Goal: Information Seeking & Learning: Learn about a topic

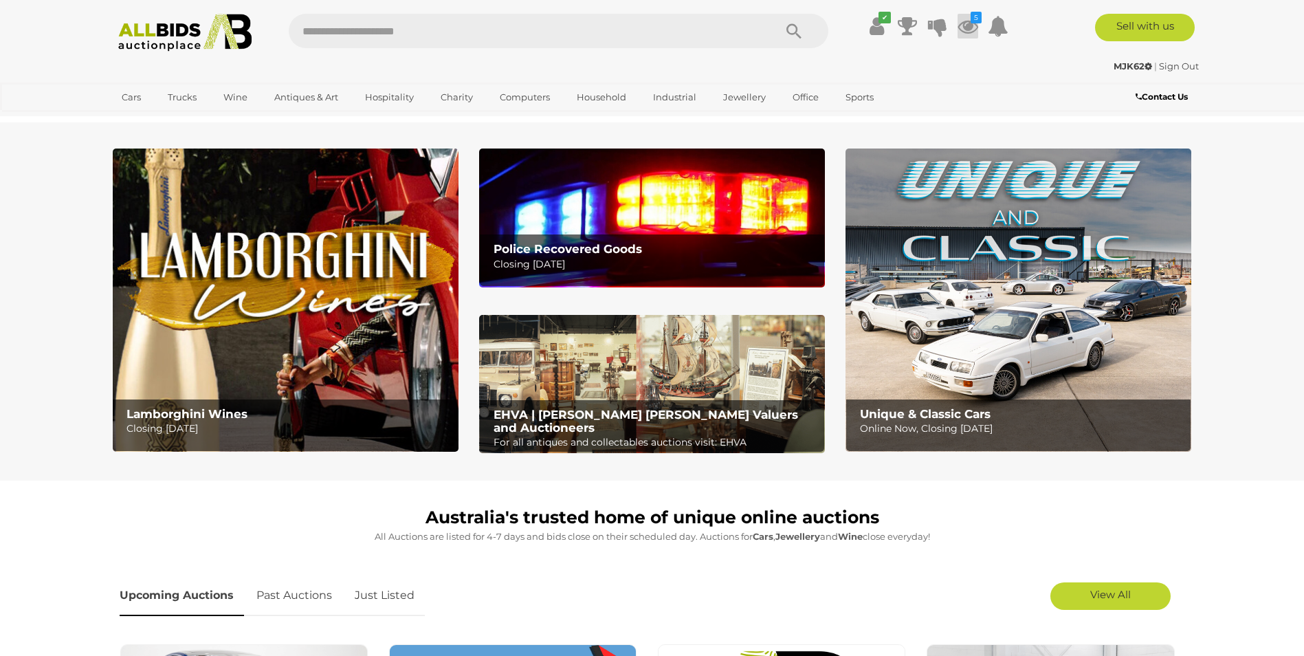
click at [964, 24] on icon at bounding box center [968, 26] width 21 height 25
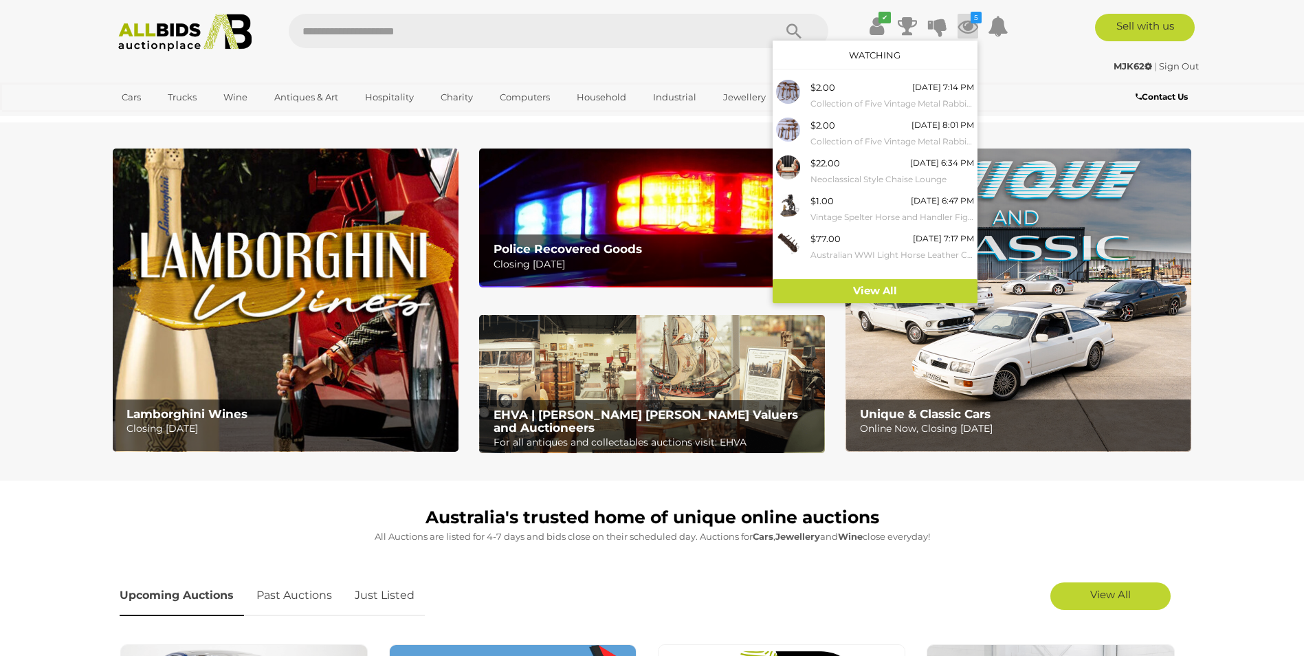
click at [1054, 52] on div "✔ Track & Trace 5" at bounding box center [652, 27] width 1304 height 55
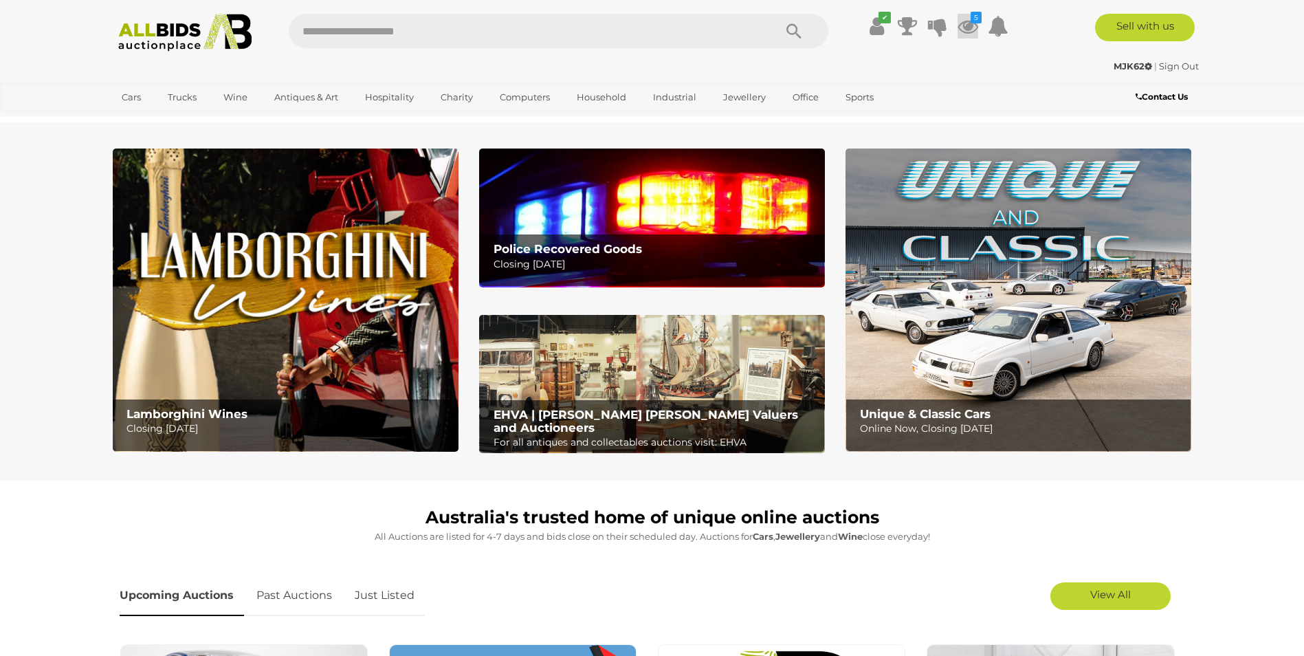
click at [968, 23] on icon at bounding box center [968, 26] width 21 height 25
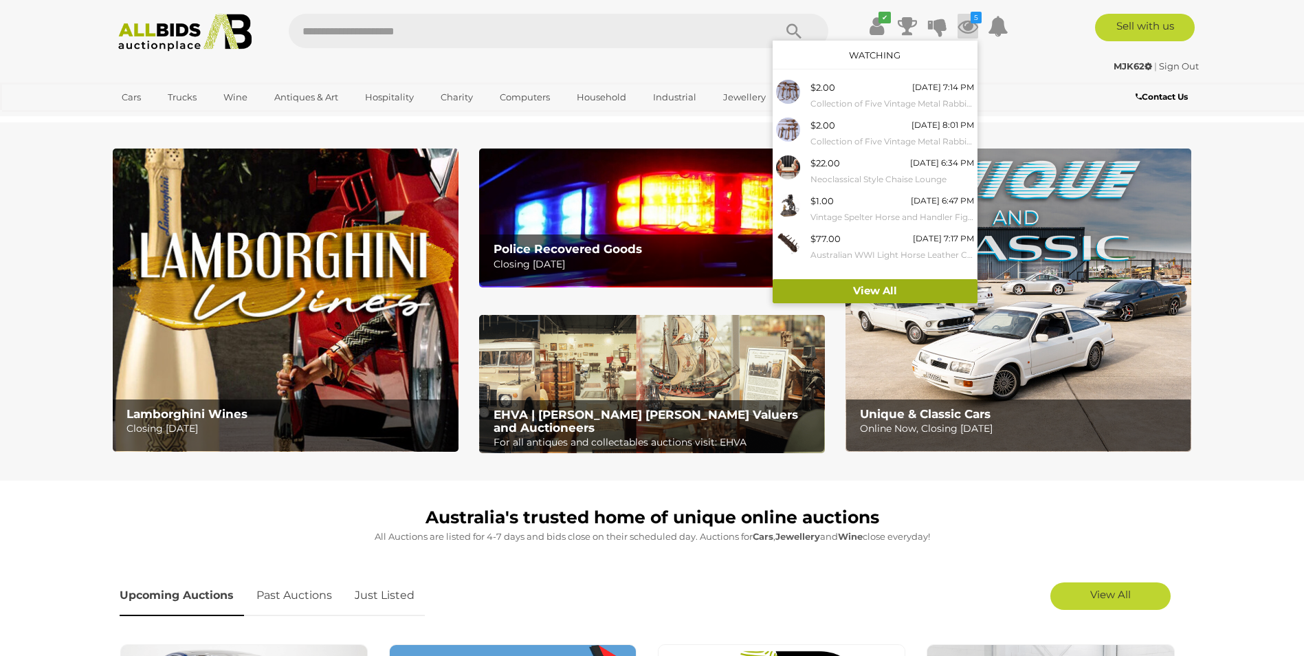
click at [881, 288] on link "View All" at bounding box center [875, 291] width 205 height 24
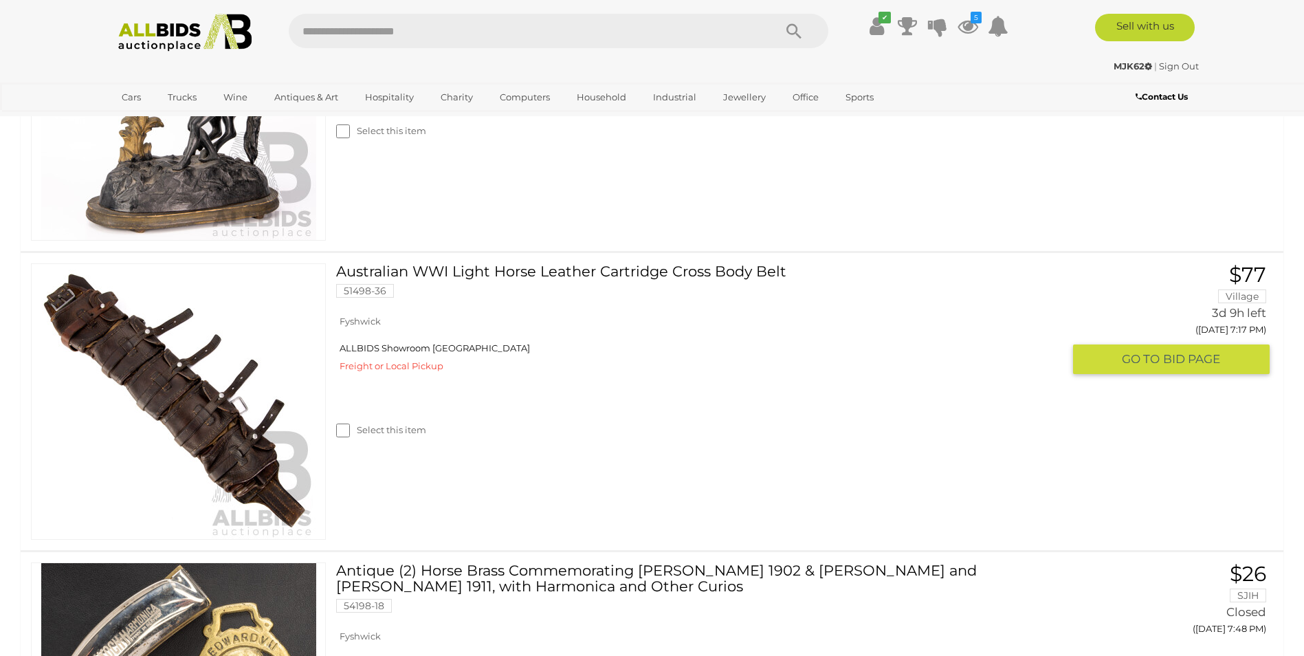
scroll to position [1375, 0]
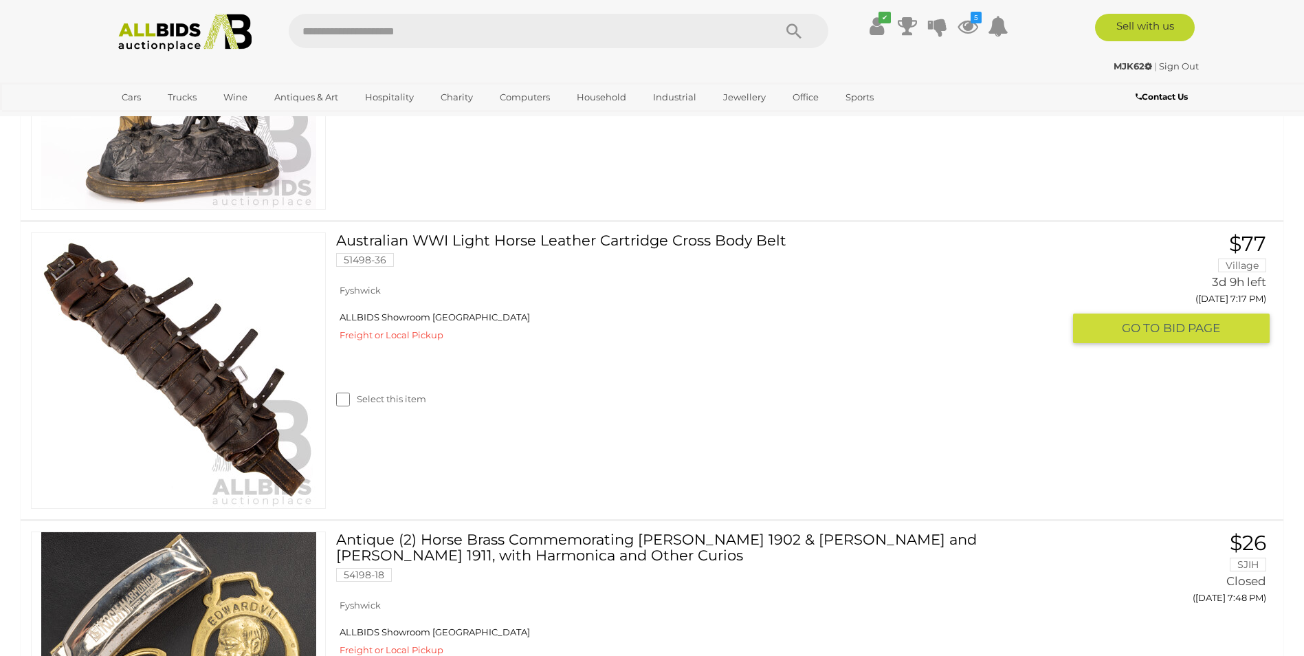
click at [654, 238] on link "Australian WWI Light Horse Leather Cartridge Cross Body Belt 51498-36" at bounding box center [704, 254] width 716 height 45
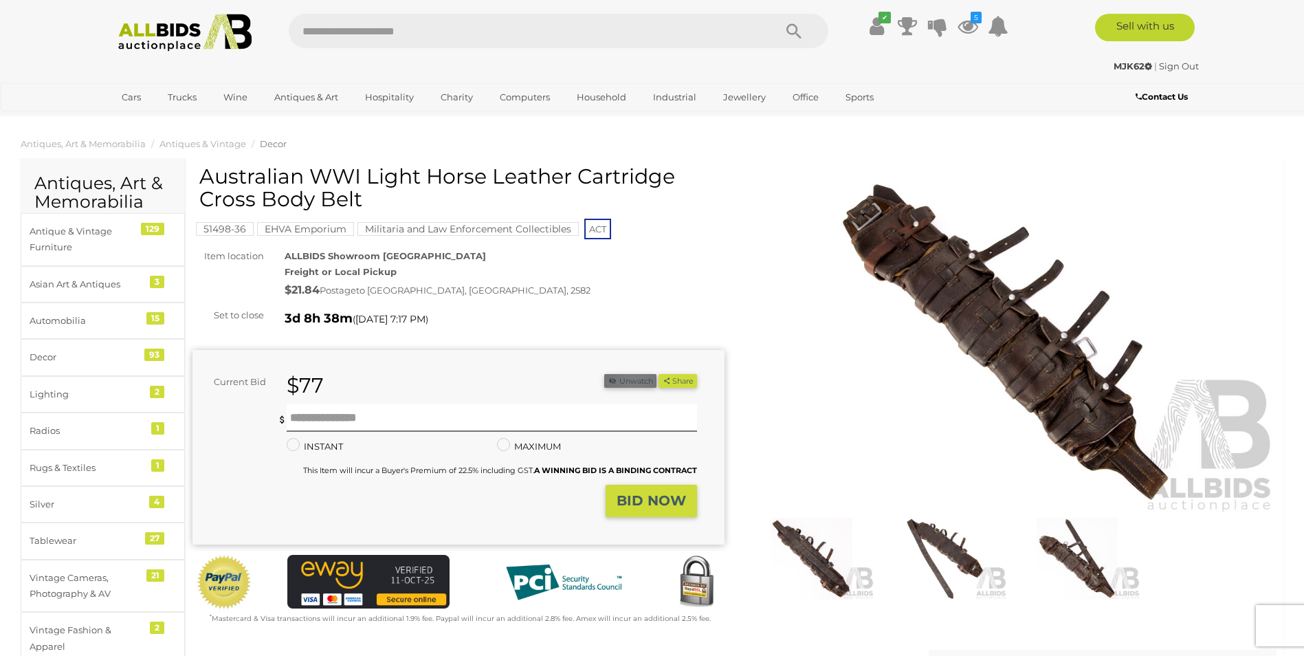
click at [630, 379] on button "Unwatch" at bounding box center [630, 381] width 52 height 14
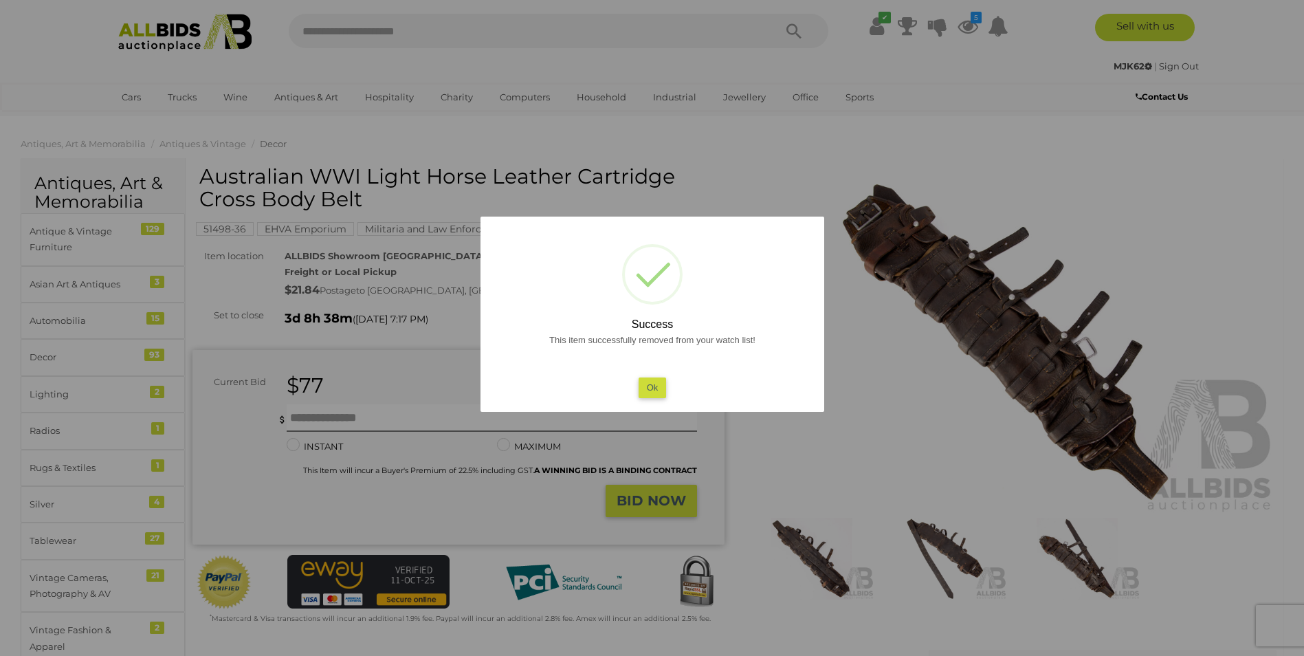
click at [650, 389] on button "Ok" at bounding box center [652, 387] width 28 height 20
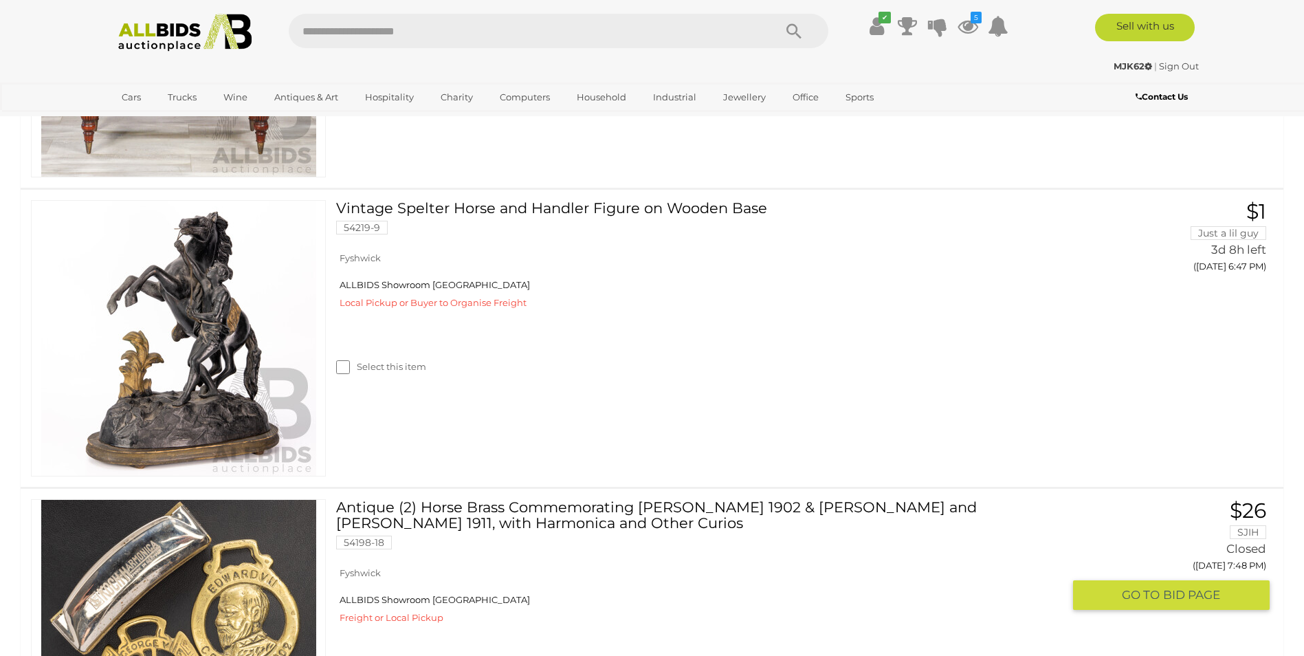
scroll to position [1100, 0]
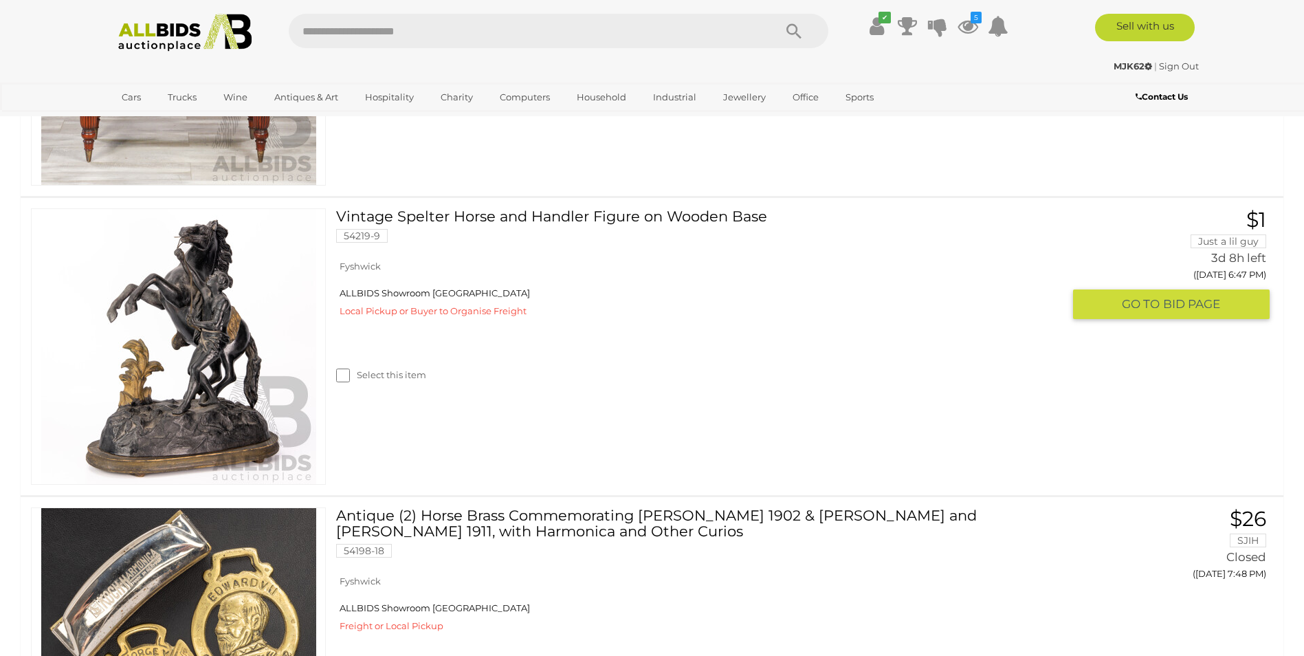
click at [476, 213] on link "Vintage Spelter Horse and Handler Figure on Wooden Base 54219-9" at bounding box center [704, 230] width 716 height 45
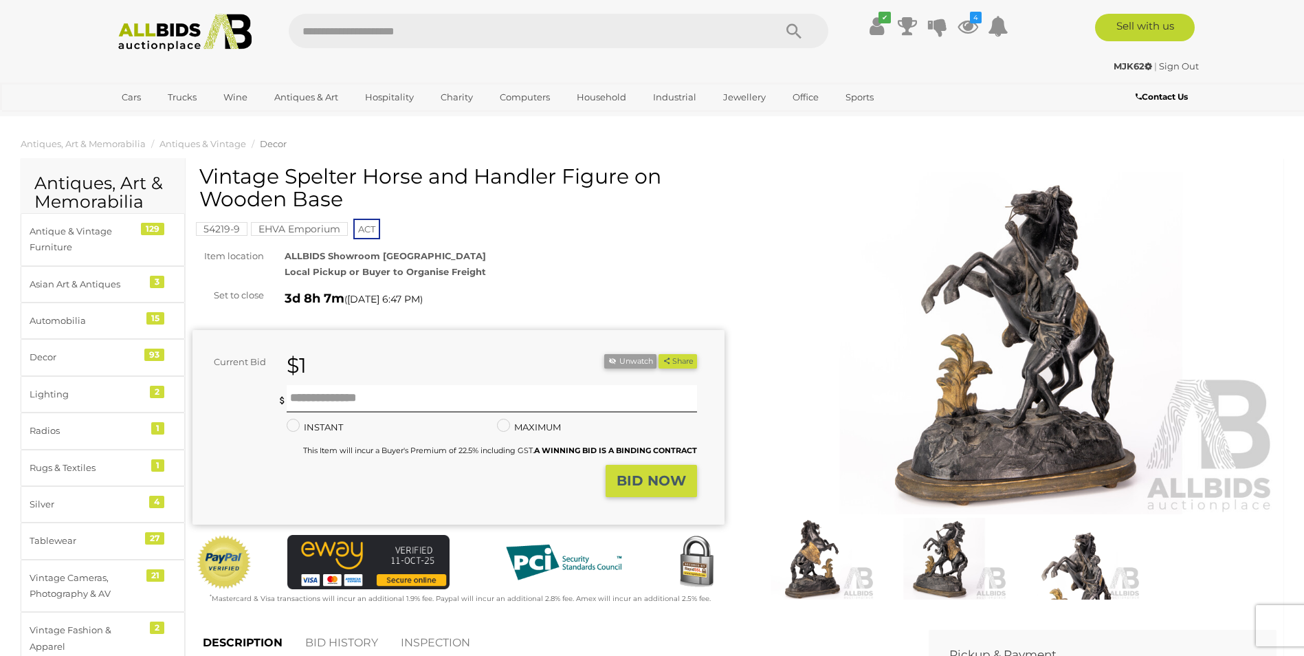
click at [1044, 300] on img at bounding box center [1011, 343] width 532 height 343
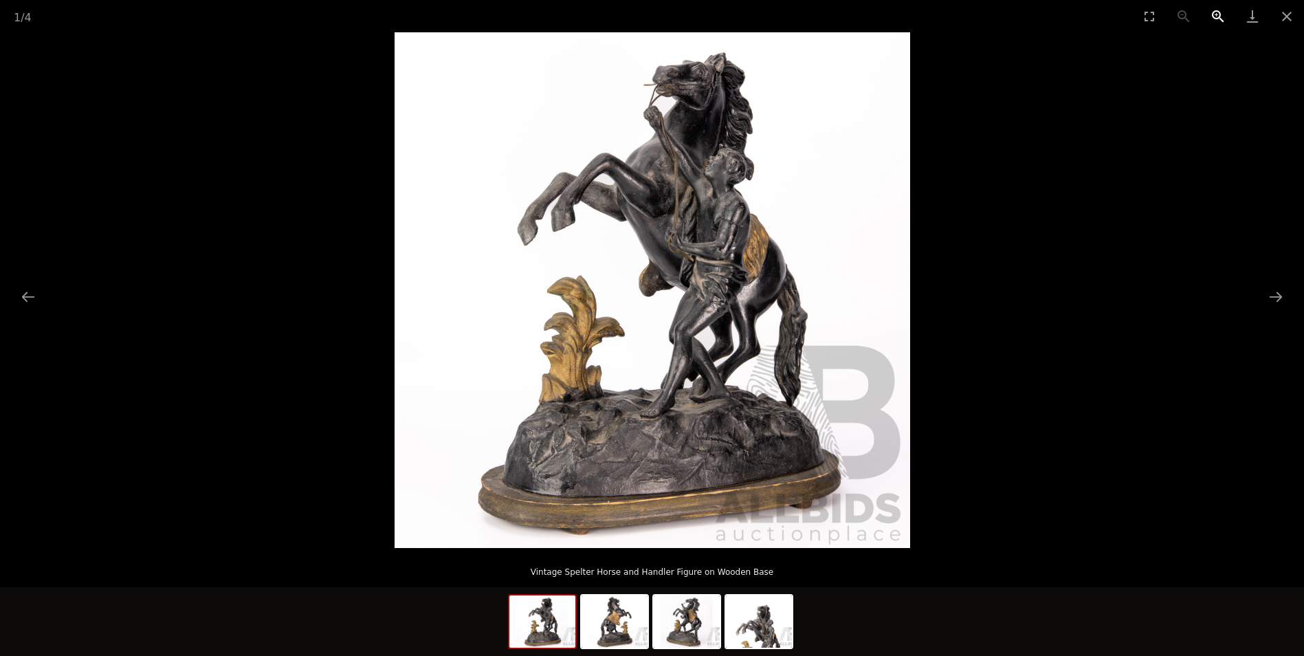
click at [1215, 14] on button "Zoom in" at bounding box center [1218, 16] width 34 height 32
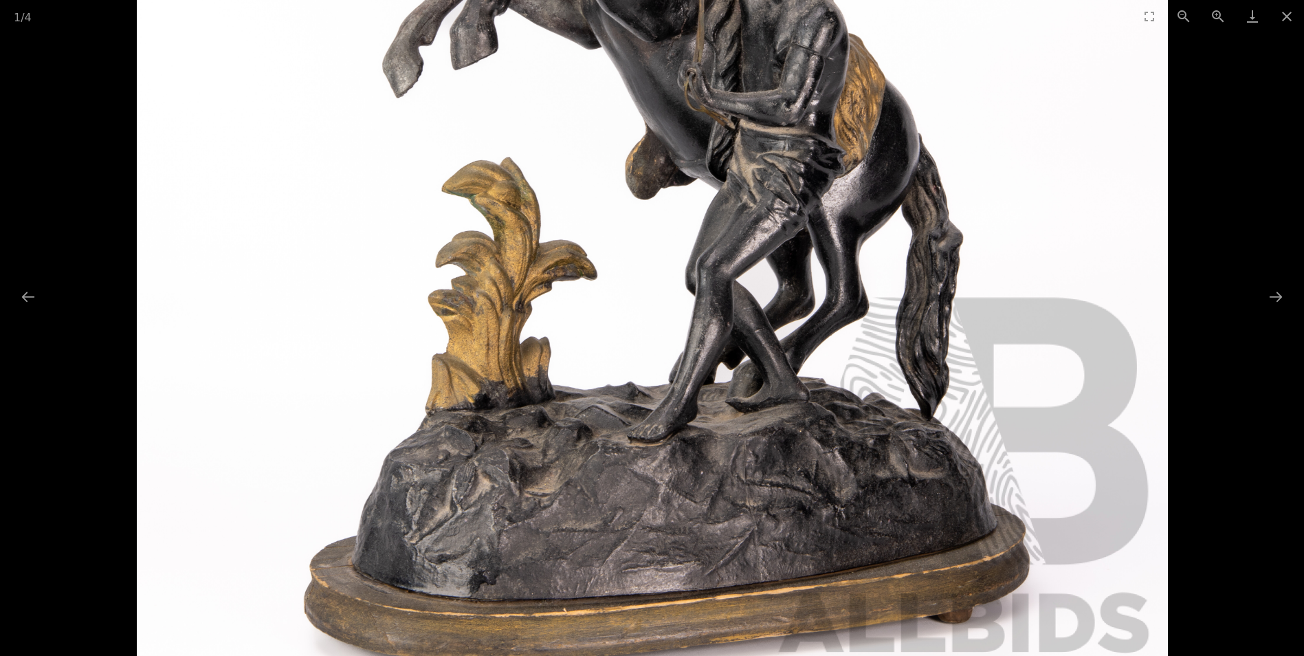
drag, startPoint x: 844, startPoint y: 309, endPoint x: 855, endPoint y: 250, distance: 60.1
click at [839, 243] on img at bounding box center [652, 186] width 1031 height 1031
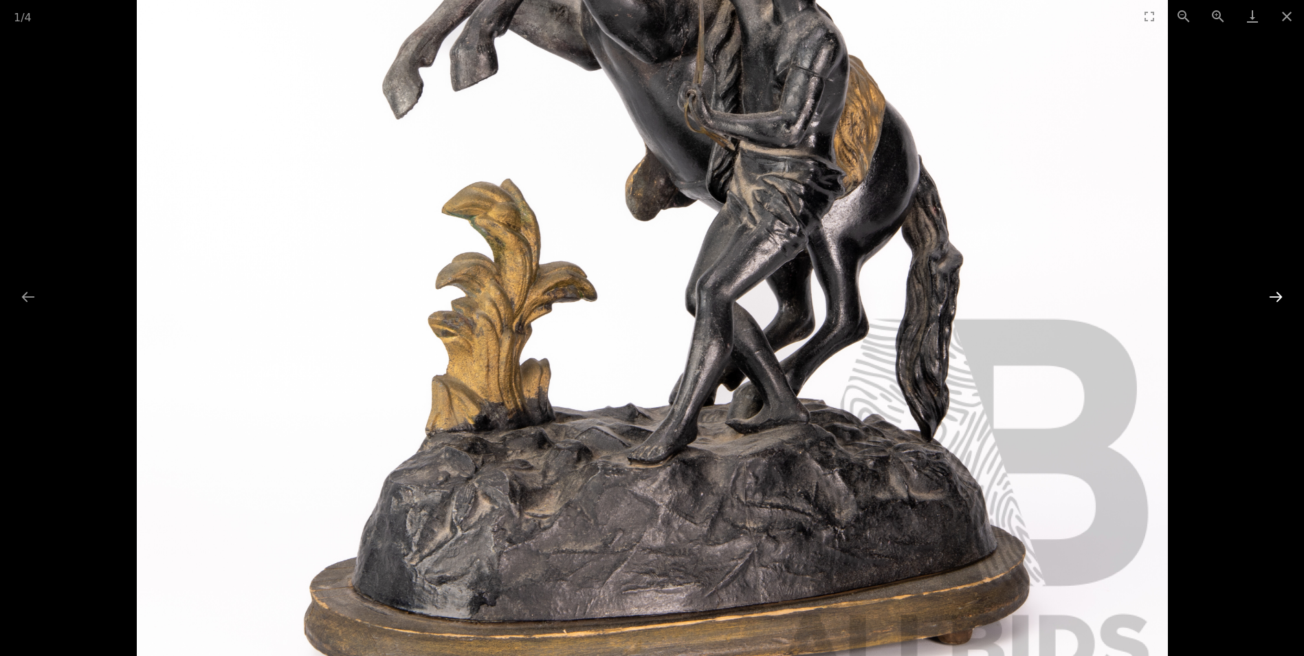
click at [1277, 295] on button "Next slide" at bounding box center [1276, 296] width 29 height 27
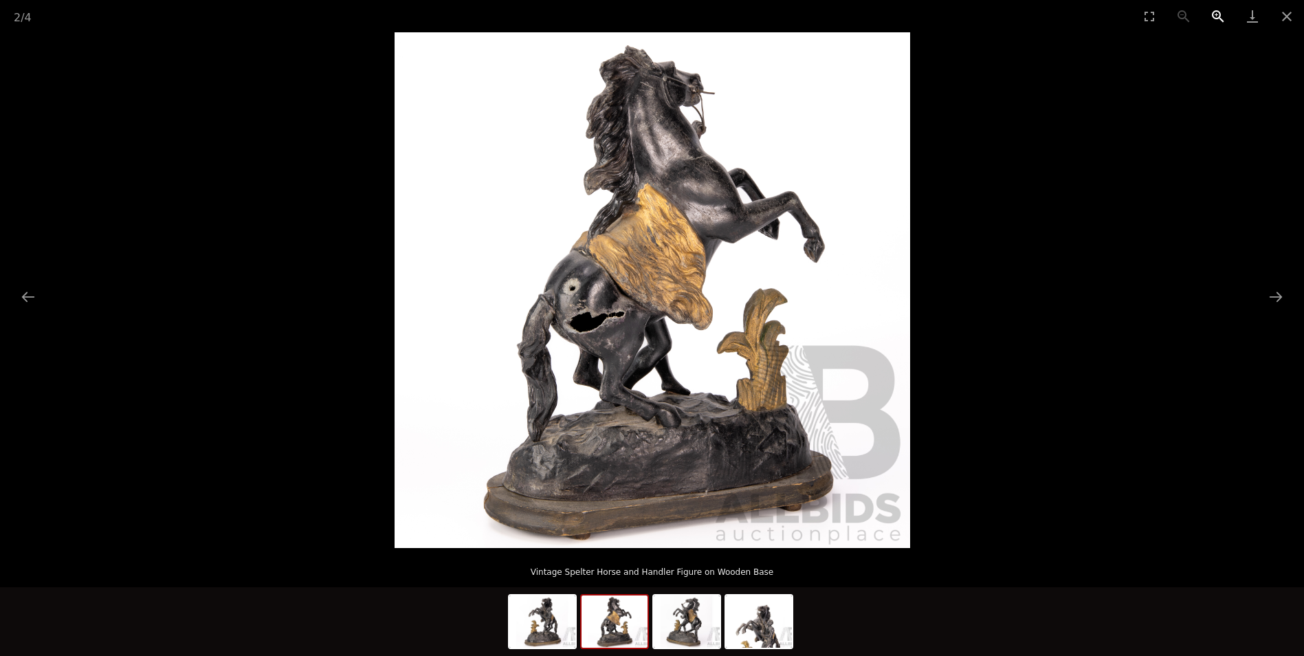
click at [1218, 16] on button "Zoom in" at bounding box center [1218, 16] width 34 height 32
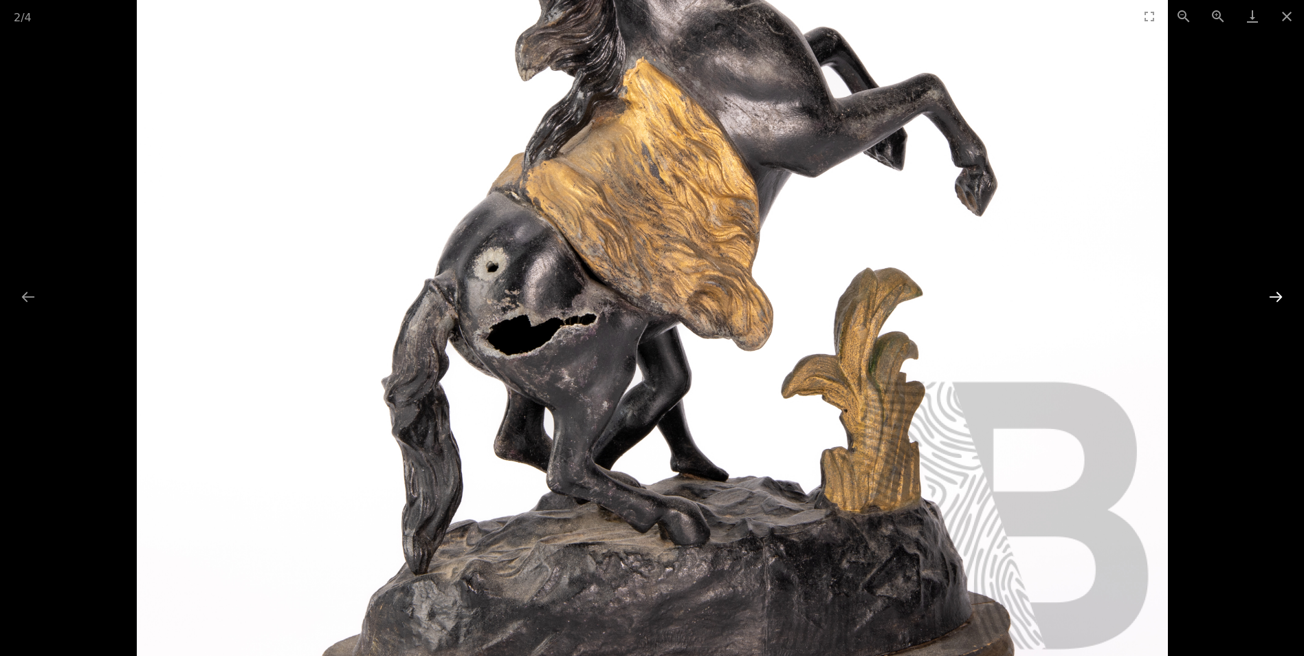
click at [1277, 293] on button "Next slide" at bounding box center [1276, 296] width 29 height 27
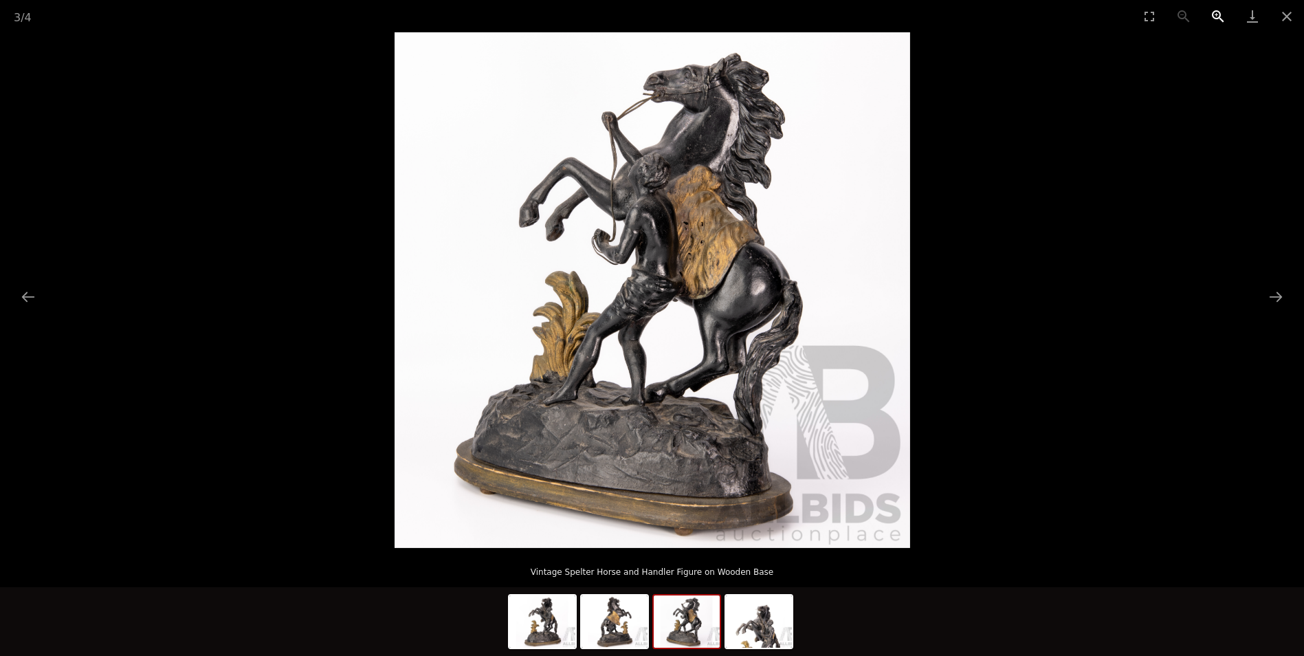
click at [1217, 19] on button "Zoom in" at bounding box center [1218, 16] width 34 height 32
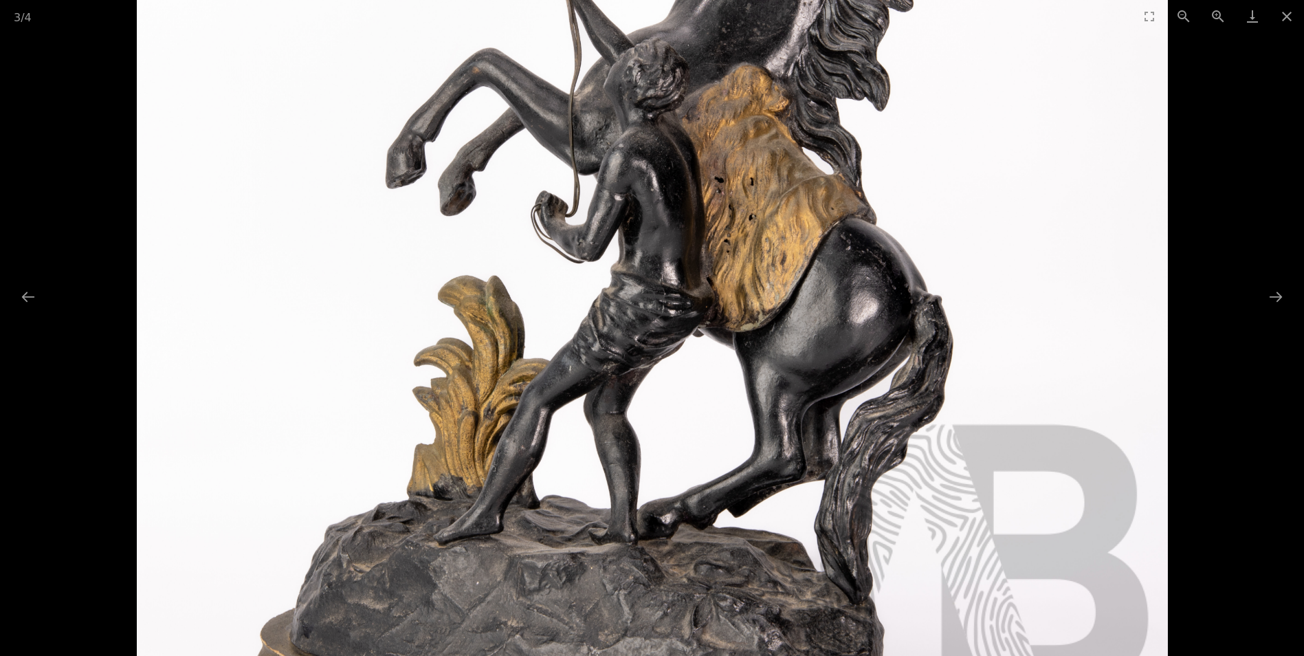
drag, startPoint x: 859, startPoint y: 311, endPoint x: 883, endPoint y: 325, distance: 27.7
click at [882, 325] on img at bounding box center [652, 314] width 1031 height 1031
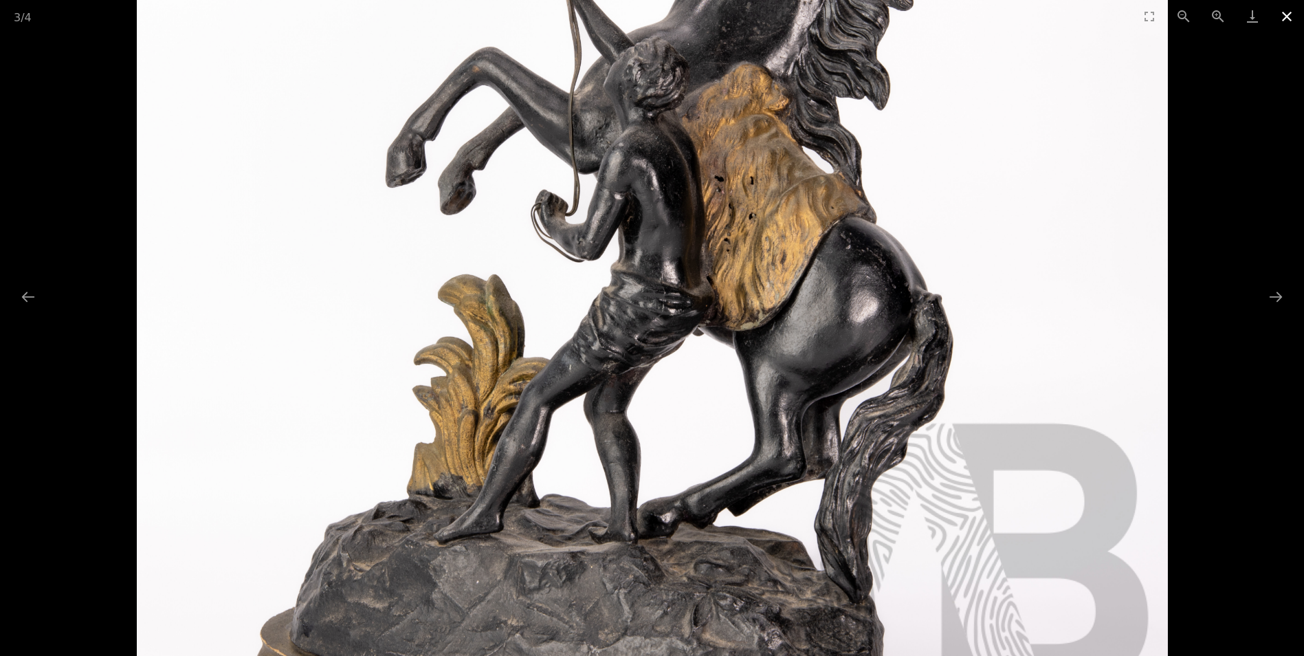
click at [1289, 18] on button "Close gallery" at bounding box center [1287, 16] width 34 height 32
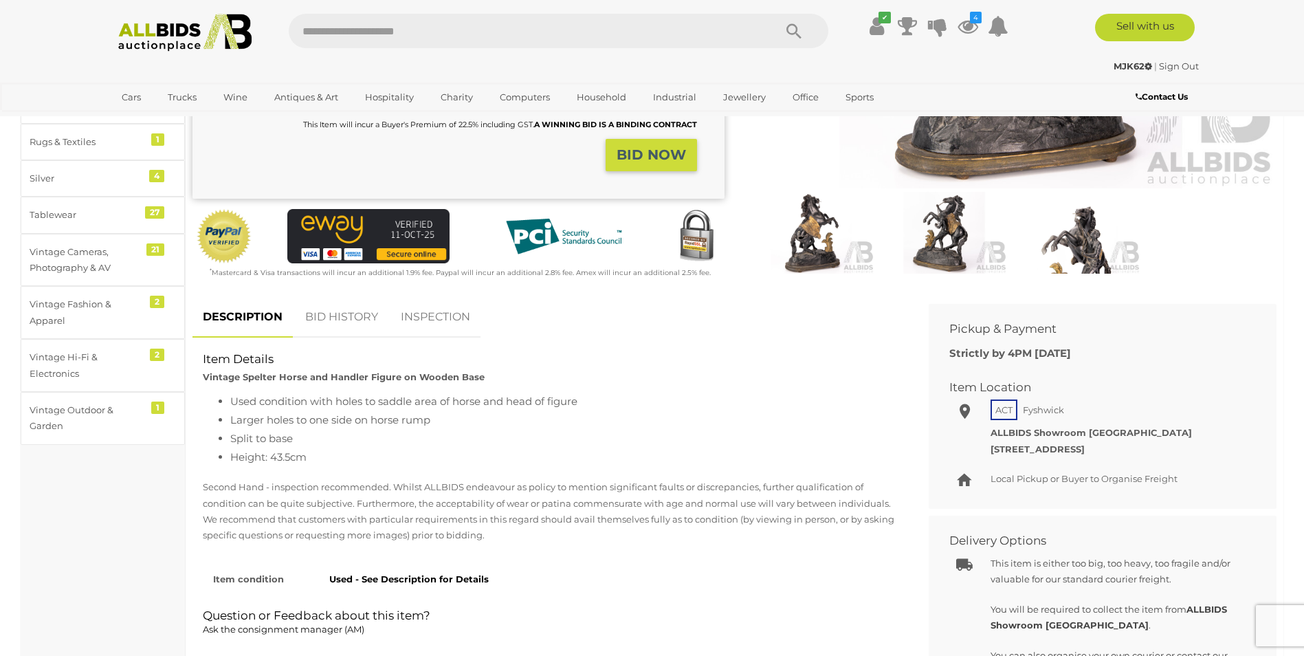
scroll to position [344, 0]
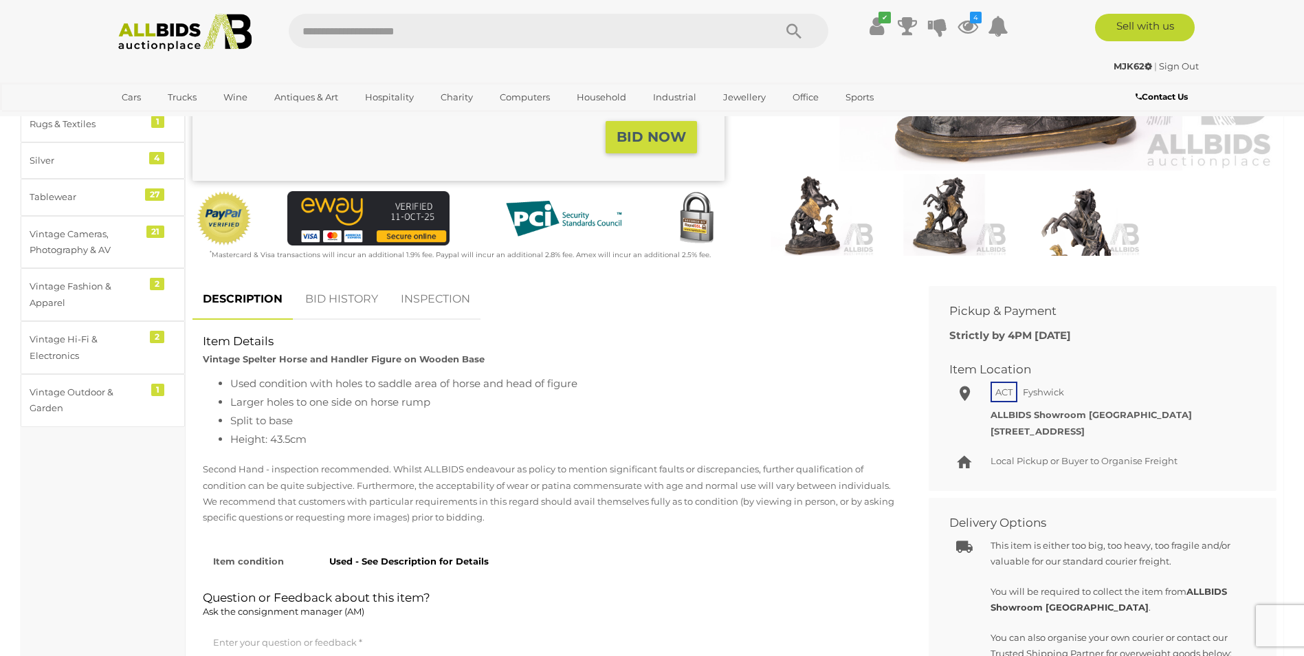
click at [1085, 218] on img at bounding box center [1077, 214] width 126 height 81
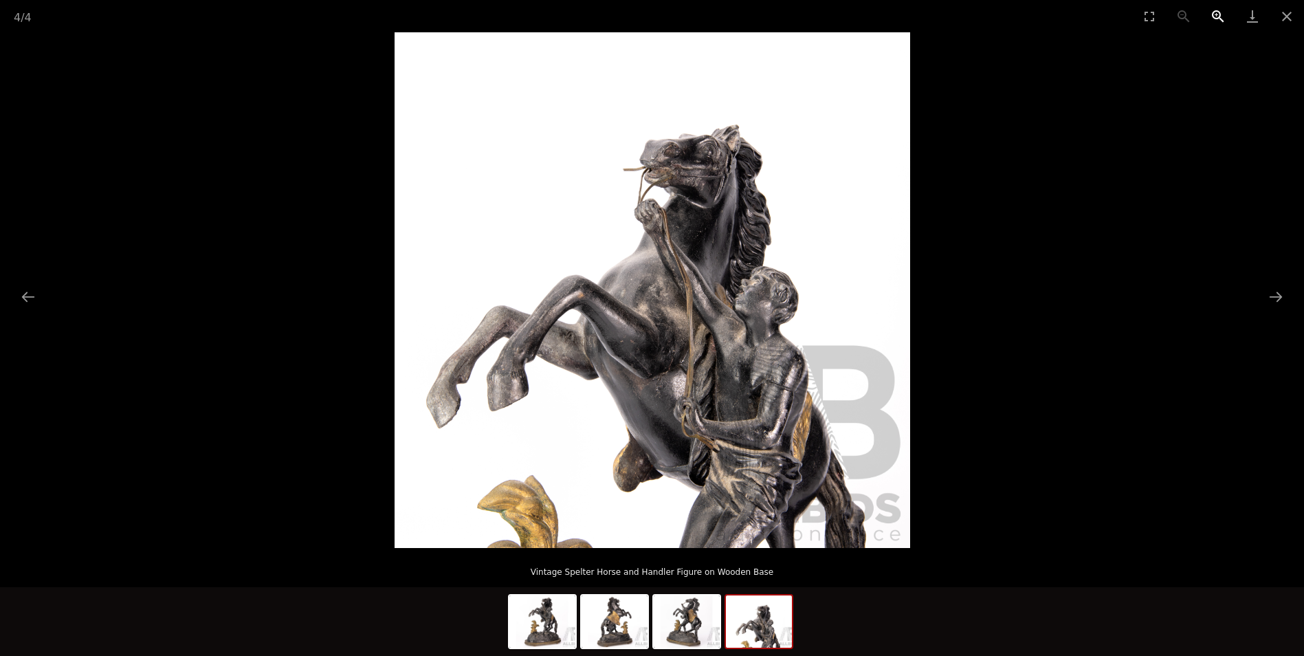
click at [1216, 12] on button "Zoom in" at bounding box center [1218, 16] width 34 height 32
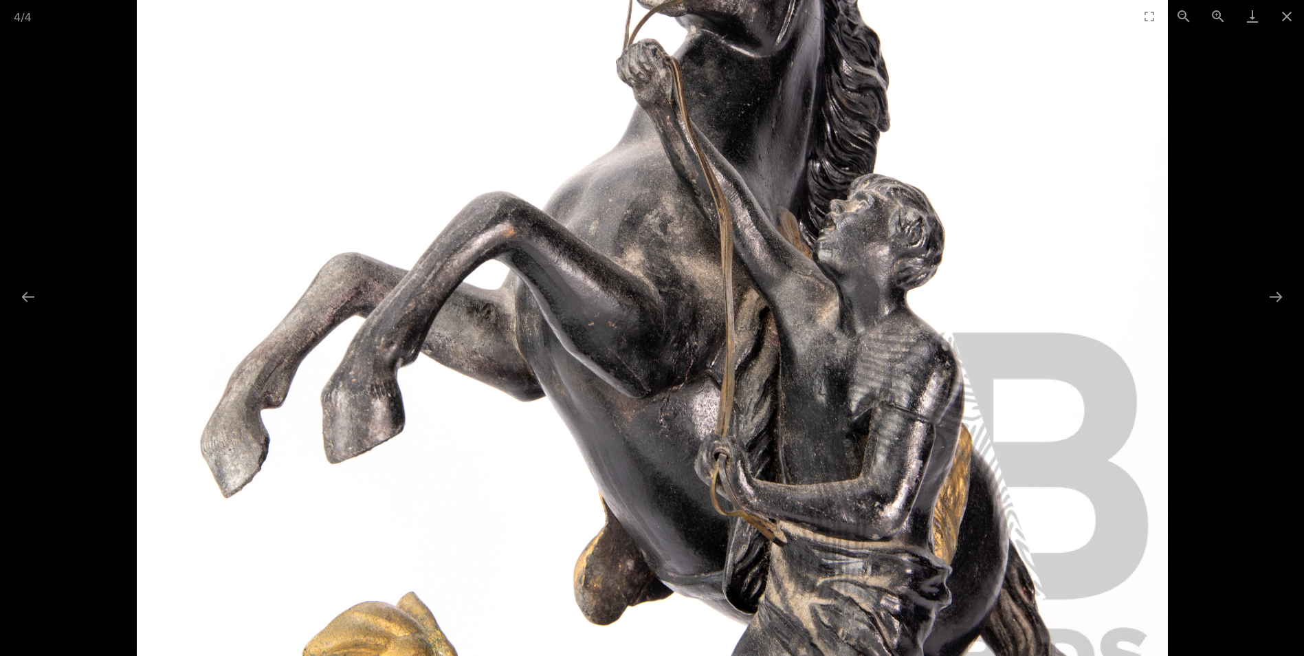
drag, startPoint x: 1004, startPoint y: 159, endPoint x: 978, endPoint y: 102, distance: 62.5
click at [978, 102] on img at bounding box center [652, 221] width 1031 height 1031
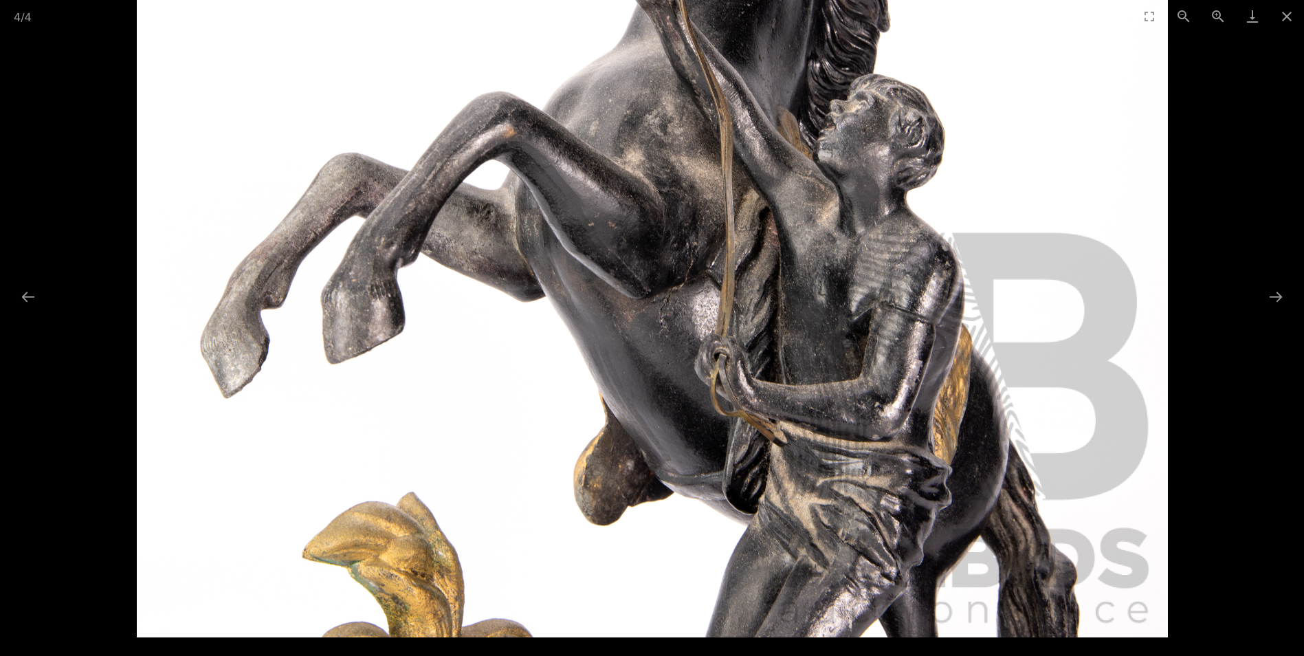
drag, startPoint x: 922, startPoint y: 533, endPoint x: 929, endPoint y: 386, distance: 146.6
click at [928, 377] on img at bounding box center [652, 121] width 1031 height 1031
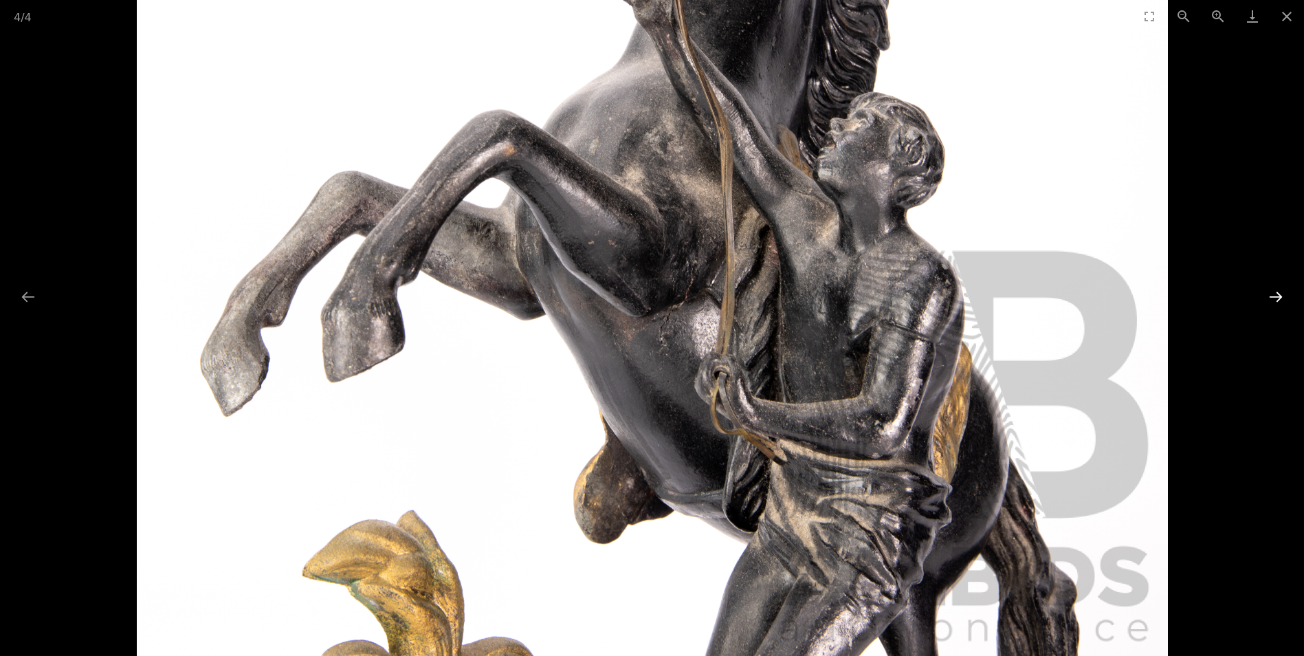
click at [1277, 295] on button "Next slide" at bounding box center [1276, 296] width 29 height 27
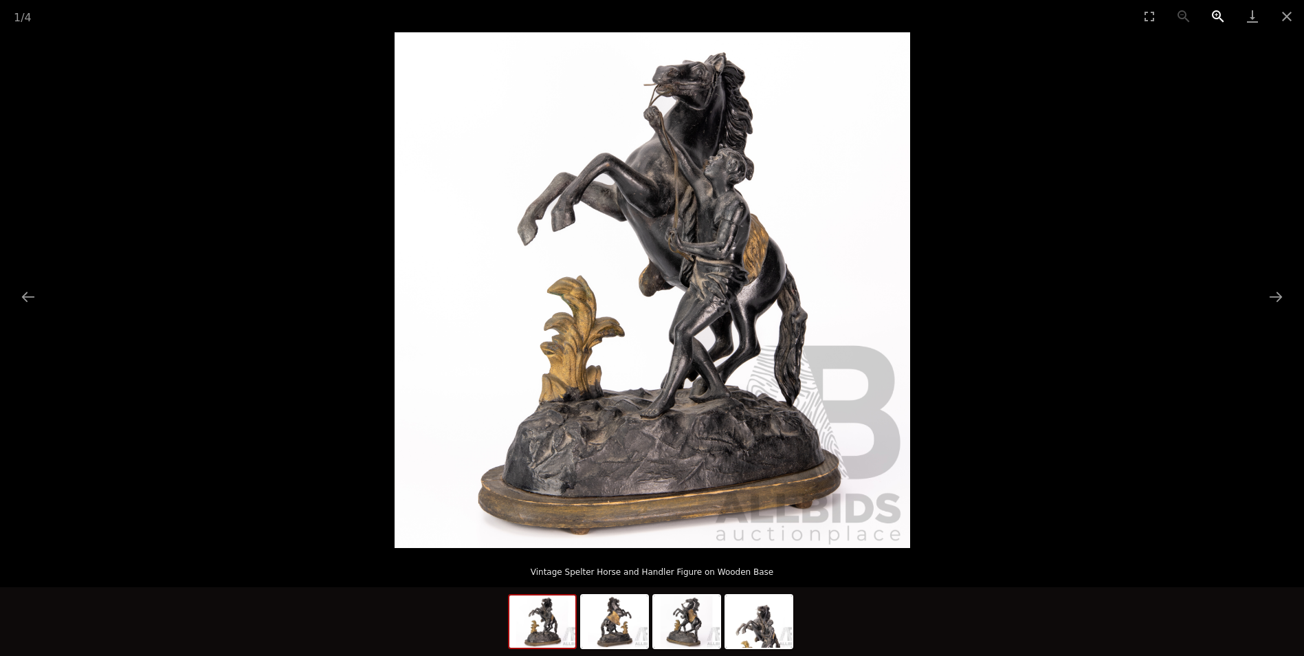
click at [1223, 16] on button "Zoom in" at bounding box center [1218, 16] width 34 height 32
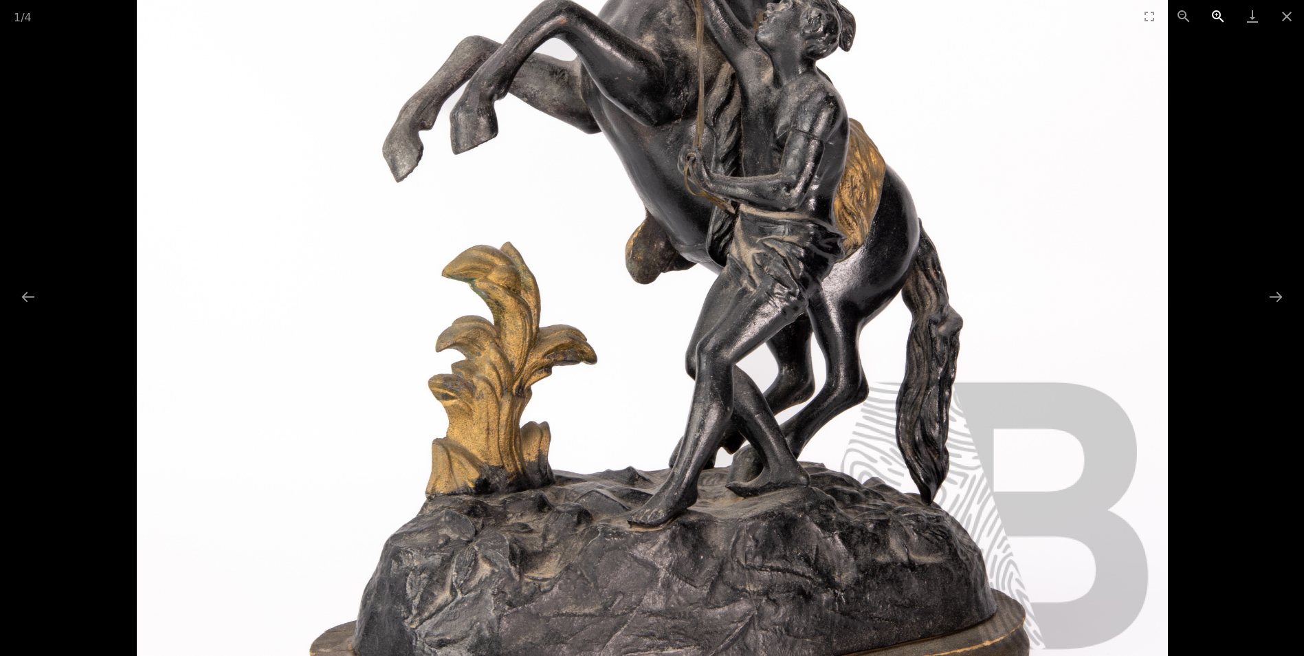
click at [1218, 16] on button "Zoom in" at bounding box center [1218, 16] width 34 height 32
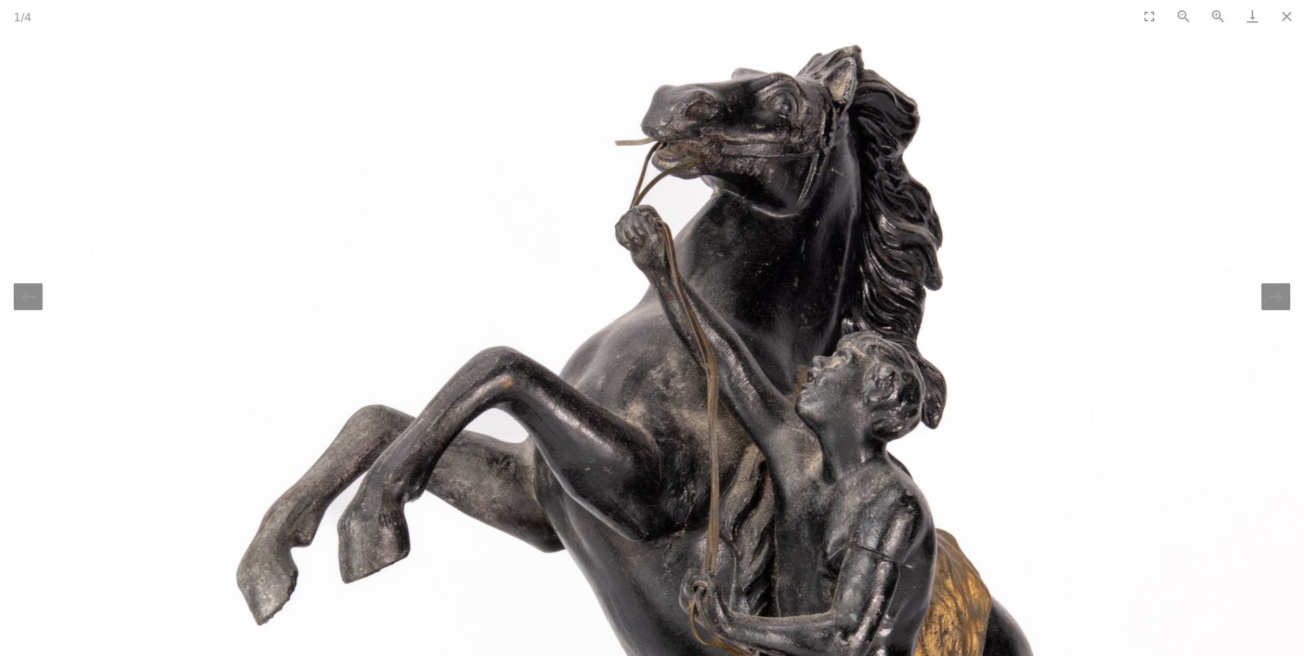
drag, startPoint x: 820, startPoint y: 180, endPoint x: 809, endPoint y: 686, distance: 506.1
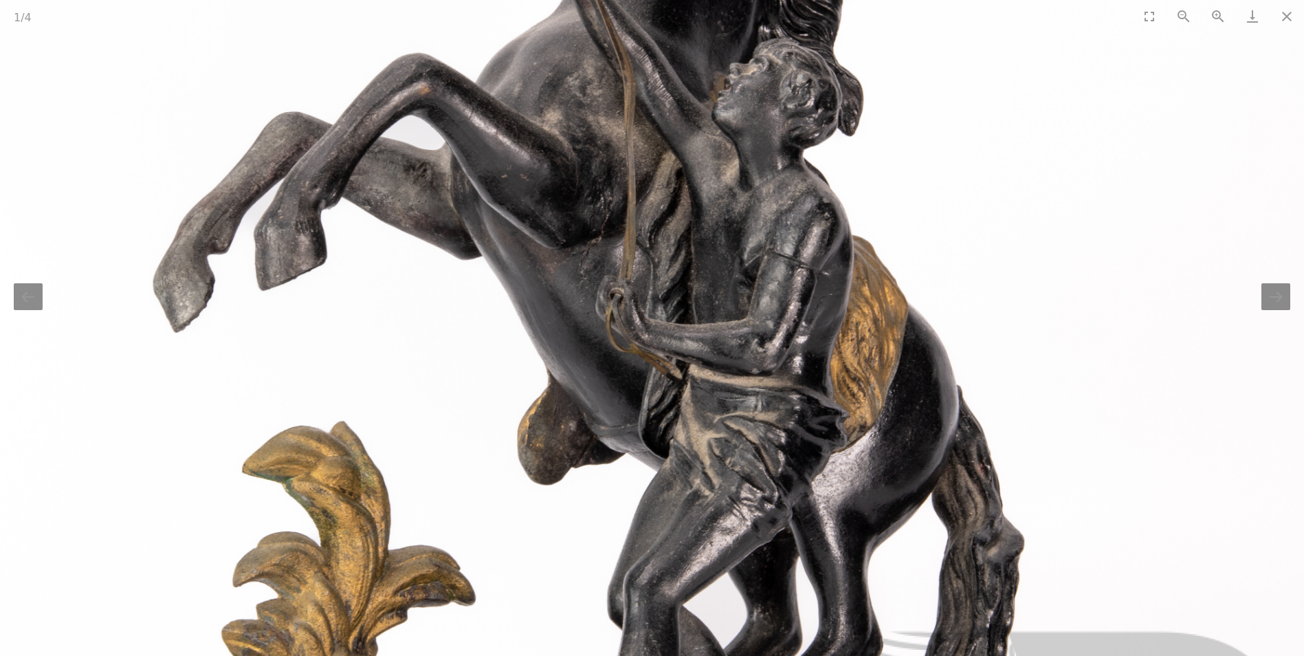
drag, startPoint x: 834, startPoint y: 518, endPoint x: 972, endPoint y: 264, distance: 289.5
click at [749, 209] on img at bounding box center [557, 465] width 1547 height 1547
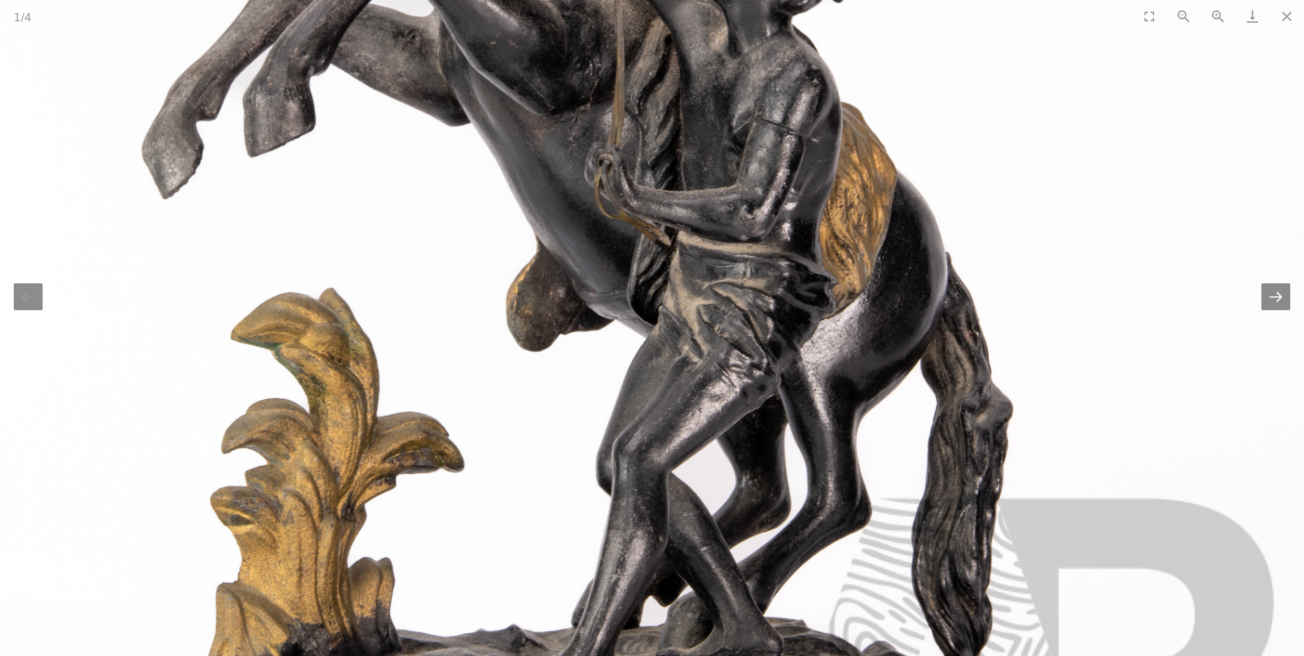
click at [1277, 295] on button "Next slide" at bounding box center [1276, 296] width 29 height 27
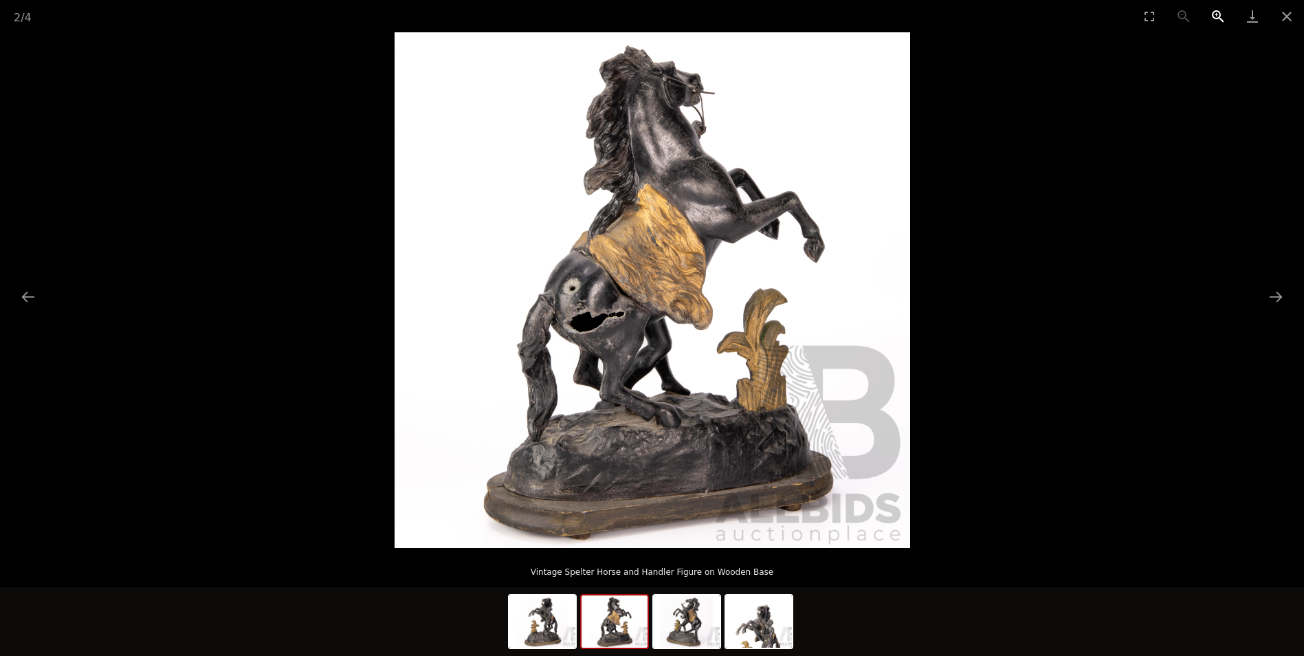
click at [1215, 14] on button "Zoom in" at bounding box center [1218, 16] width 34 height 32
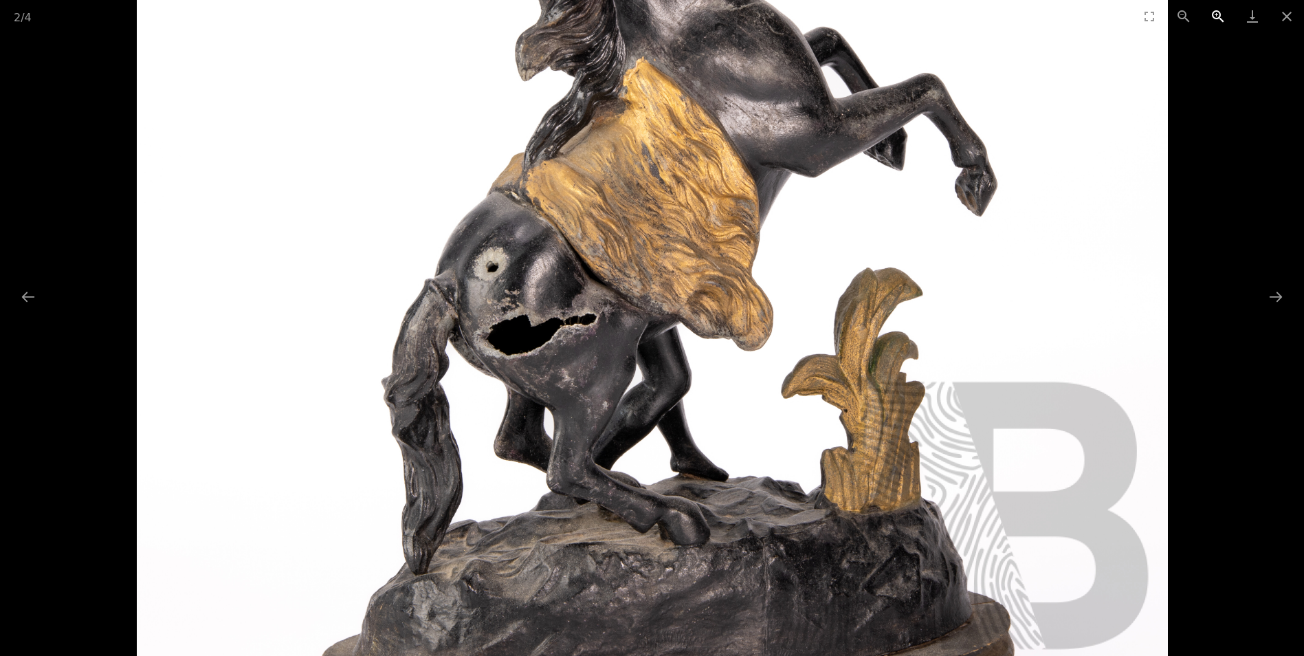
click at [1215, 14] on button "Zoom in" at bounding box center [1218, 16] width 34 height 32
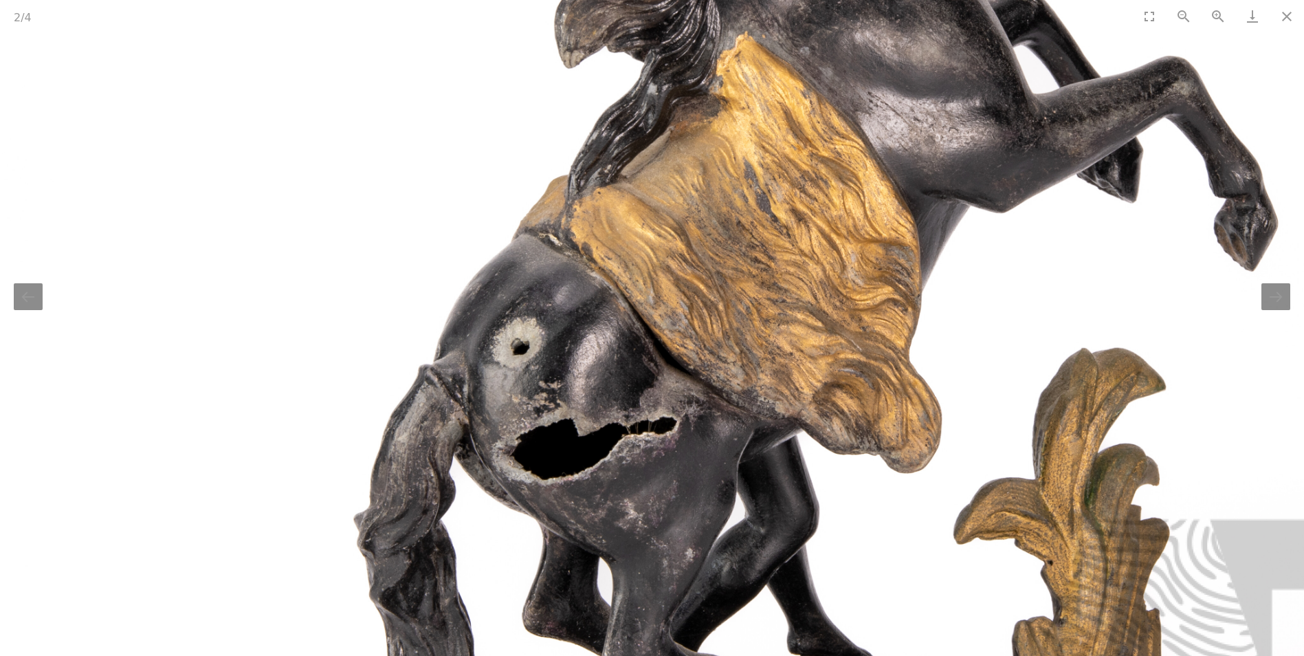
drag, startPoint x: 698, startPoint y: 181, endPoint x: 794, endPoint y: 216, distance: 101.8
click at [802, 228] on img at bounding box center [760, 353] width 1547 height 1547
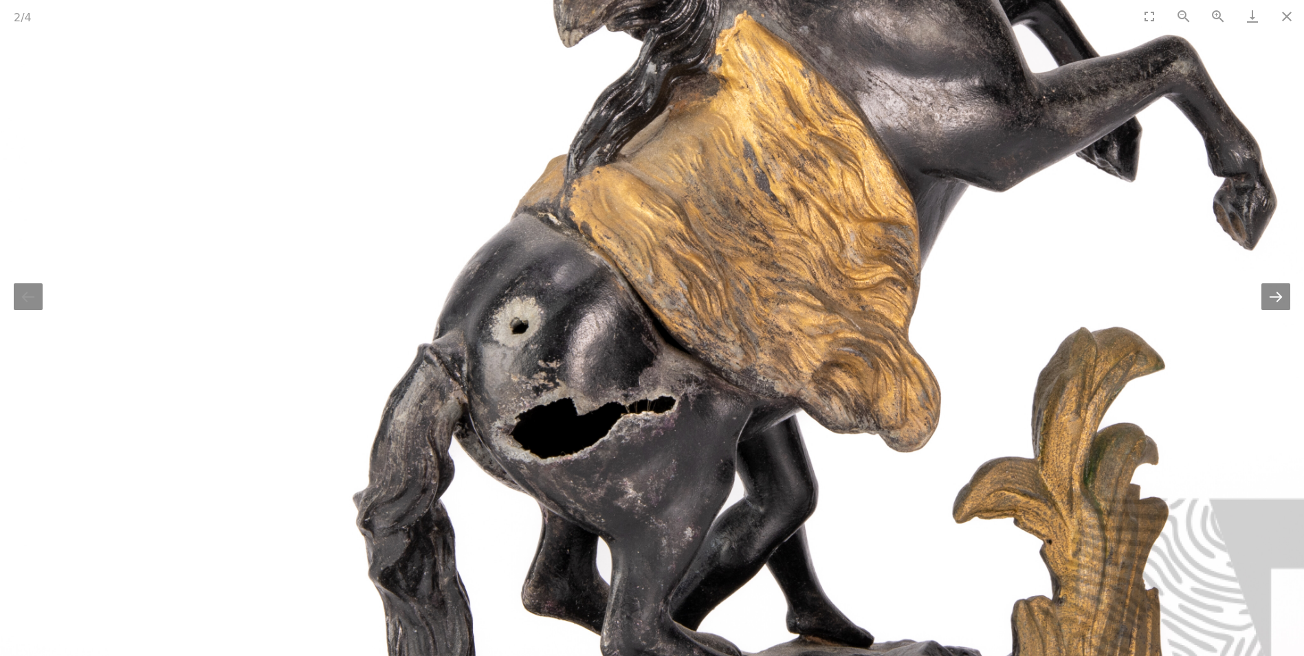
click at [1275, 300] on button "Next slide" at bounding box center [1276, 296] width 29 height 27
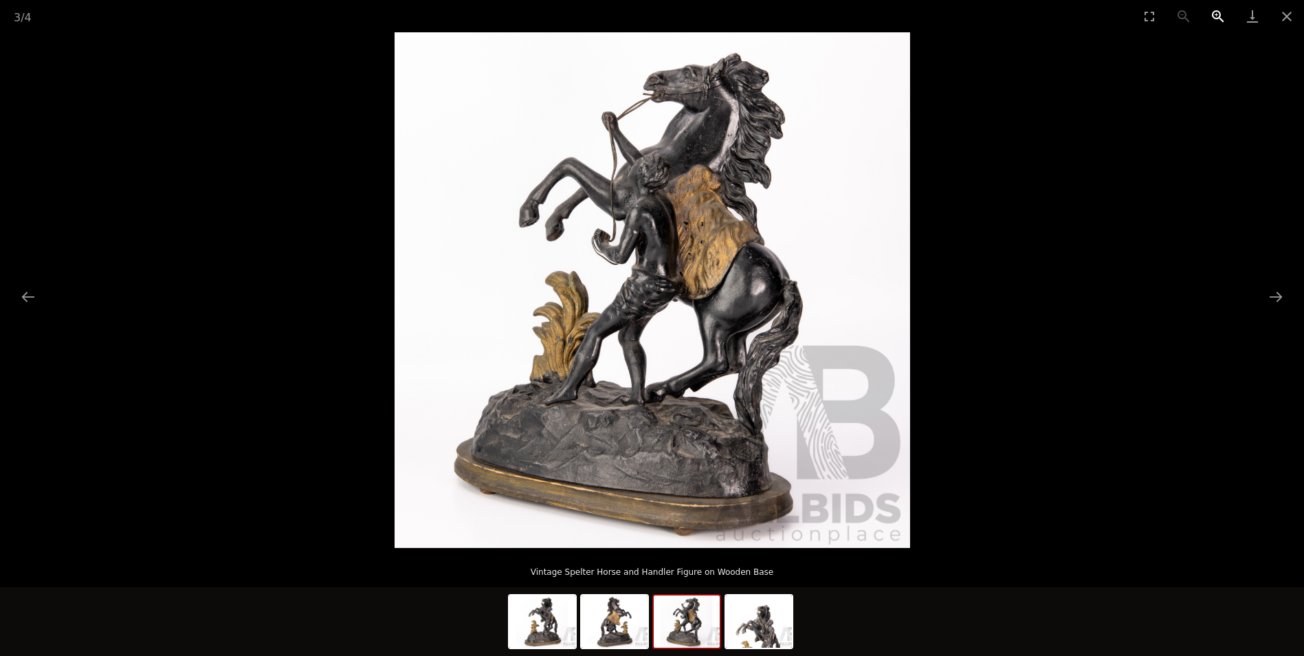
click at [1218, 12] on button "Zoom in" at bounding box center [1218, 16] width 34 height 32
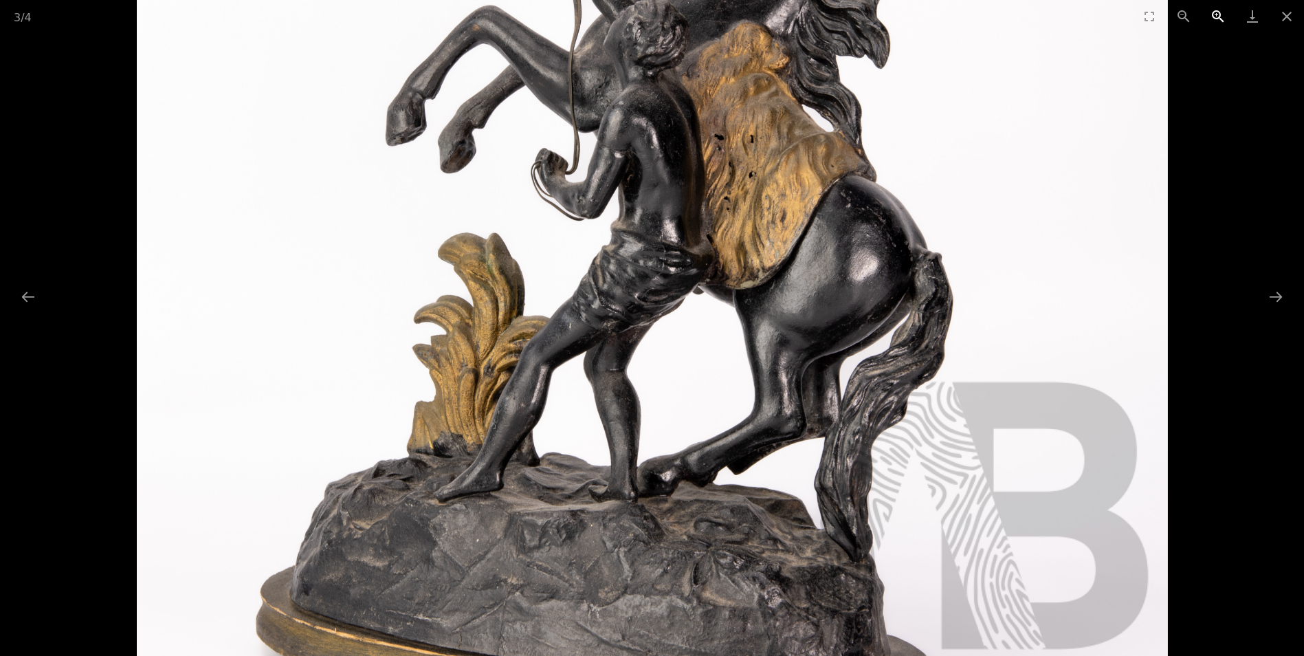
click at [1218, 12] on button "Zoom in" at bounding box center [1218, 16] width 34 height 32
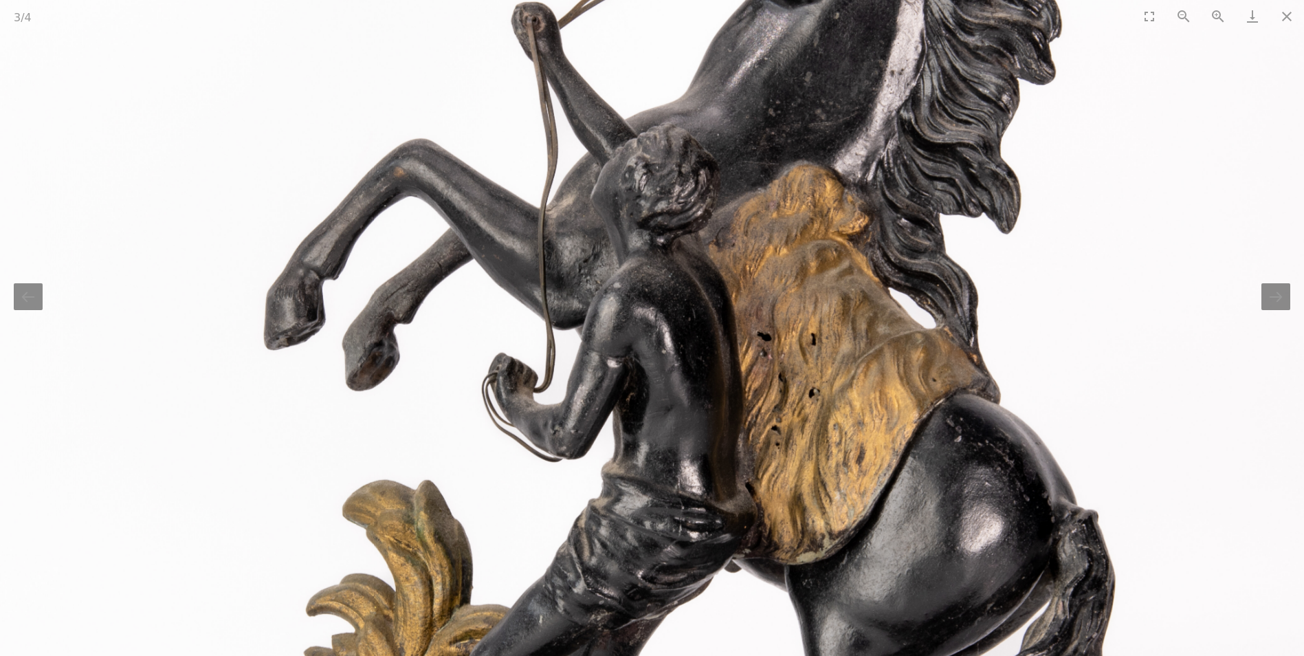
drag, startPoint x: 858, startPoint y: 142, endPoint x: 863, endPoint y: 432, distance: 290.8
click at [869, 427] on img at bounding box center [664, 537] width 1547 height 1547
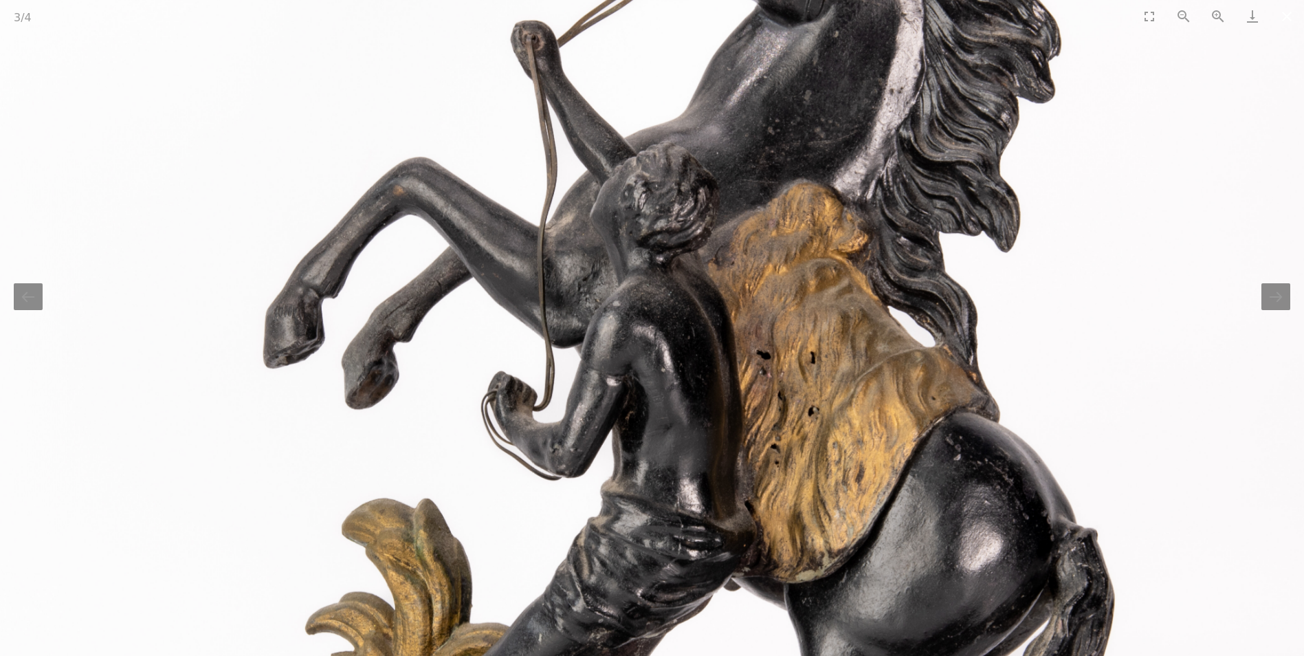
click at [1288, 14] on button "Close gallery" at bounding box center [1287, 16] width 34 height 32
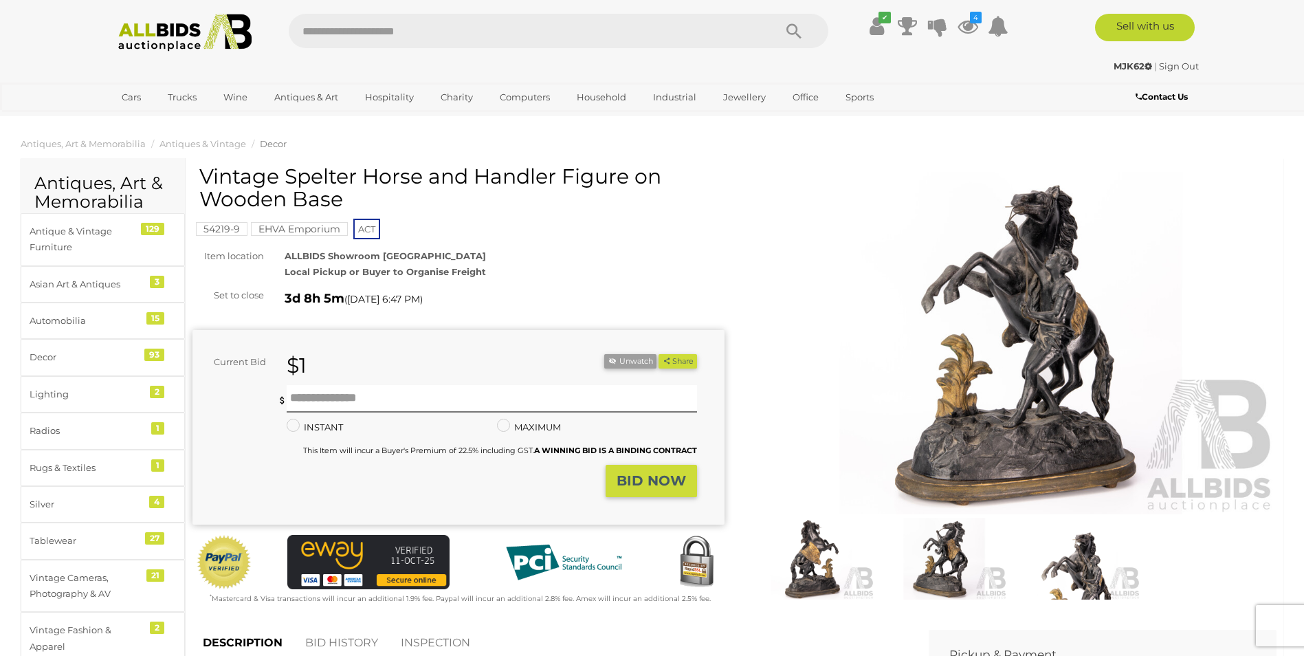
click at [1049, 268] on img at bounding box center [1011, 343] width 532 height 343
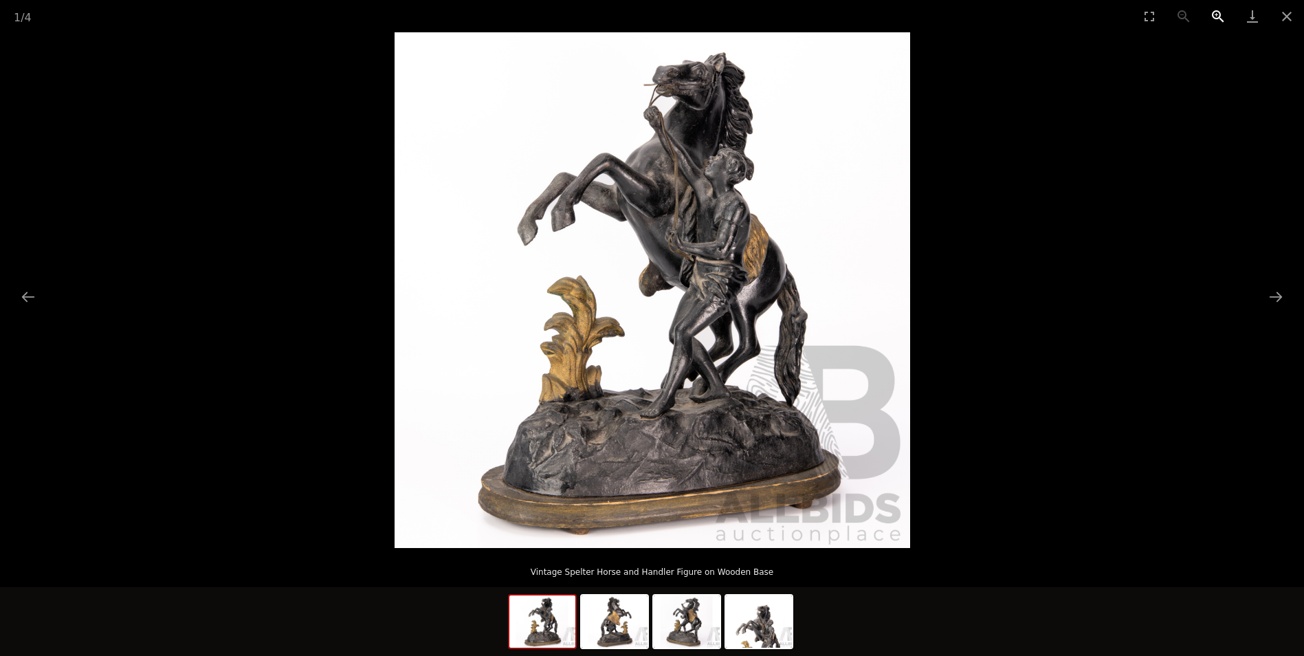
click at [1219, 13] on button "Zoom in" at bounding box center [1218, 16] width 34 height 32
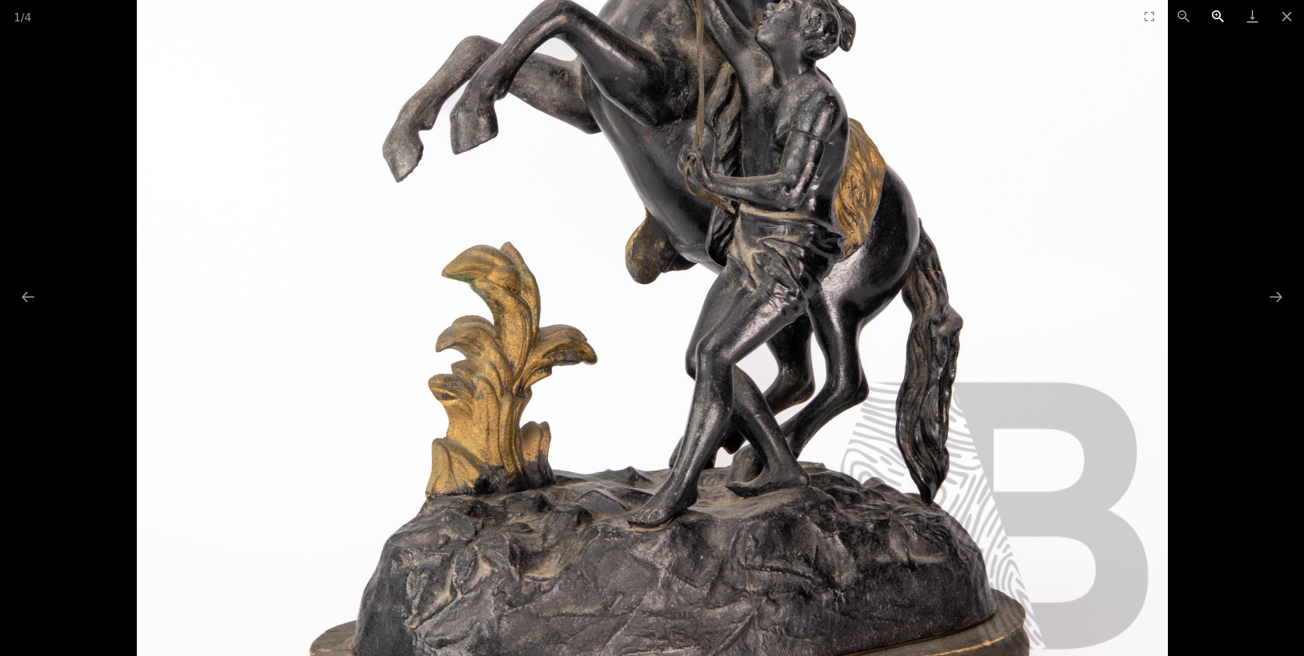
click at [1219, 13] on button "Zoom in" at bounding box center [1218, 16] width 34 height 32
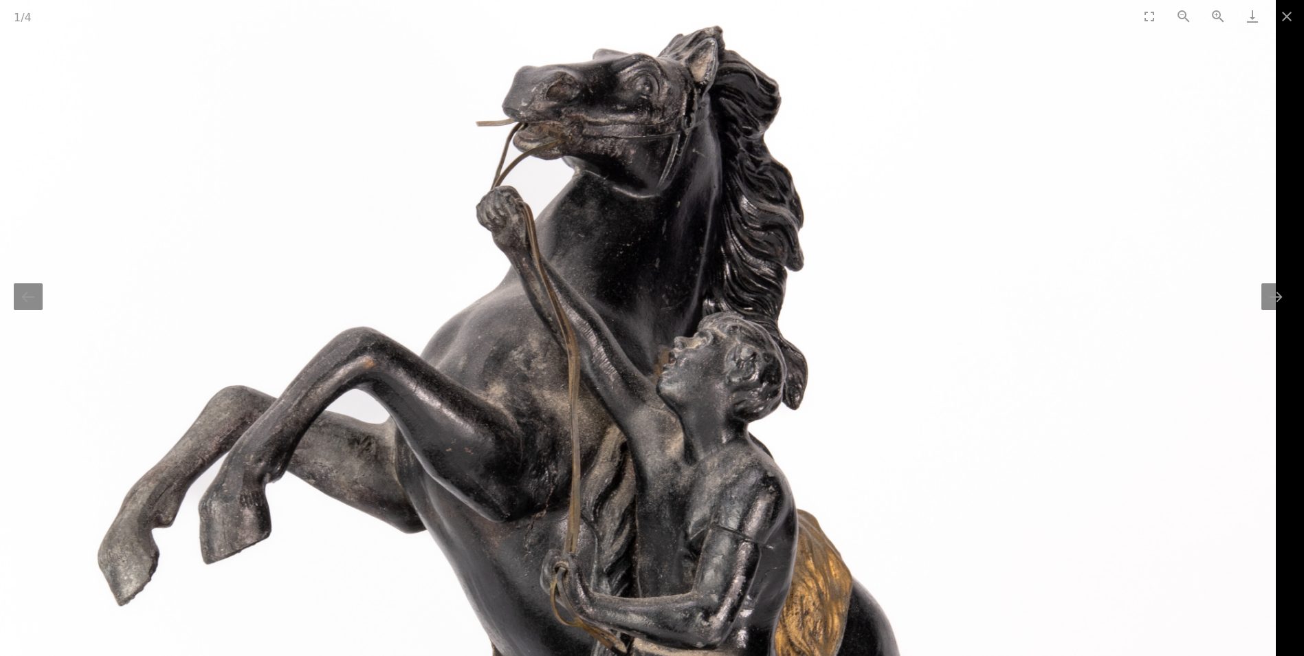
drag, startPoint x: 747, startPoint y: 476, endPoint x: 610, endPoint y: 664, distance: 231.9
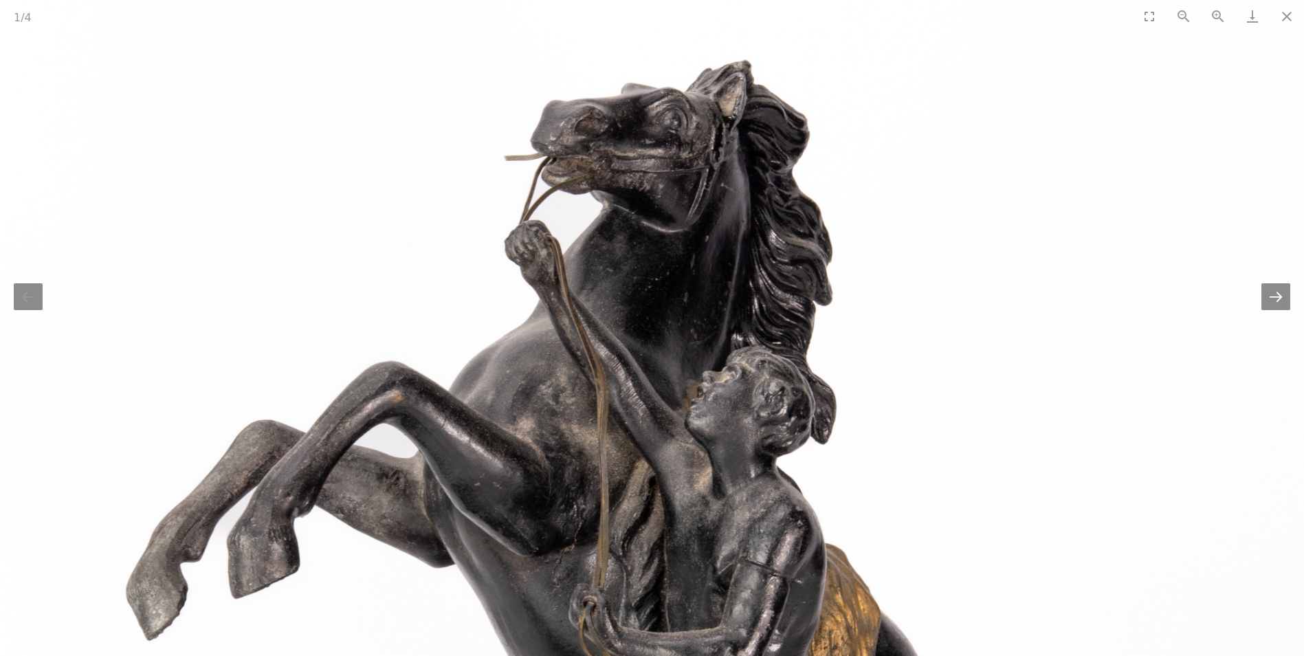
click at [1279, 294] on button "Next slide" at bounding box center [1276, 296] width 29 height 27
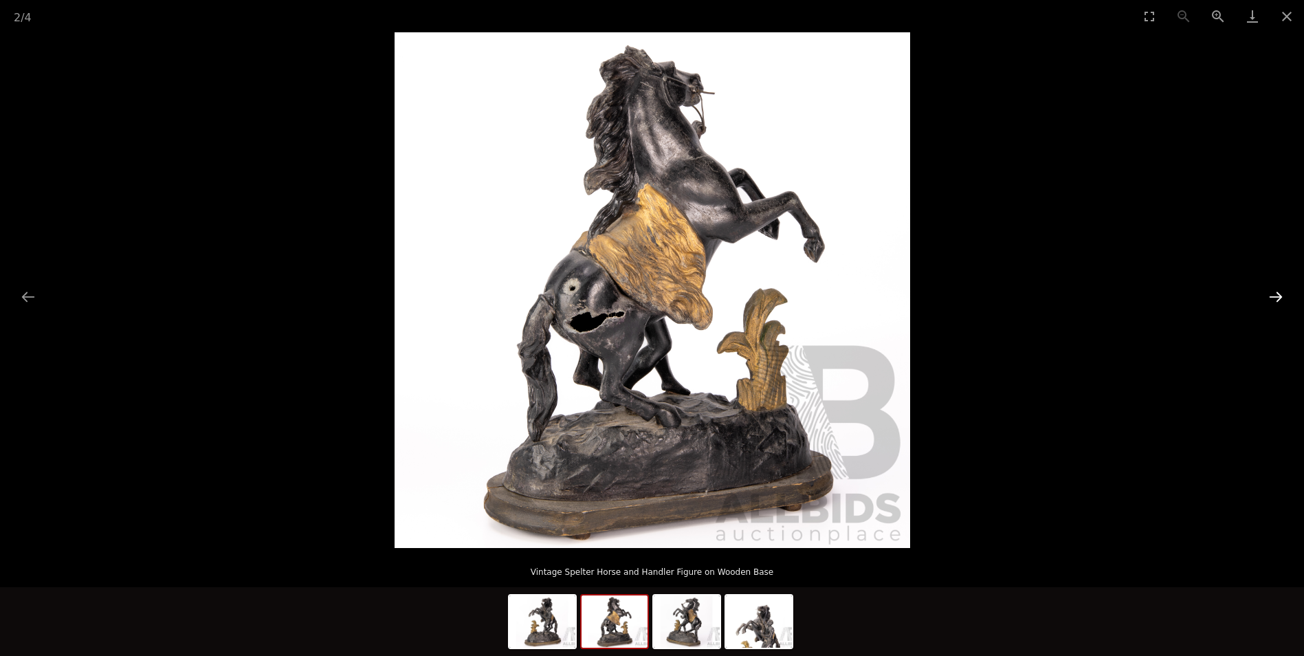
click at [1278, 291] on button "Next slide" at bounding box center [1276, 296] width 29 height 27
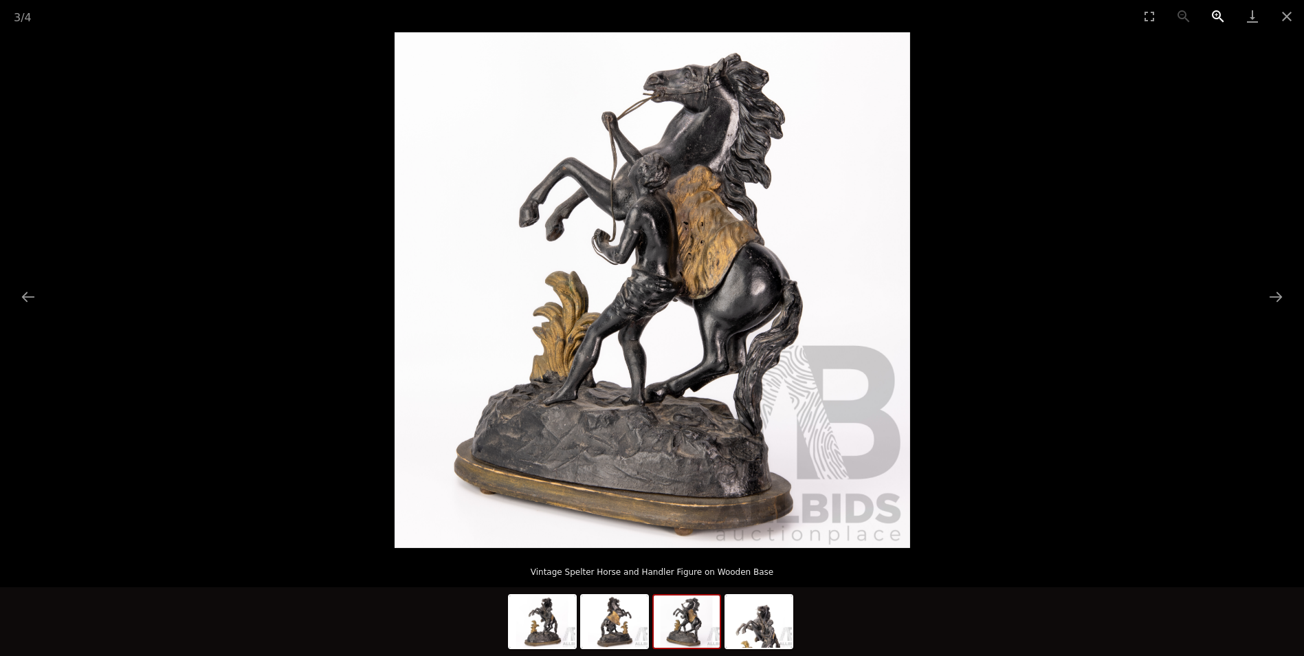
click at [1218, 16] on button "Zoom in" at bounding box center [1218, 16] width 34 height 32
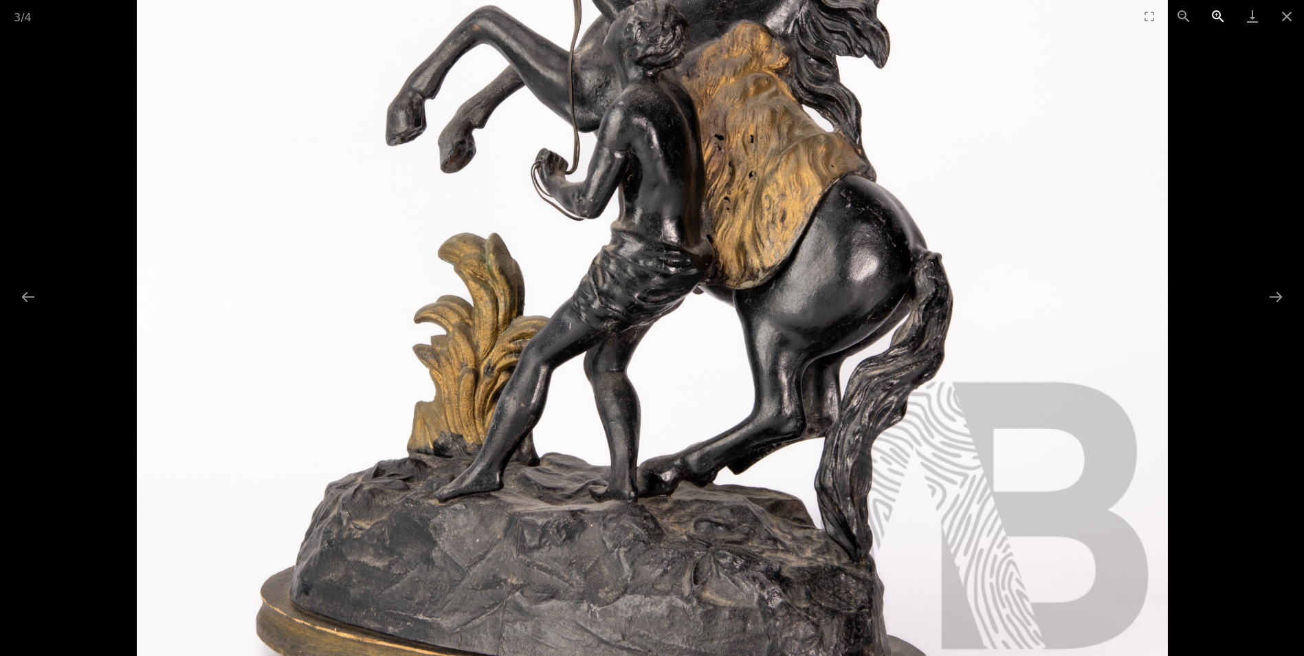
click at [1218, 16] on button "Zoom in" at bounding box center [1218, 16] width 34 height 32
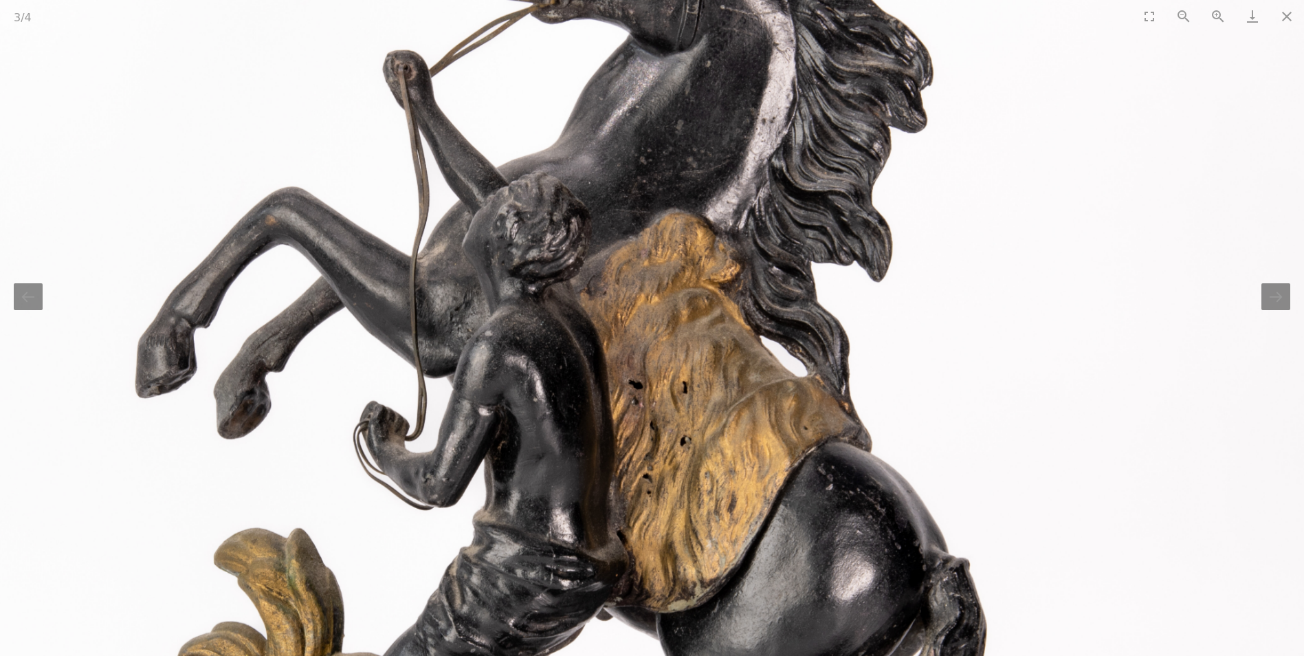
drag, startPoint x: 590, startPoint y: 229, endPoint x: 473, endPoint y: 562, distance: 353.3
click at [473, 562] on img at bounding box center [535, 585] width 1547 height 1547
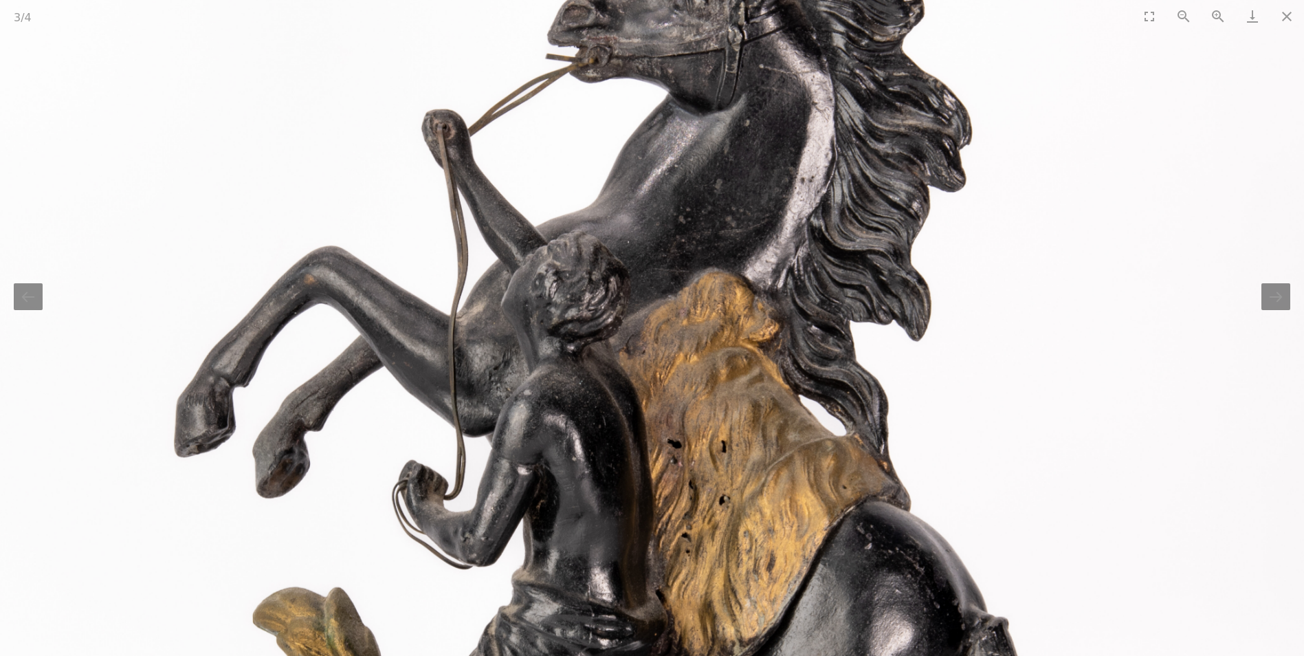
drag, startPoint x: 703, startPoint y: 575, endPoint x: 746, endPoint y: 446, distance: 135.7
click at [746, 446] on img at bounding box center [574, 644] width 1547 height 1547
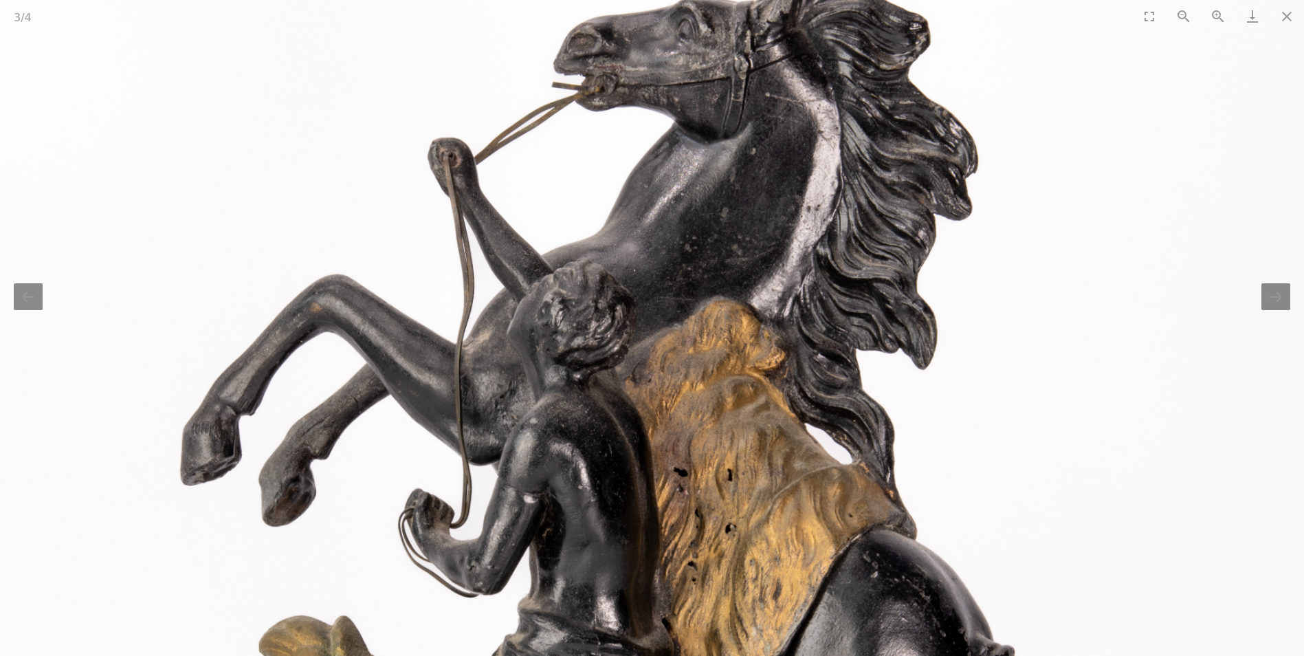
drag, startPoint x: 694, startPoint y: 265, endPoint x: 696, endPoint y: 172, distance: 93.5
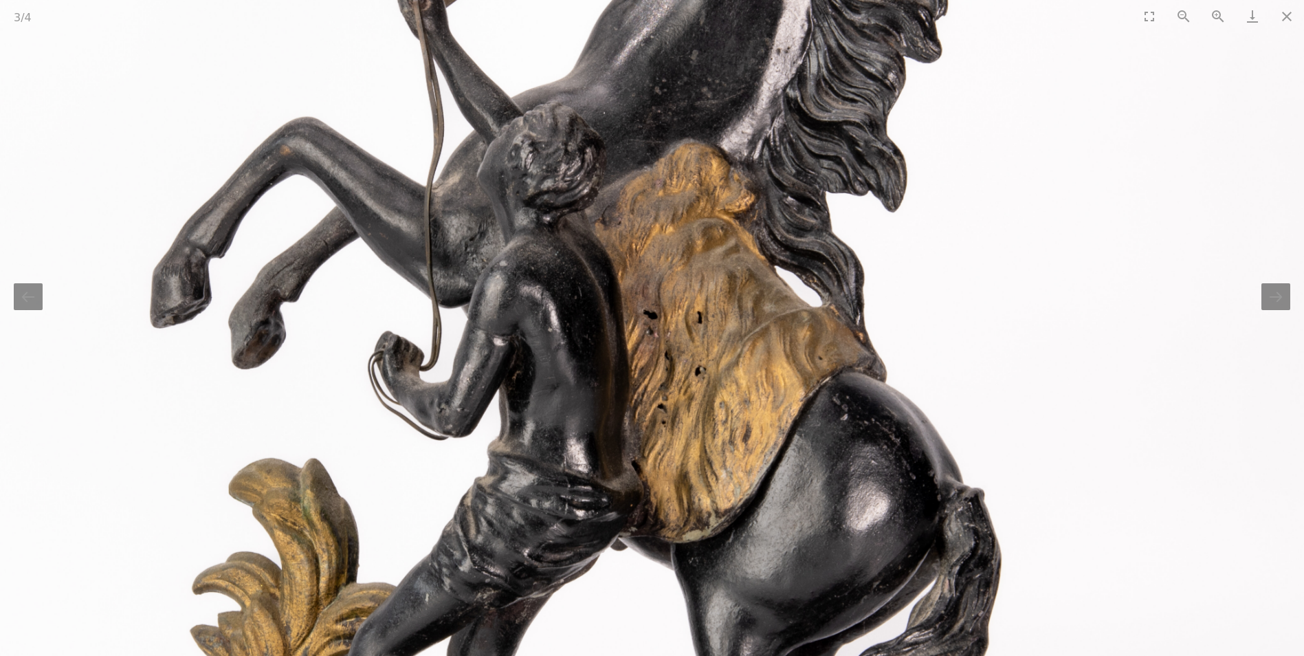
drag, startPoint x: 824, startPoint y: 500, endPoint x: 802, endPoint y: 566, distance: 69.4
click at [802, 566] on img at bounding box center [550, 515] width 1547 height 1547
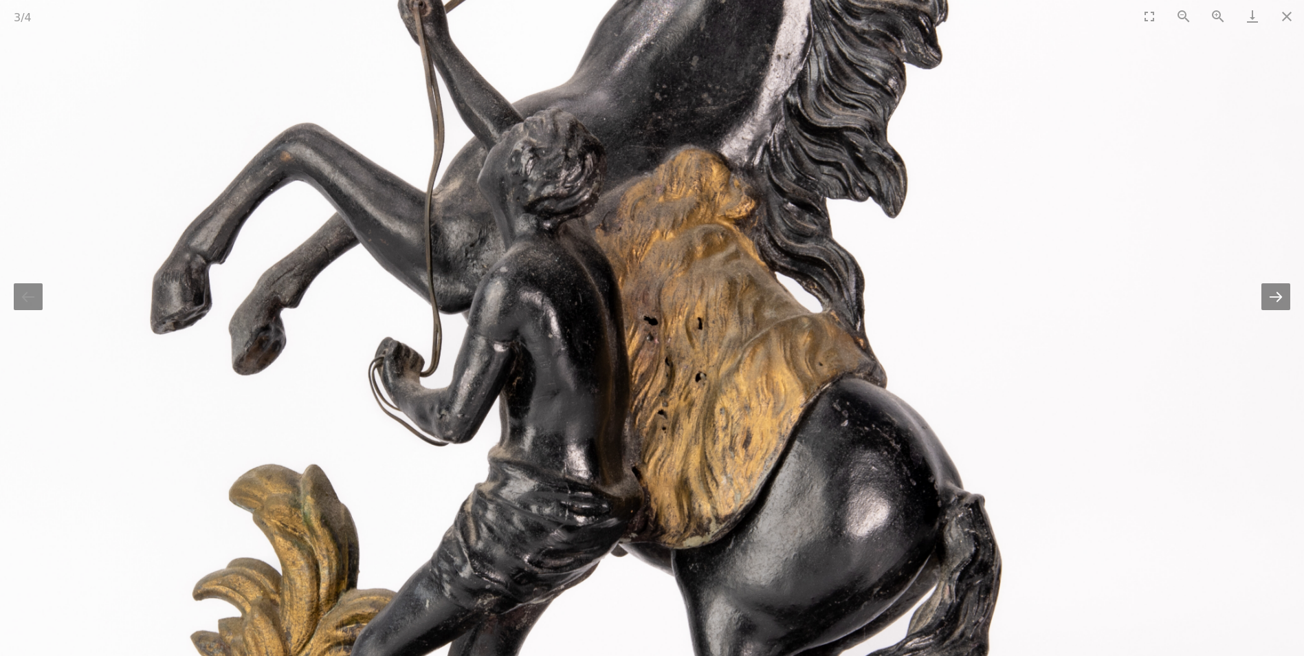
click at [1273, 294] on button "Next slide" at bounding box center [1276, 296] width 29 height 27
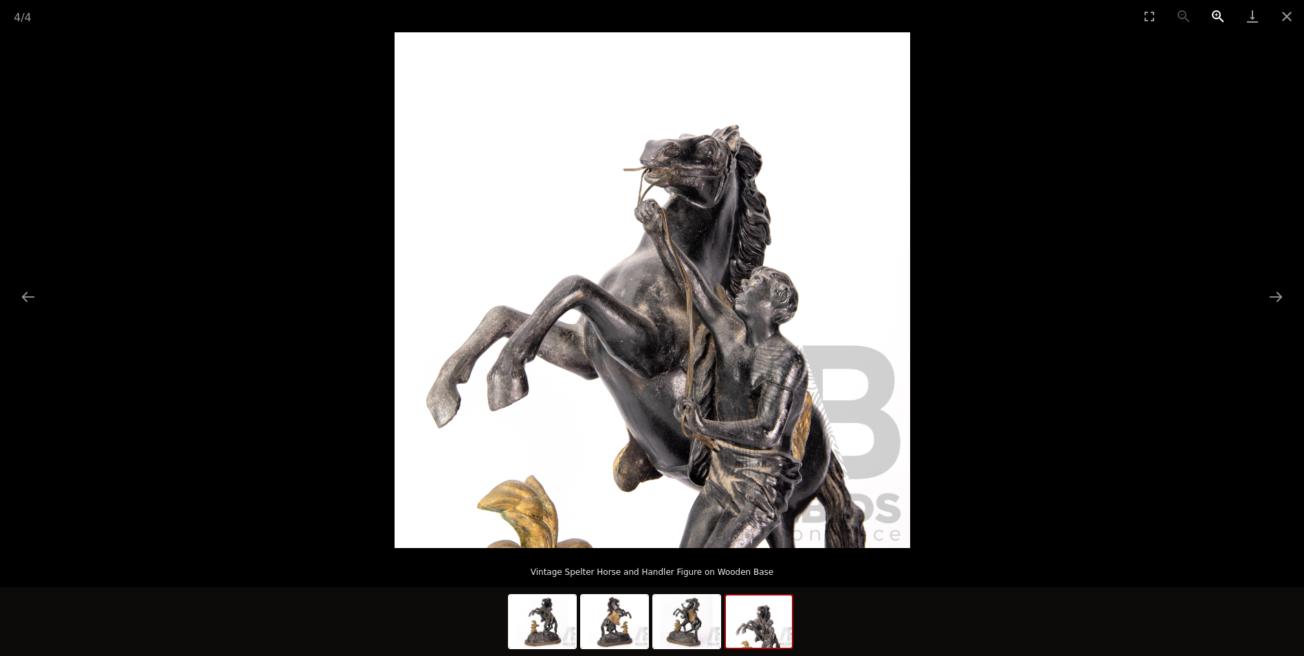
click at [1218, 15] on button "Zoom in" at bounding box center [1218, 16] width 34 height 32
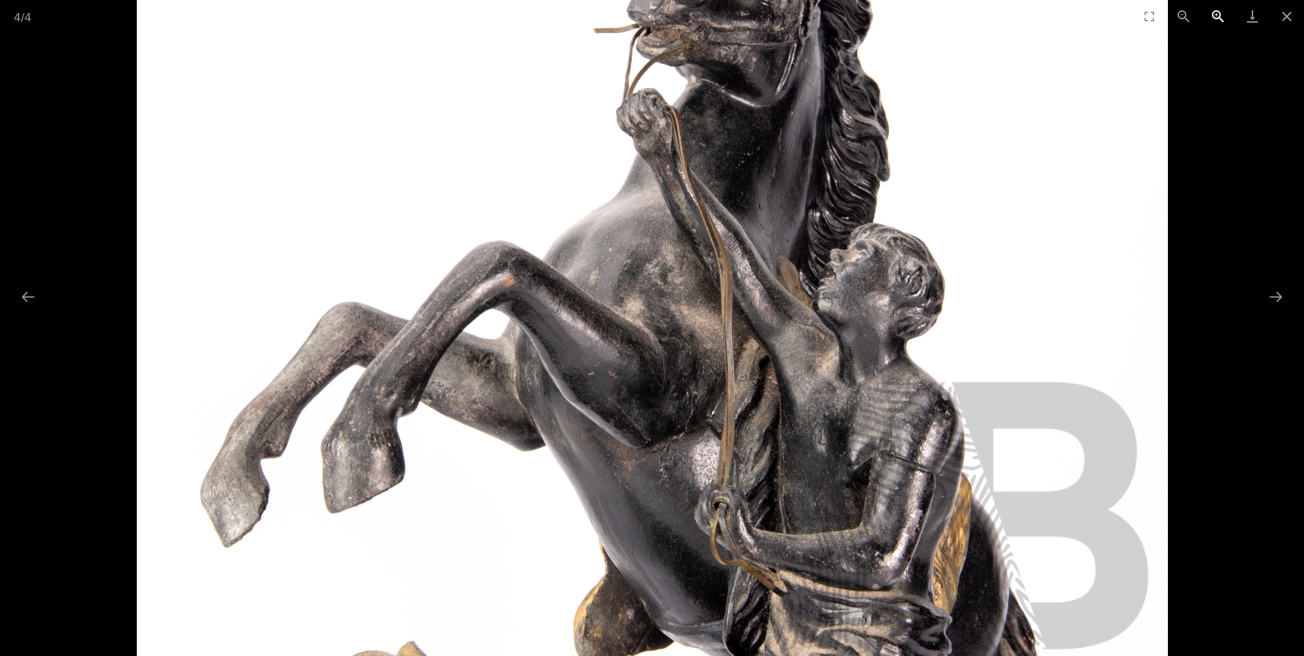
click at [1218, 15] on button "Zoom in" at bounding box center [1218, 16] width 34 height 32
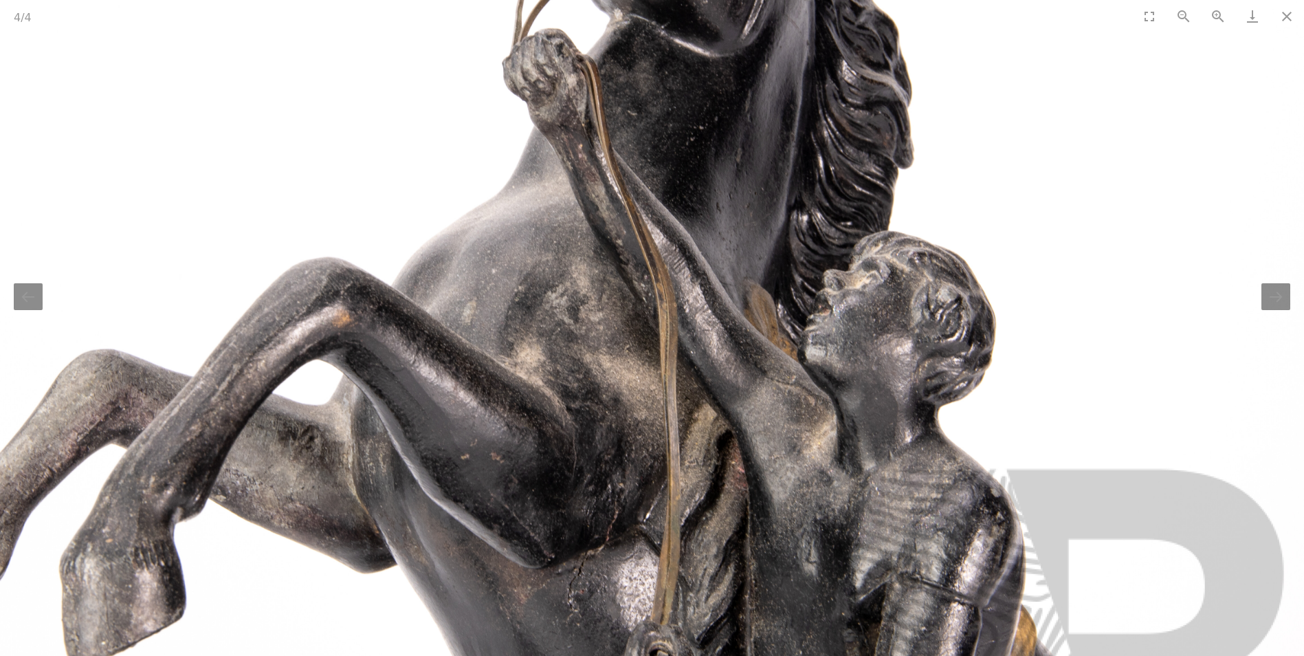
drag, startPoint x: 1000, startPoint y: 292, endPoint x: 911, endPoint y: 333, distance: 98.1
click at [910, 333] on img at bounding box center [556, 303] width 1547 height 1547
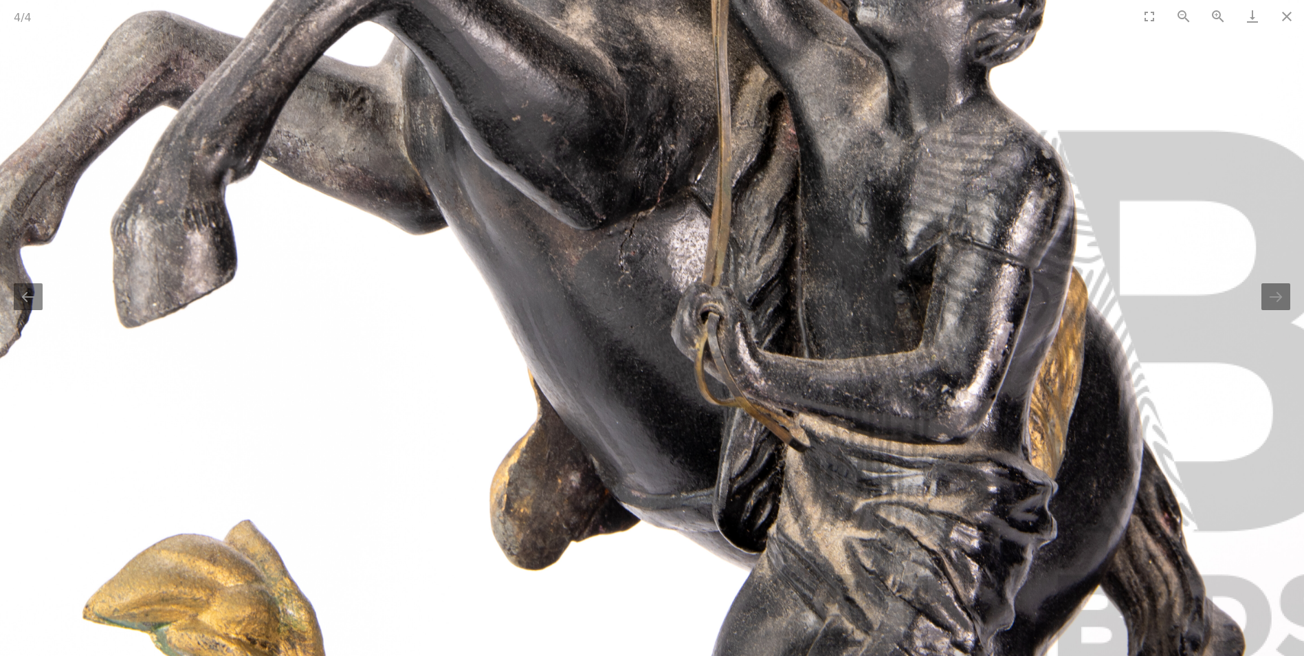
drag, startPoint x: 872, startPoint y: 604, endPoint x: 917, endPoint y: 289, distance: 318.1
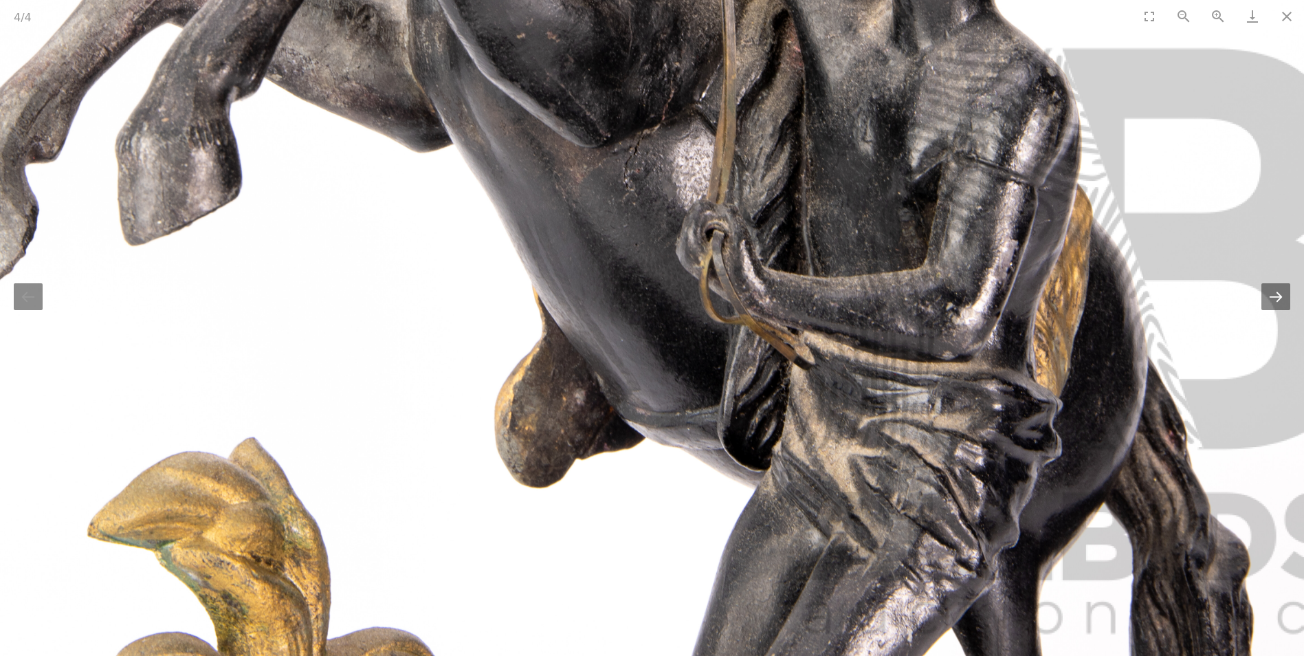
click at [1264, 309] on button "Next slide" at bounding box center [1276, 296] width 29 height 27
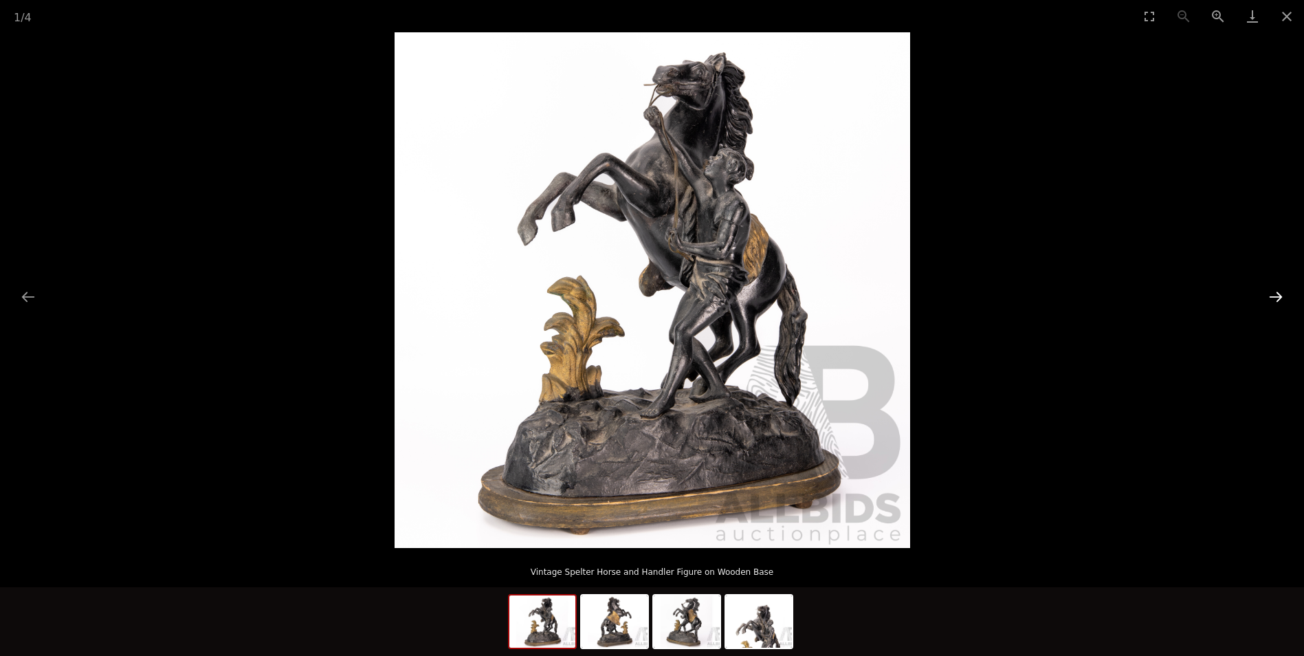
click at [1279, 290] on button "Next slide" at bounding box center [1276, 296] width 29 height 27
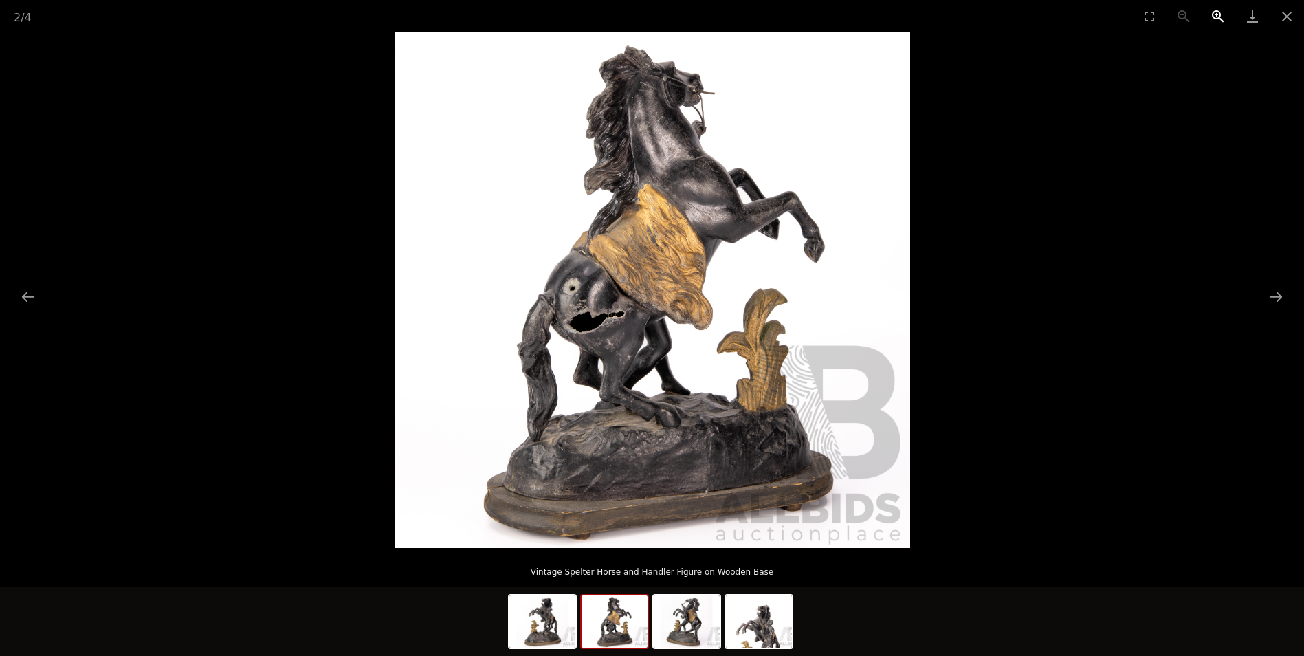
click at [1219, 13] on button "Zoom in" at bounding box center [1218, 16] width 34 height 32
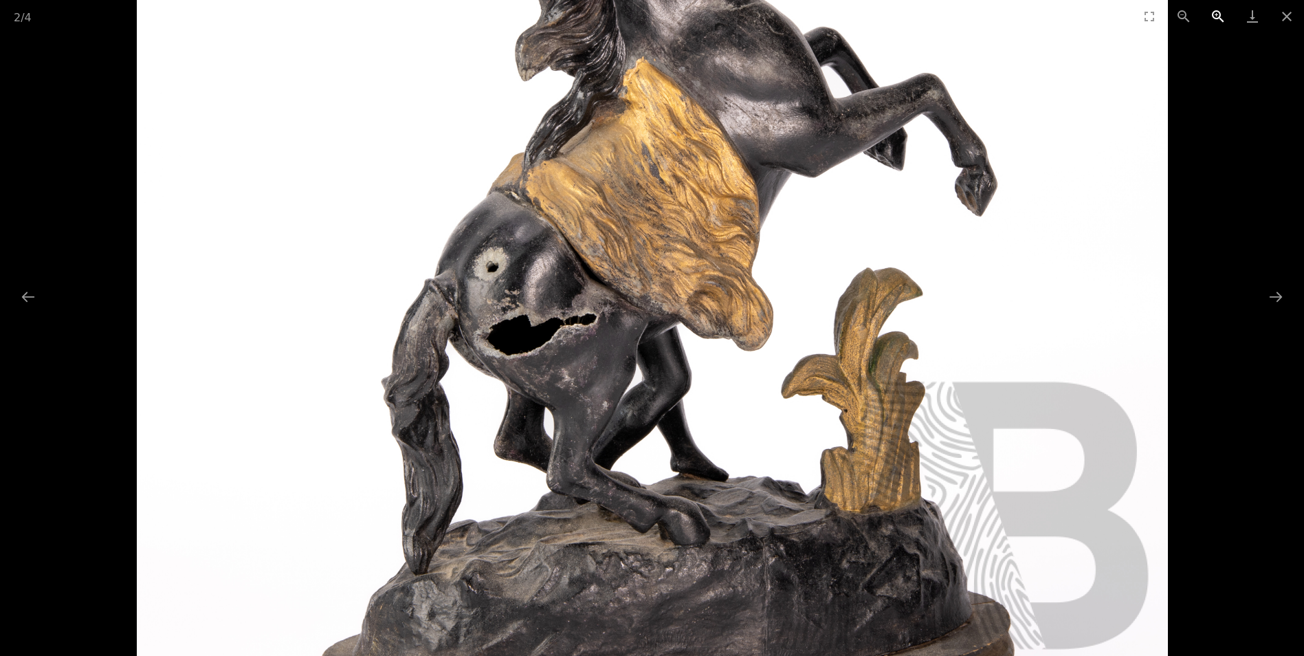
click at [1219, 13] on button "Zoom in" at bounding box center [1218, 16] width 34 height 32
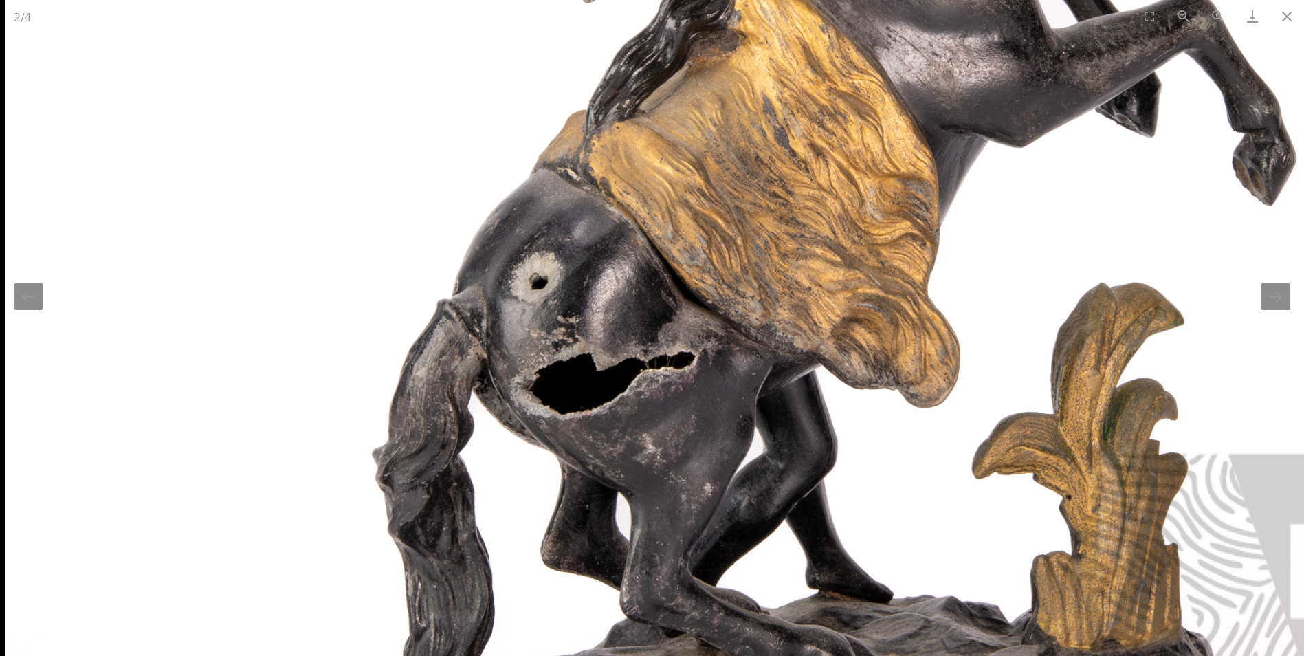
drag, startPoint x: 493, startPoint y: 287, endPoint x: 644, endPoint y: 322, distance: 155.4
click at [644, 322] on img at bounding box center [778, 288] width 1547 height 1547
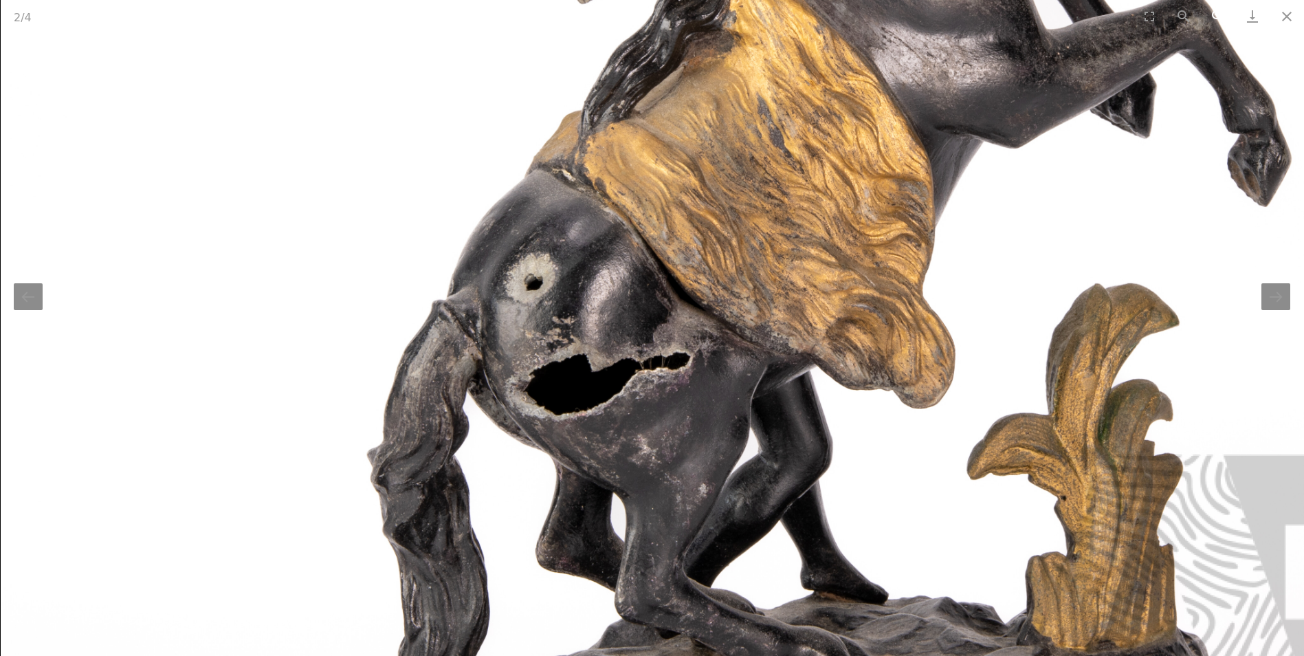
click at [1217, 14] on button "Zoom in" at bounding box center [1218, 16] width 34 height 32
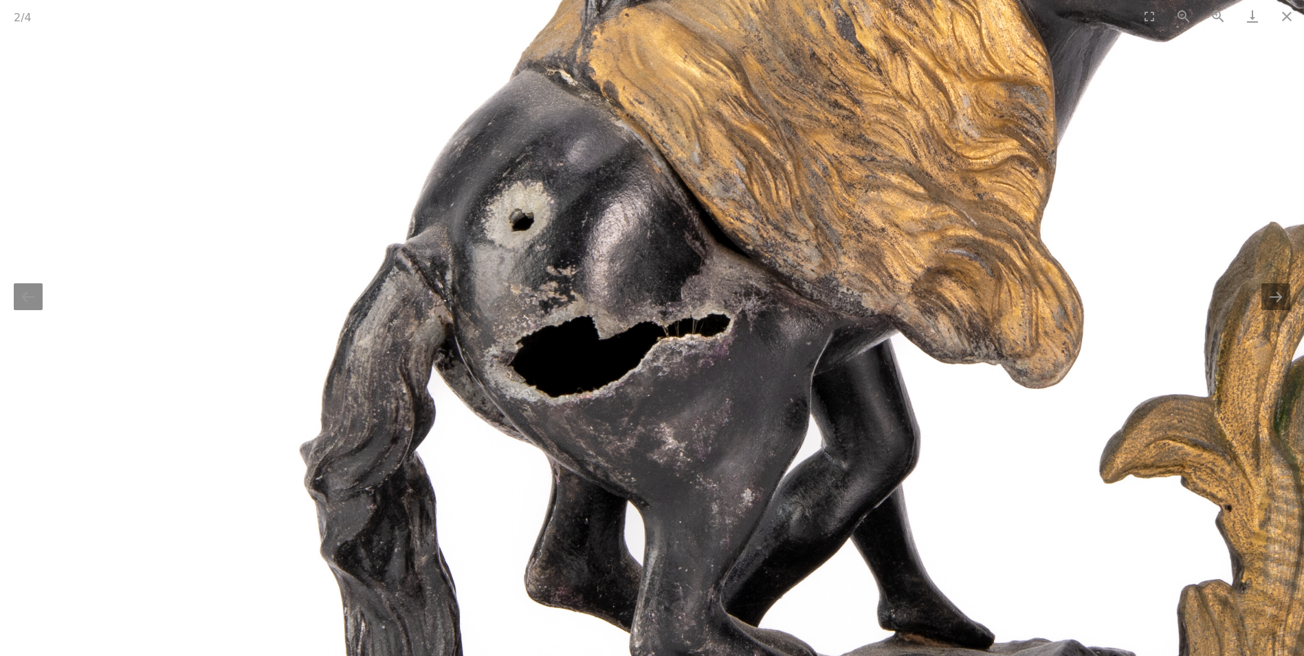
drag, startPoint x: 767, startPoint y: 576, endPoint x: 577, endPoint y: 258, distance: 370.0
click at [577, 258] on img at bounding box center [841, 229] width 2062 height 2062
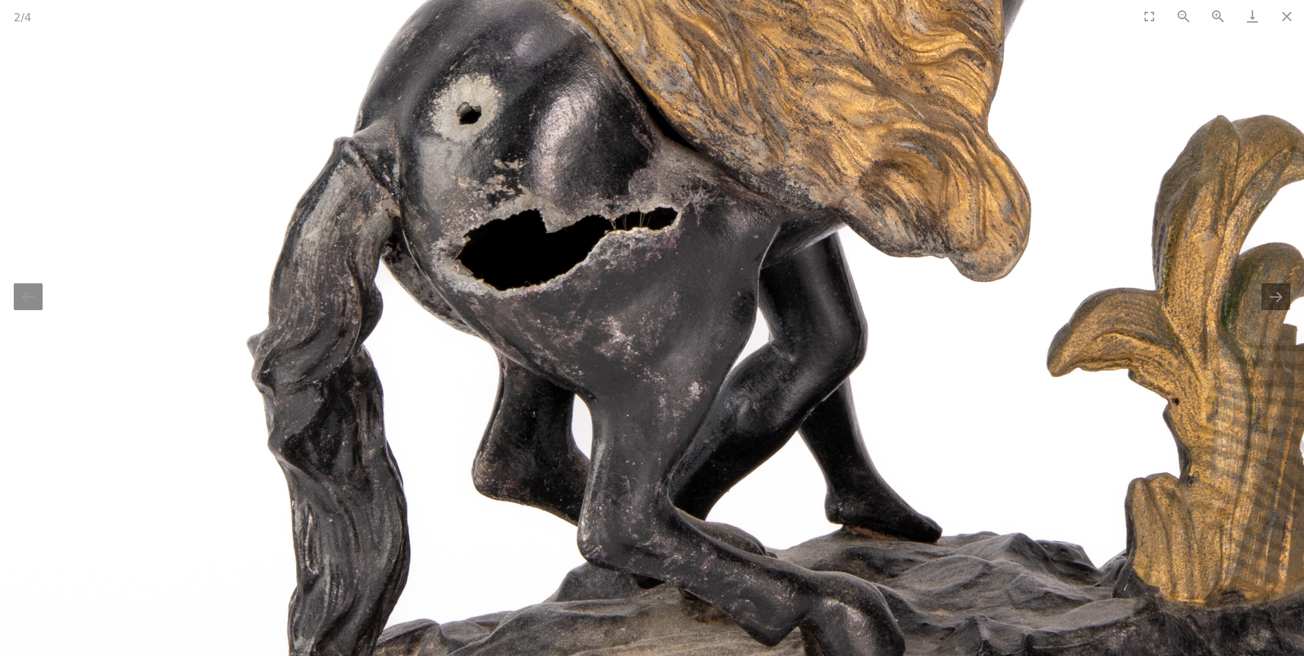
drag, startPoint x: 563, startPoint y: 263, endPoint x: 578, endPoint y: 346, distance: 84.6
click at [578, 346] on img at bounding box center [788, 122] width 2062 height 2062
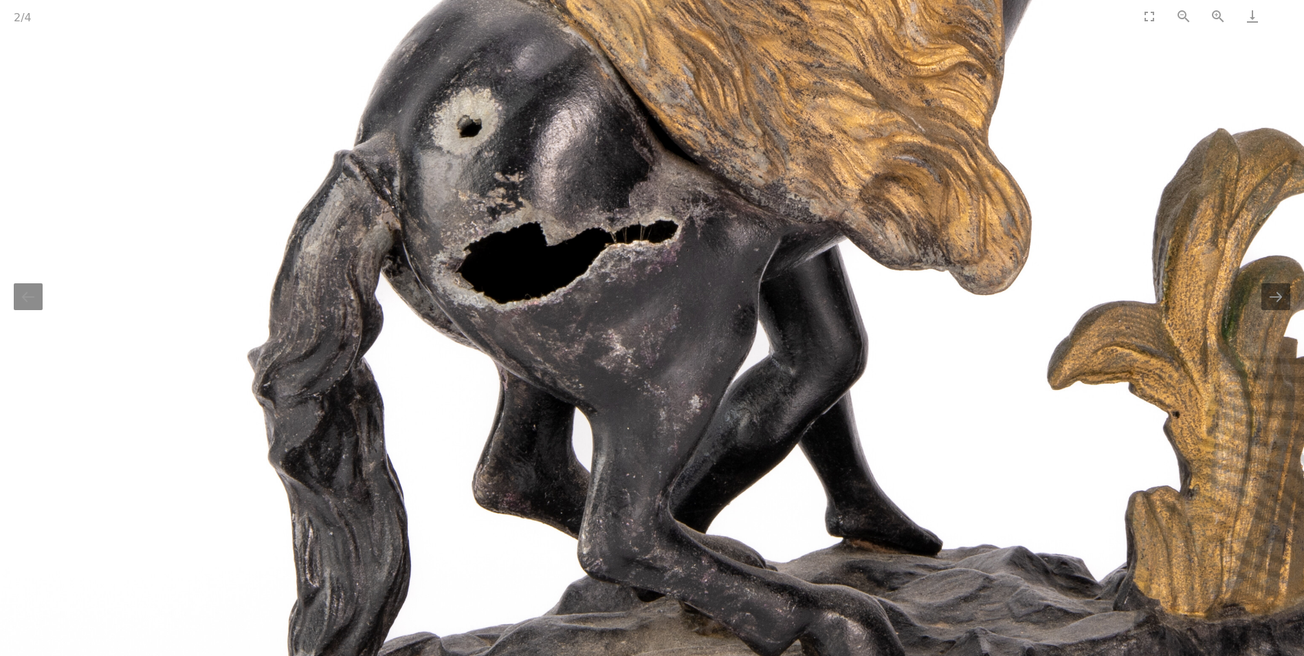
click at [1288, 16] on button "Close gallery" at bounding box center [1287, 16] width 34 height 32
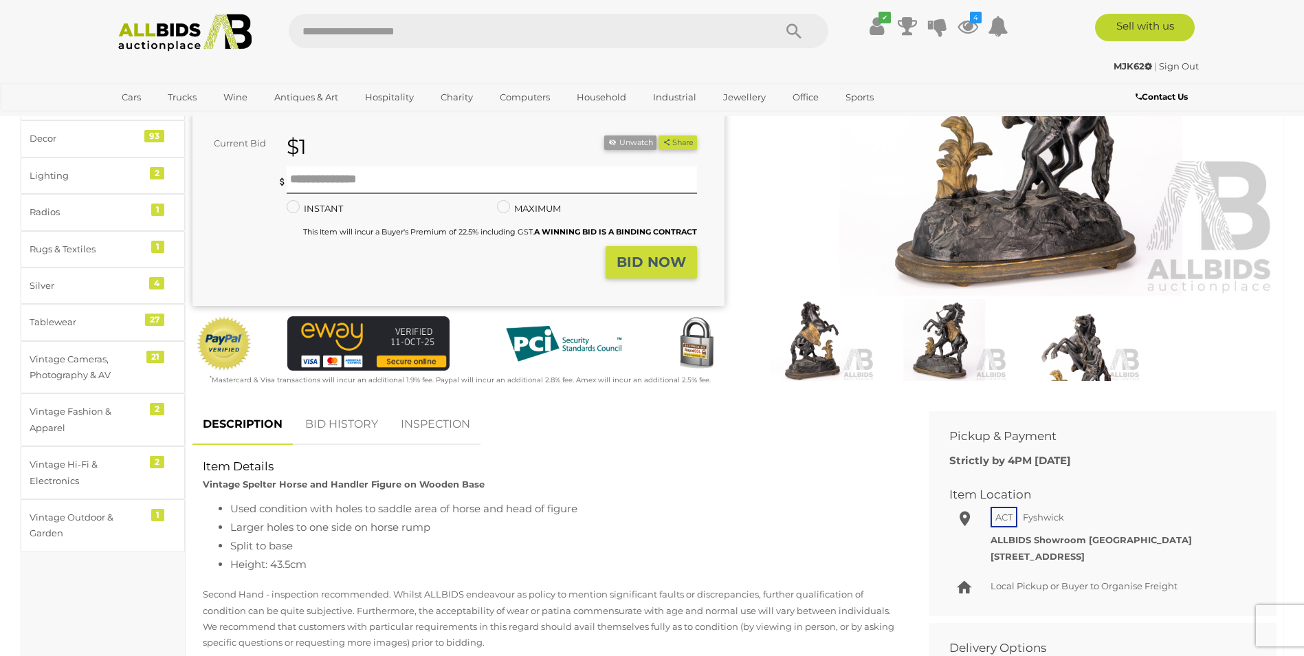
scroll to position [275, 0]
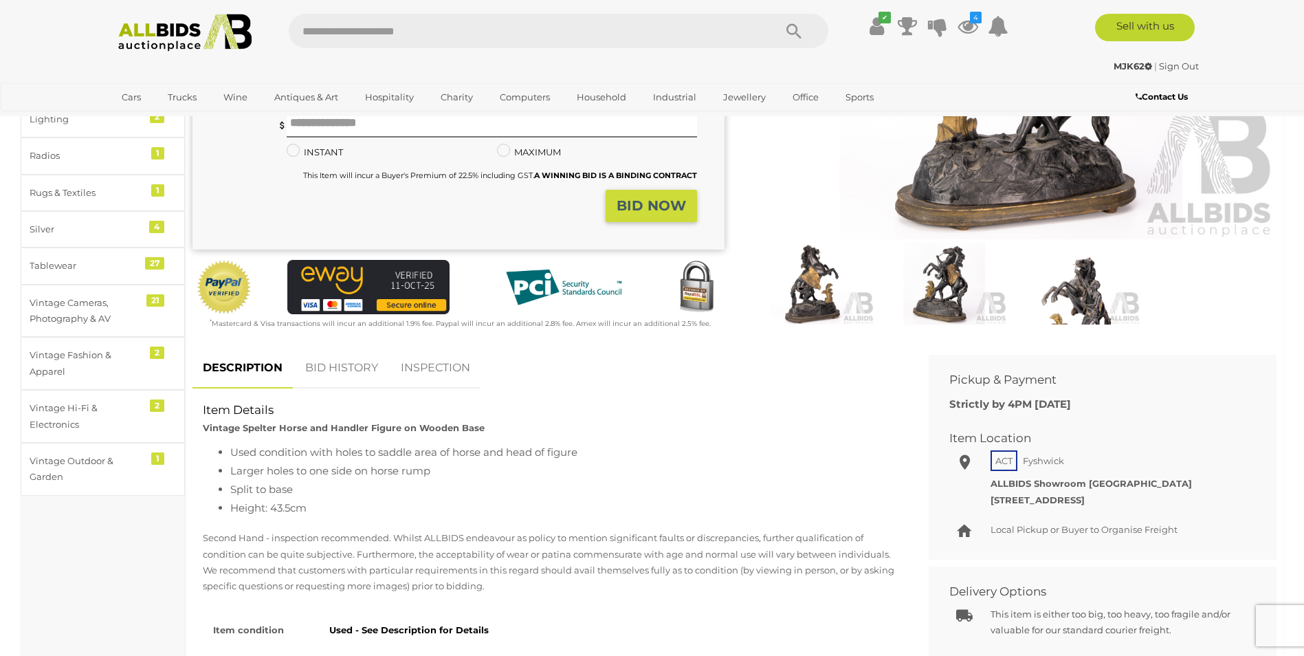
click at [1006, 190] on img at bounding box center [1011, 68] width 532 height 343
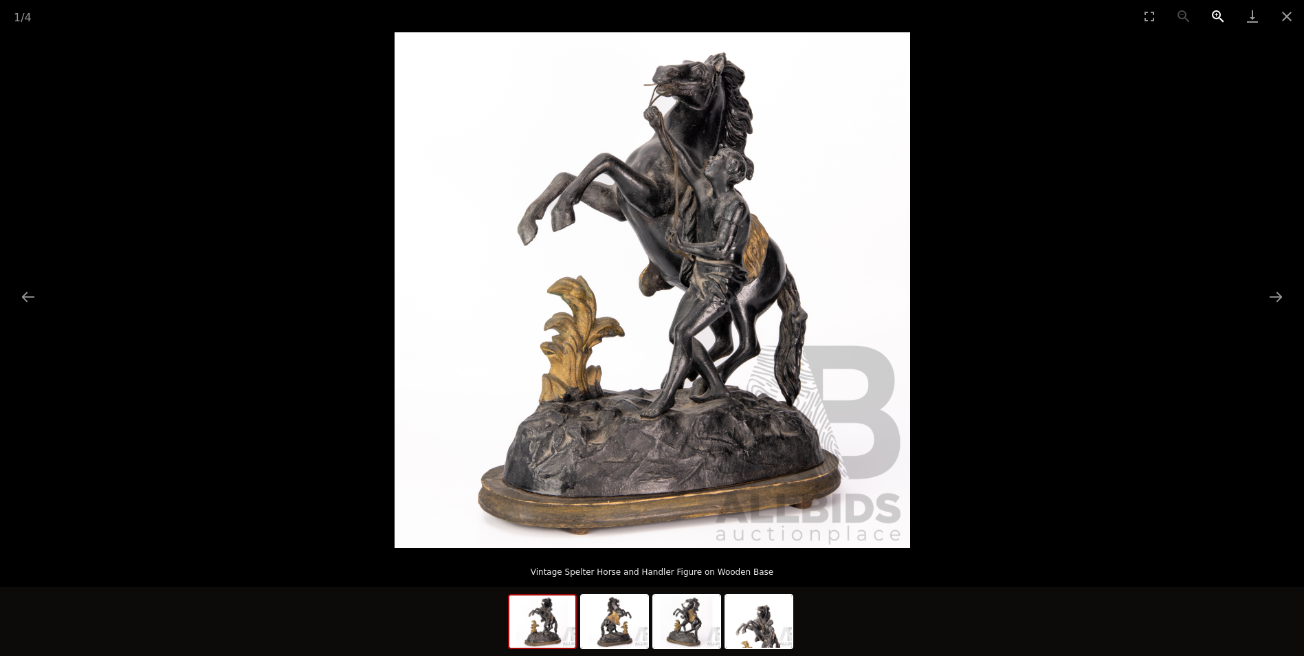
click at [1213, 16] on button "Zoom in" at bounding box center [1218, 16] width 34 height 32
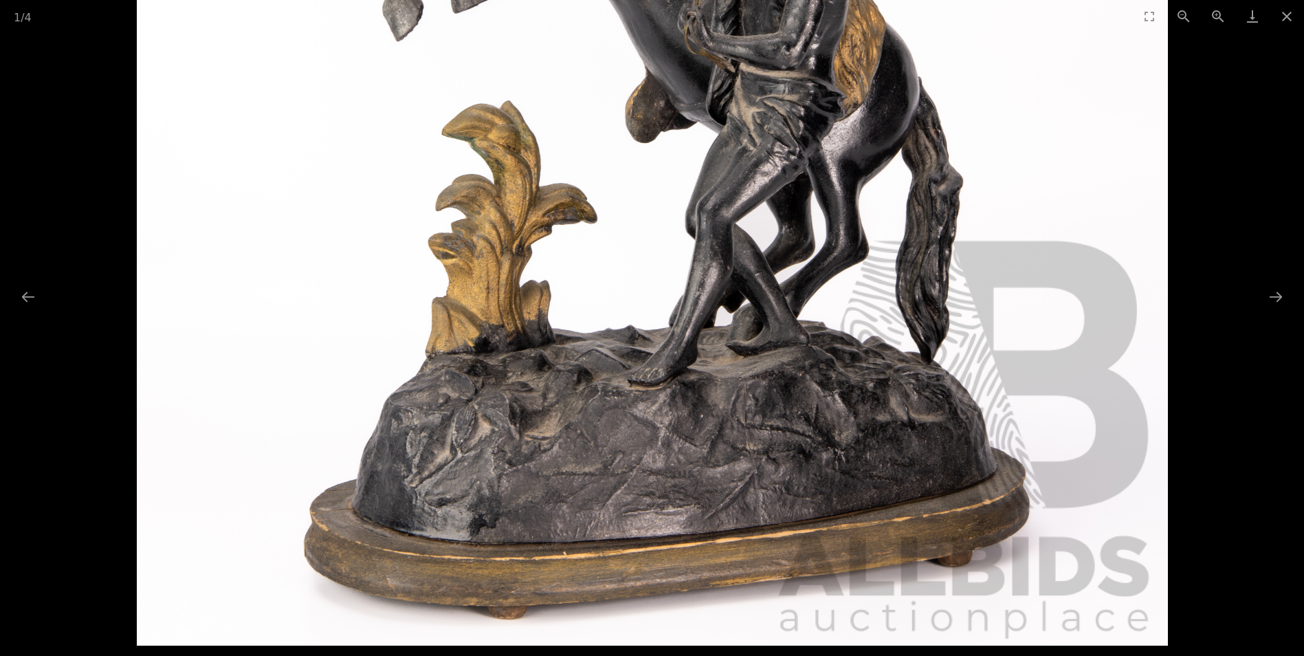
drag, startPoint x: 713, startPoint y: 533, endPoint x: 731, endPoint y: 400, distance: 134.6
click at [731, 400] on img at bounding box center [652, 129] width 1031 height 1031
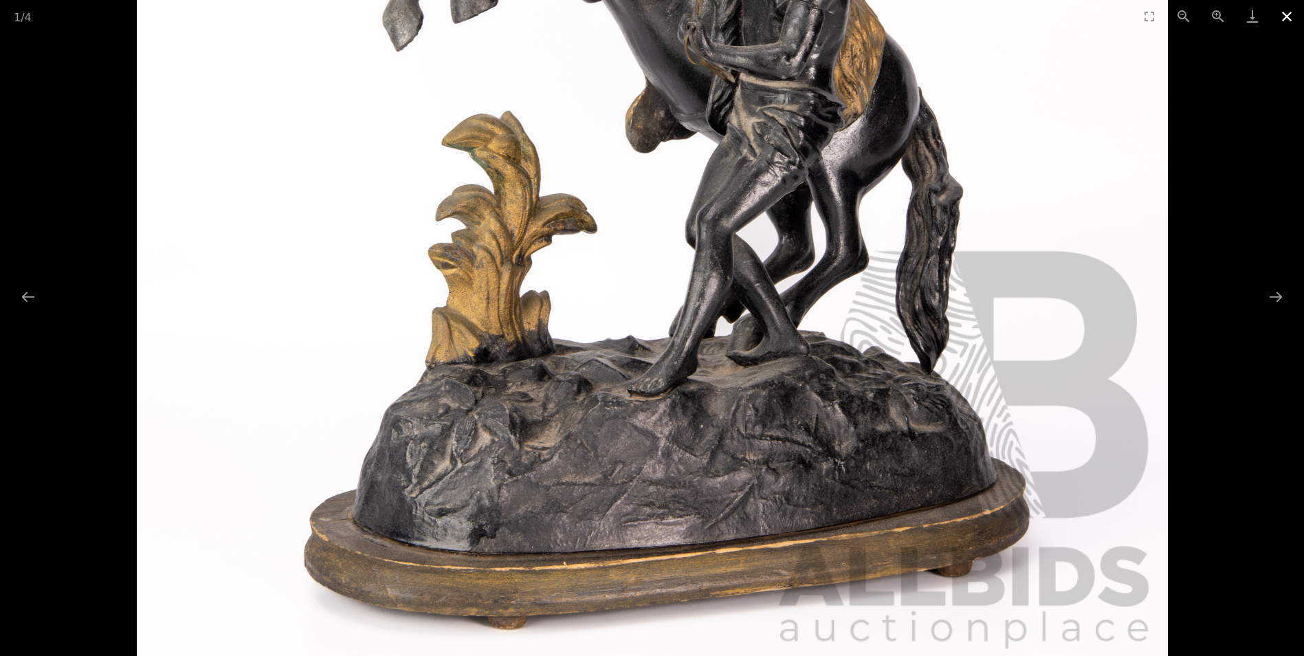
click at [1287, 10] on button "Close gallery" at bounding box center [1287, 16] width 34 height 32
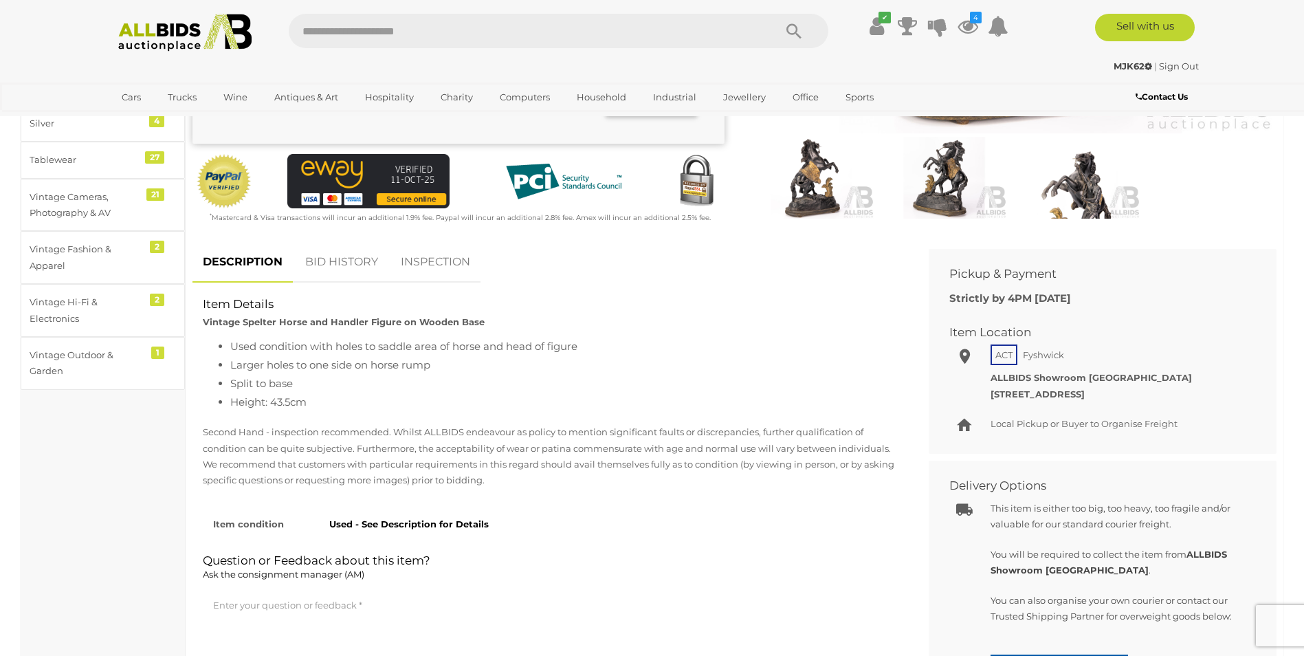
scroll to position [412, 0]
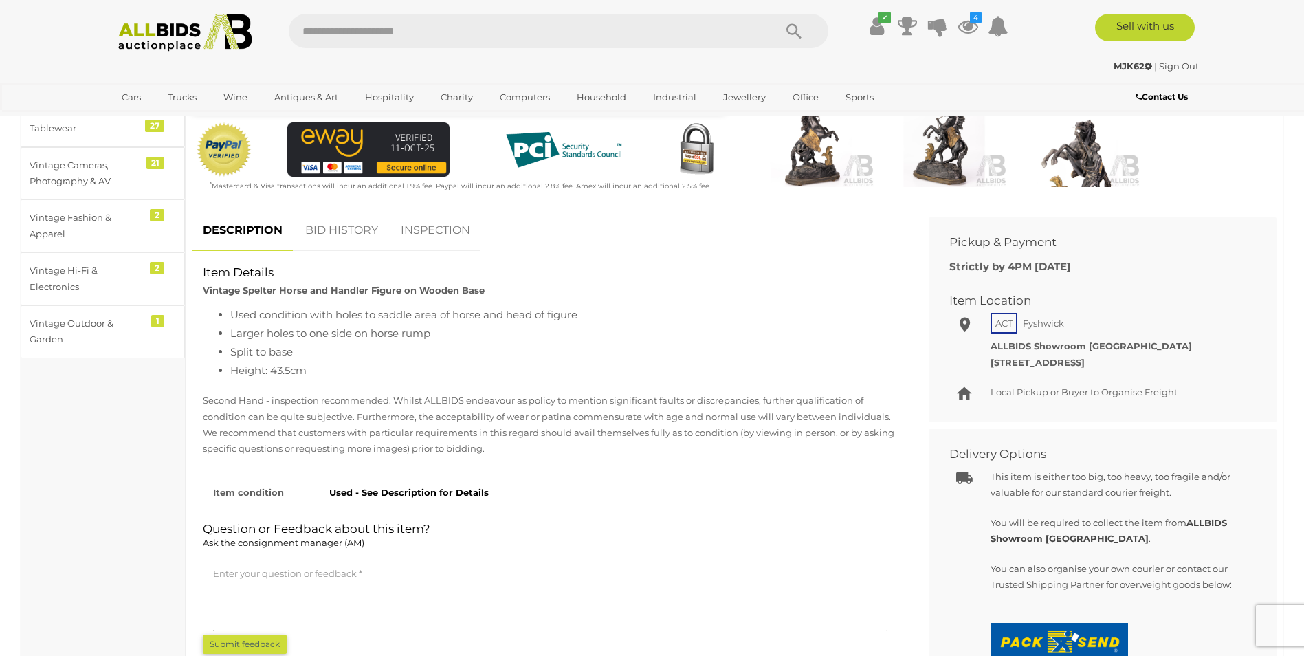
click at [337, 229] on link "BID HISTORY" at bounding box center [341, 230] width 93 height 41
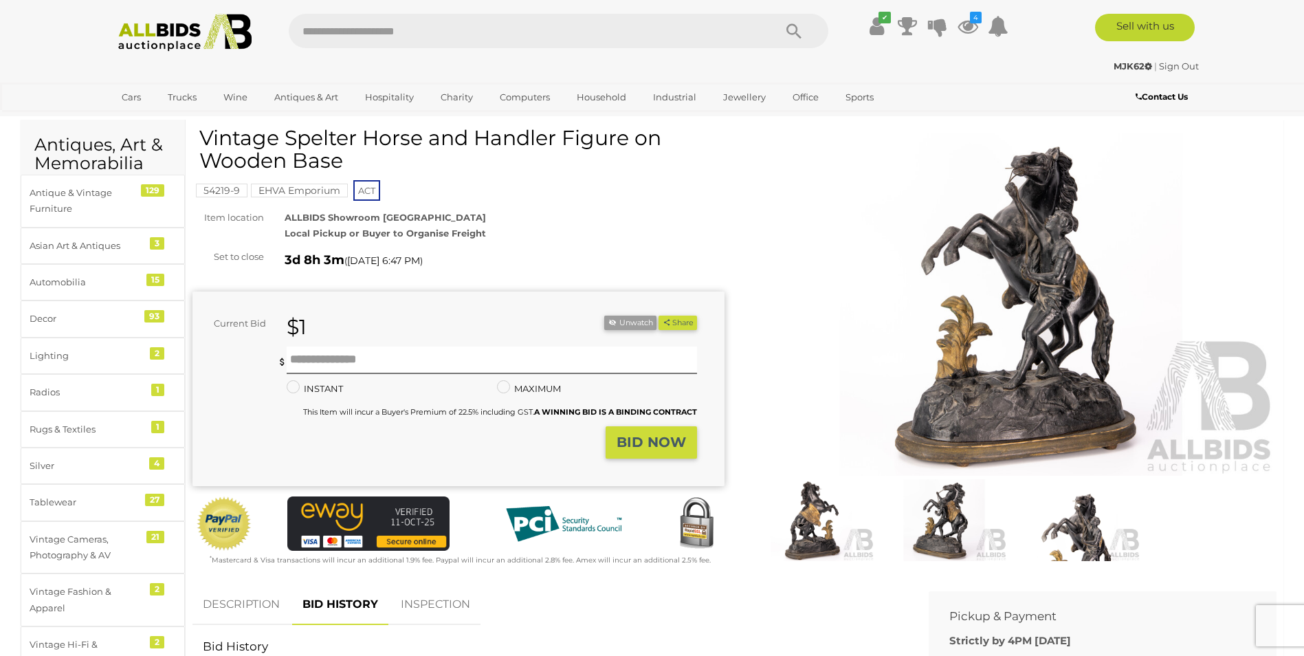
scroll to position [0, 0]
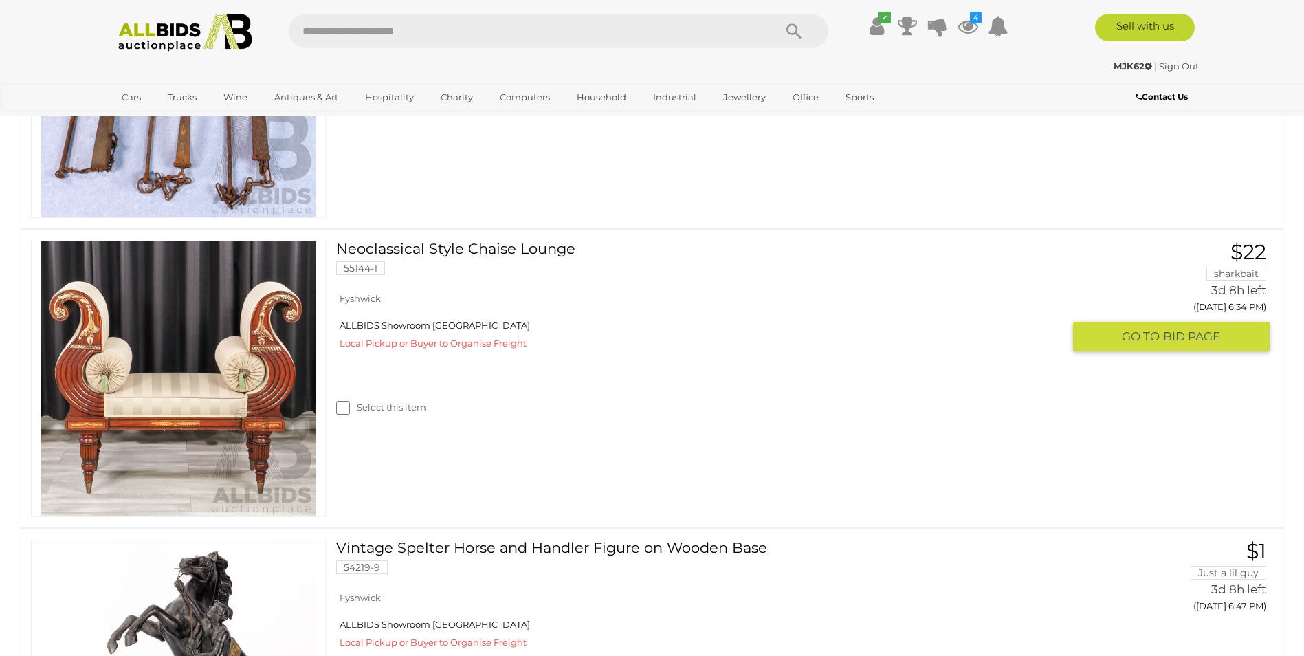
scroll to position [756, 0]
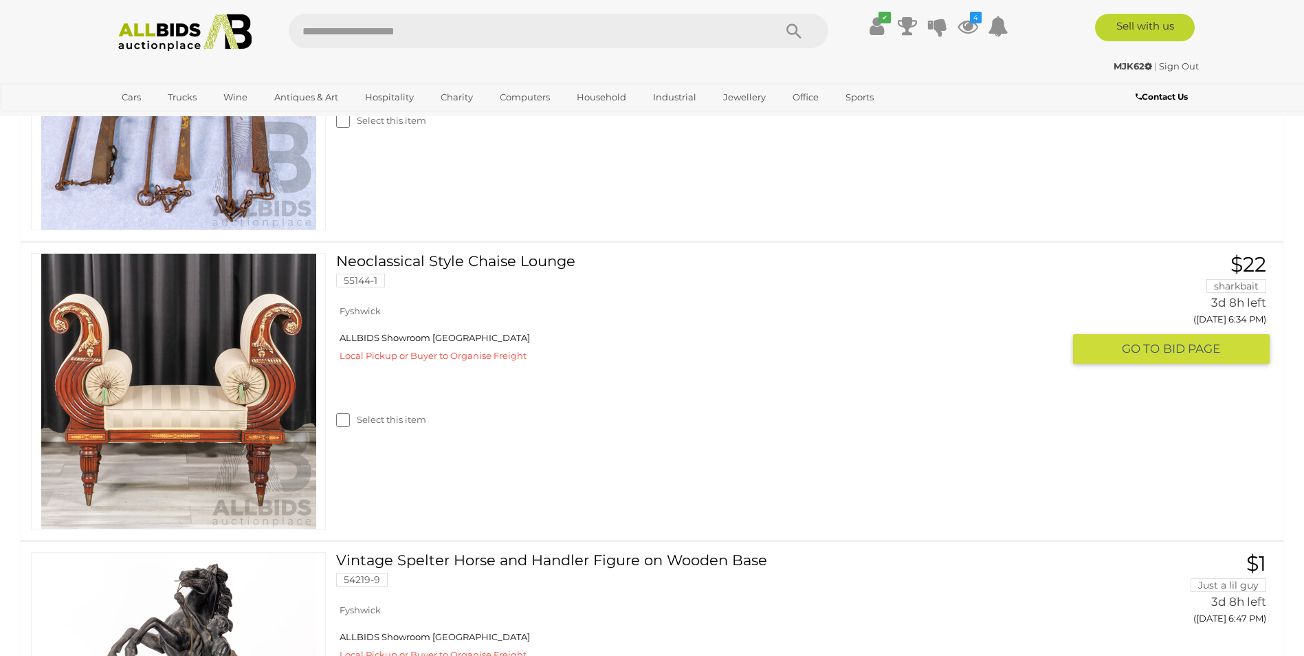
click at [443, 257] on link "Neoclassical Style Chaise Lounge 55144-1" at bounding box center [704, 275] width 716 height 45
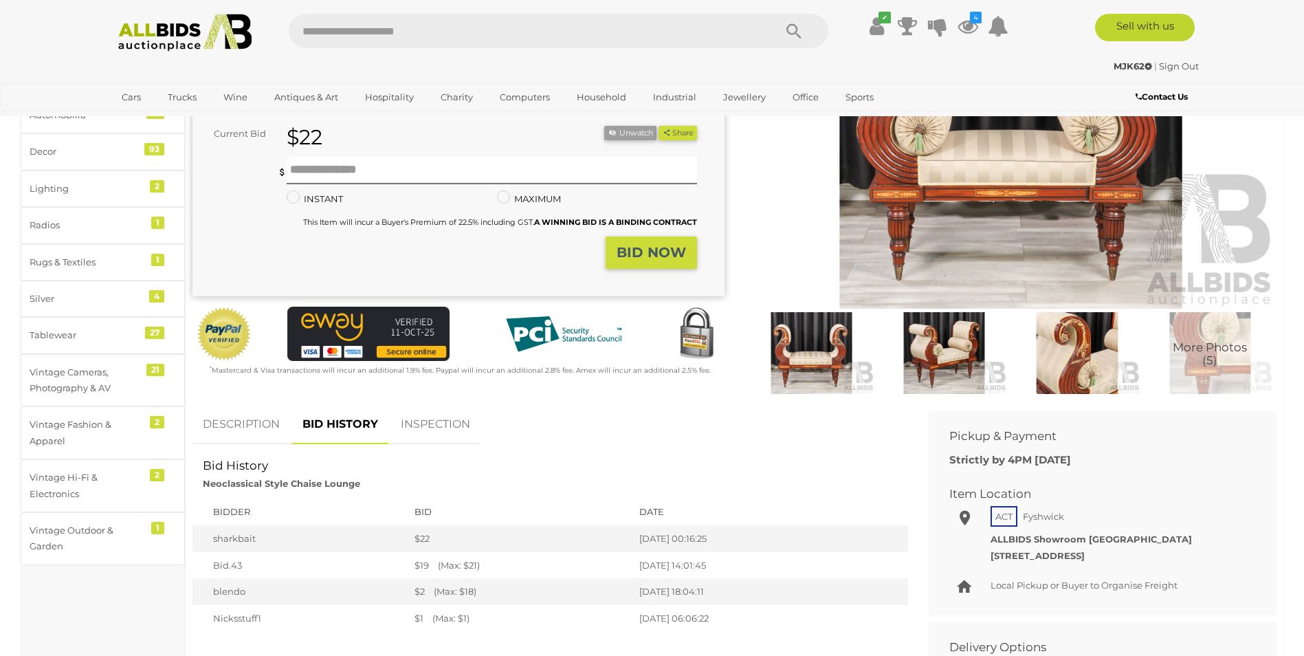
scroll to position [206, 0]
click at [251, 420] on link "DESCRIPTION" at bounding box center [241, 424] width 98 height 41
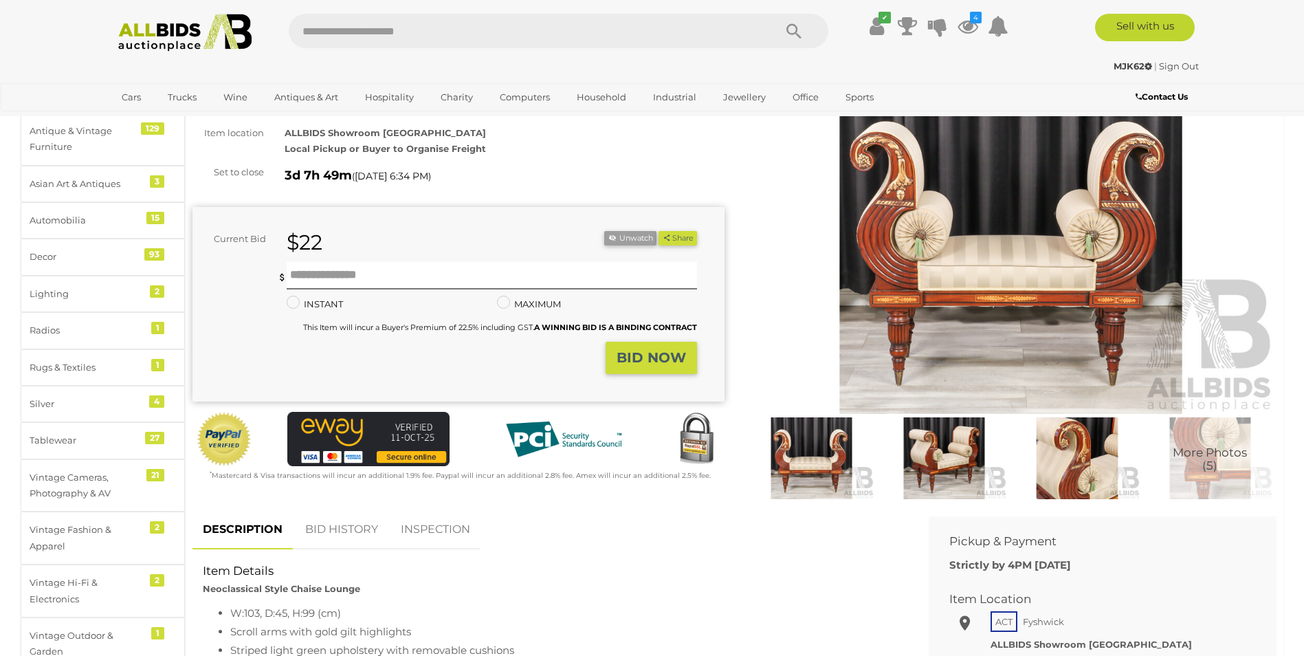
scroll to position [0, 0]
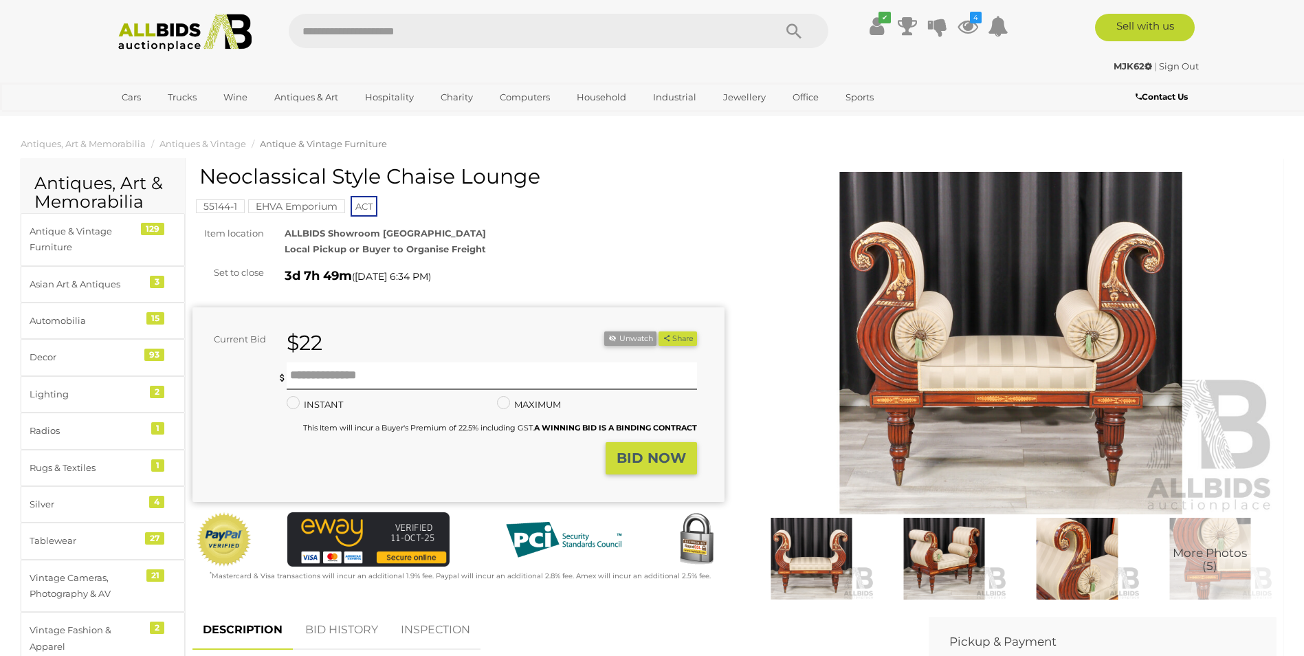
click at [1008, 375] on img at bounding box center [1011, 343] width 532 height 343
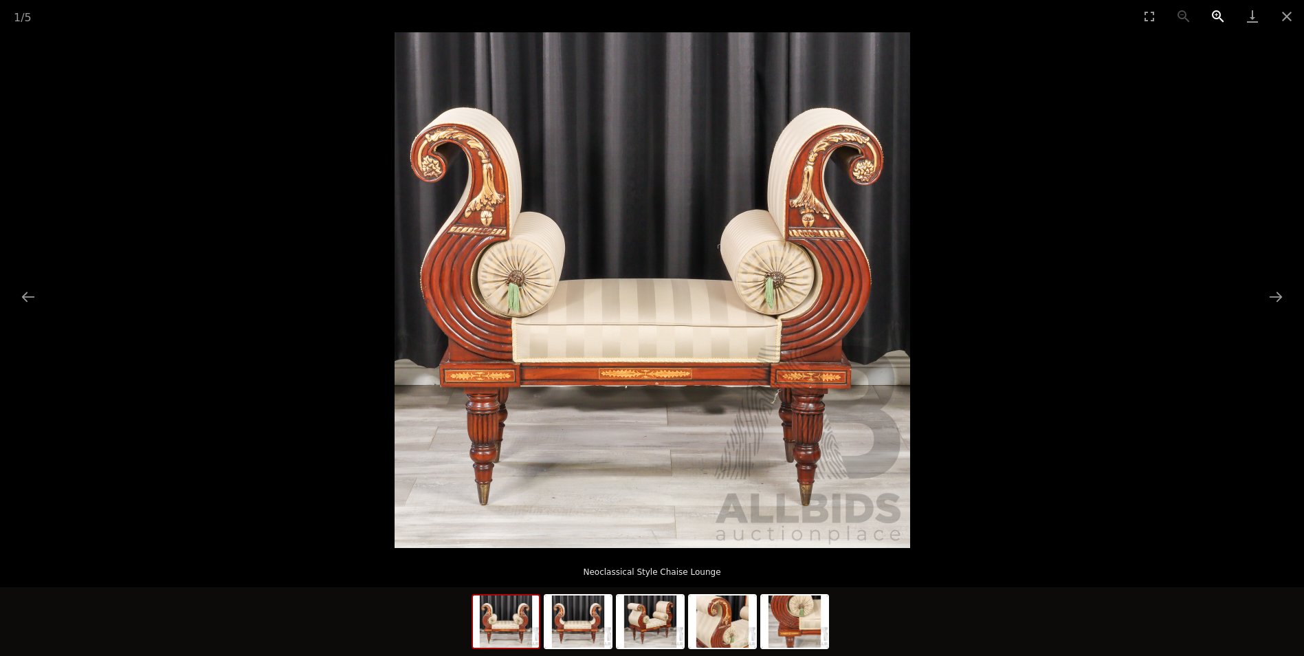
click at [1220, 15] on button "Zoom in" at bounding box center [1218, 16] width 34 height 32
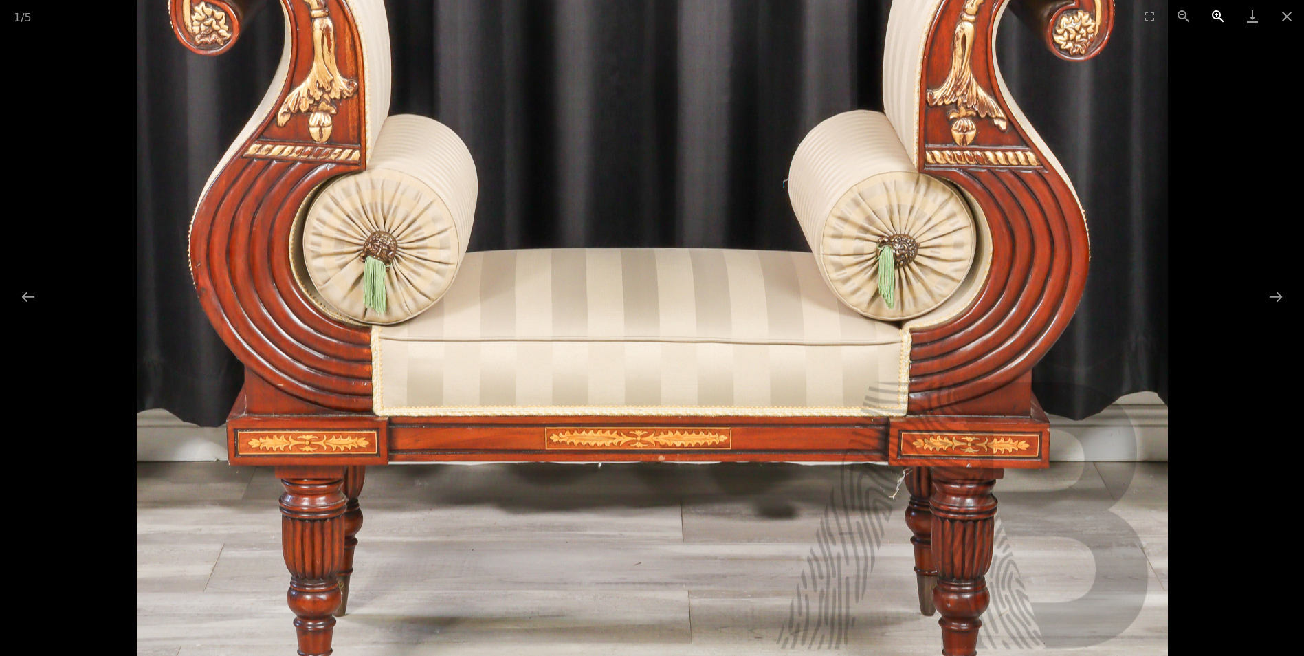
click at [1219, 15] on button "Zoom in" at bounding box center [1218, 16] width 34 height 32
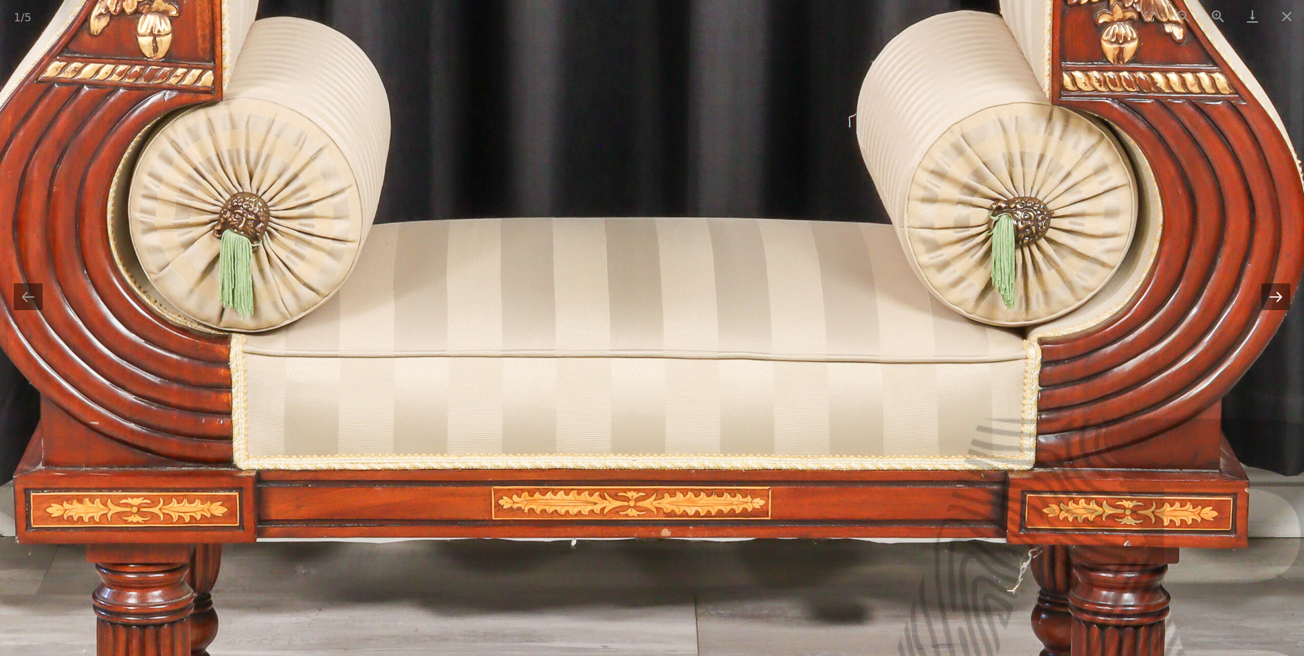
click at [1277, 297] on button "Next slide" at bounding box center [1276, 296] width 29 height 27
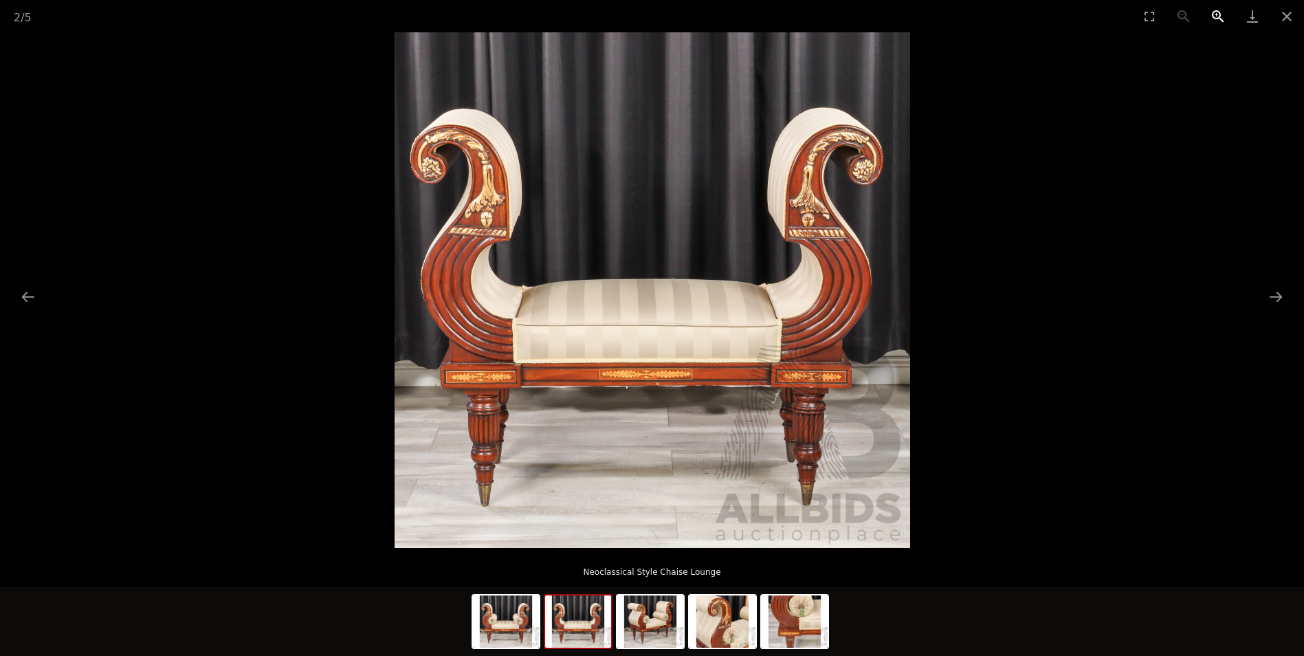
click at [1211, 12] on button "Zoom in" at bounding box center [1218, 16] width 34 height 32
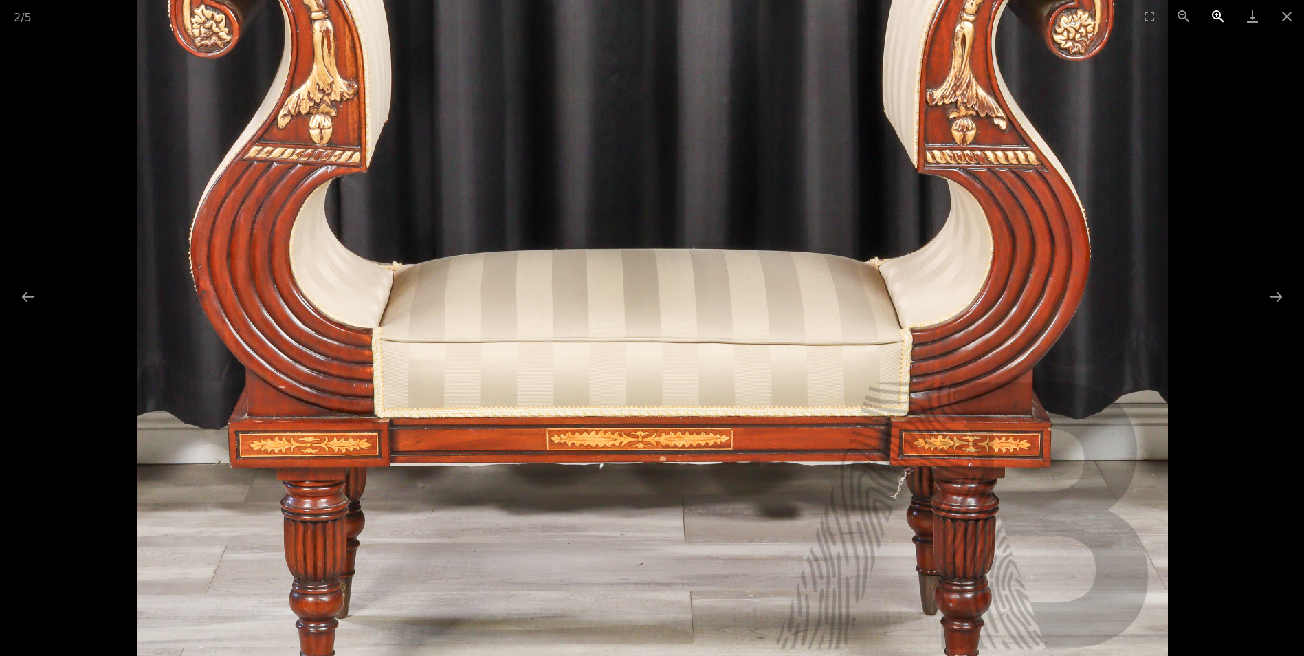
click at [1211, 12] on button "Zoom in" at bounding box center [1218, 16] width 34 height 32
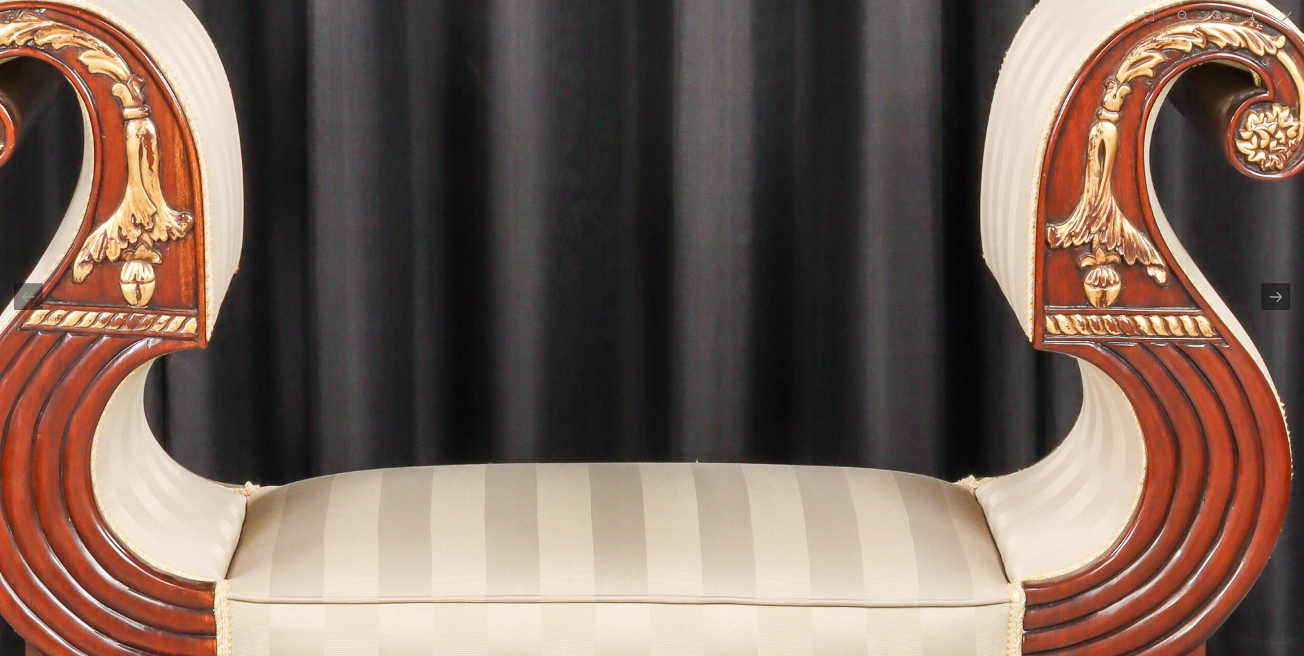
drag, startPoint x: 830, startPoint y: 411, endPoint x: 826, endPoint y: 653, distance: 242.0
click at [824, 654] on img at bounding box center [635, 496] width 1547 height 1547
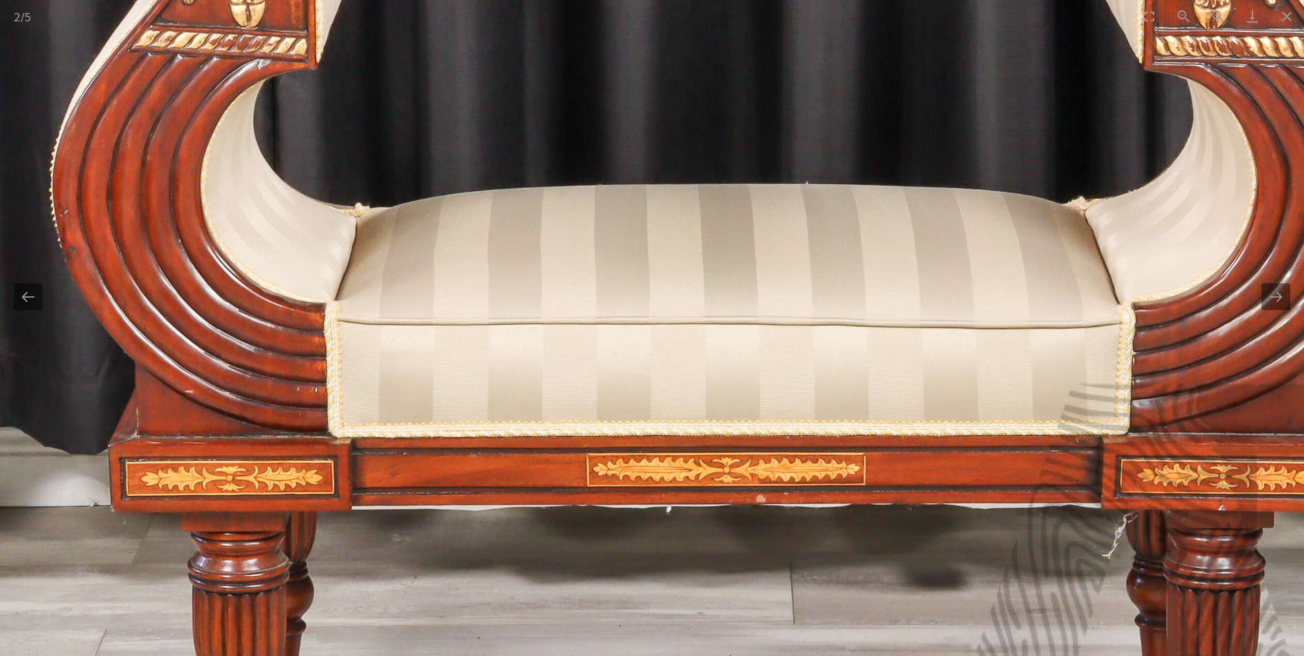
drag, startPoint x: 680, startPoint y: 628, endPoint x: 771, endPoint y: 250, distance: 389.5
click at [773, 256] on img at bounding box center [744, 218] width 1547 height 1547
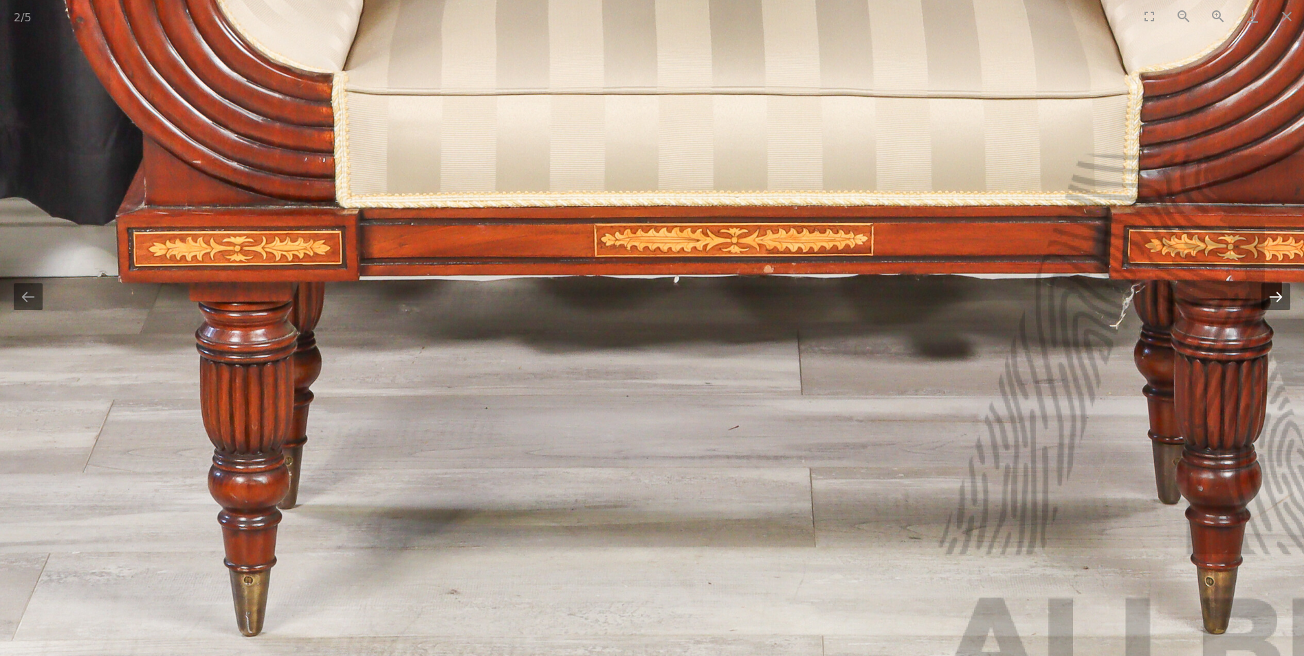
click at [1277, 295] on button "Next slide" at bounding box center [1276, 296] width 29 height 27
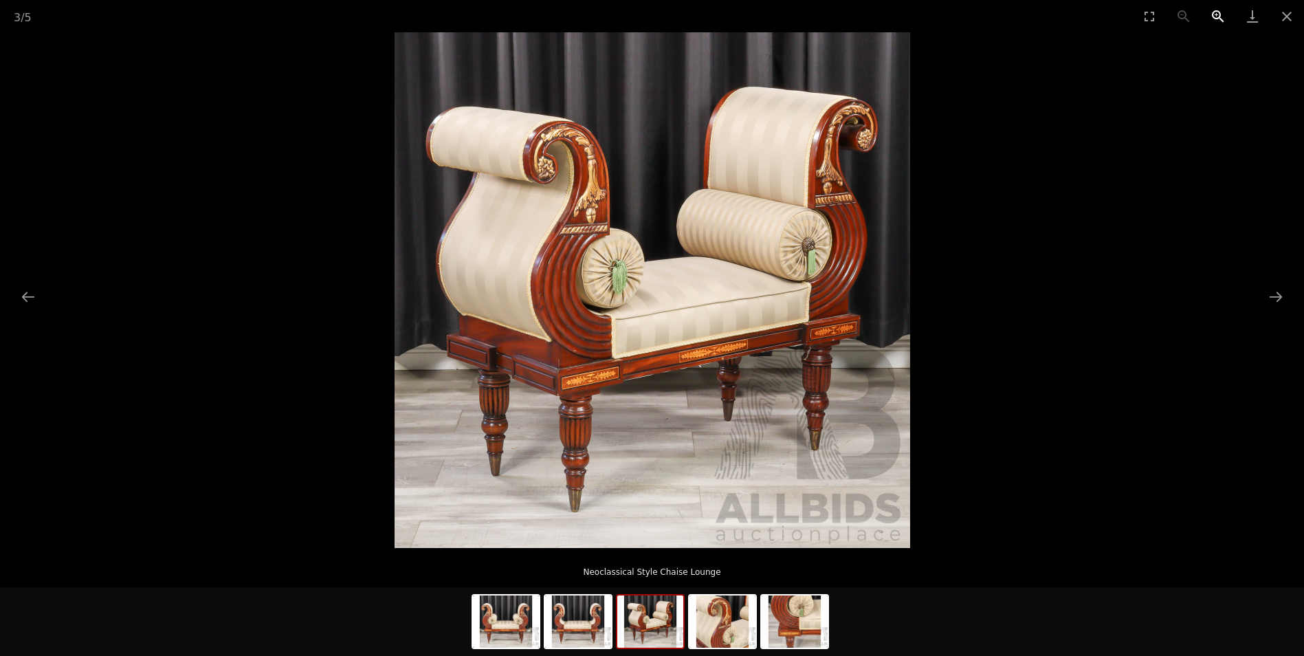
click at [1217, 12] on button "Zoom in" at bounding box center [1218, 16] width 34 height 32
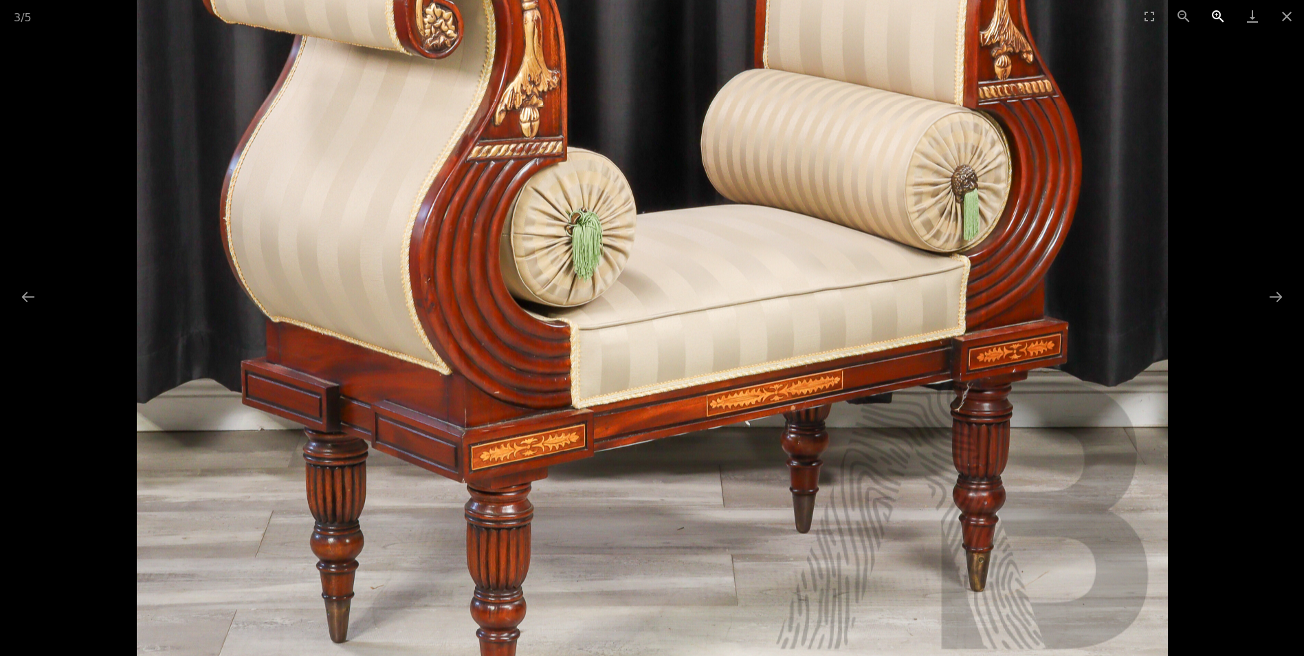
click at [1217, 12] on button "Zoom in" at bounding box center [1218, 16] width 34 height 32
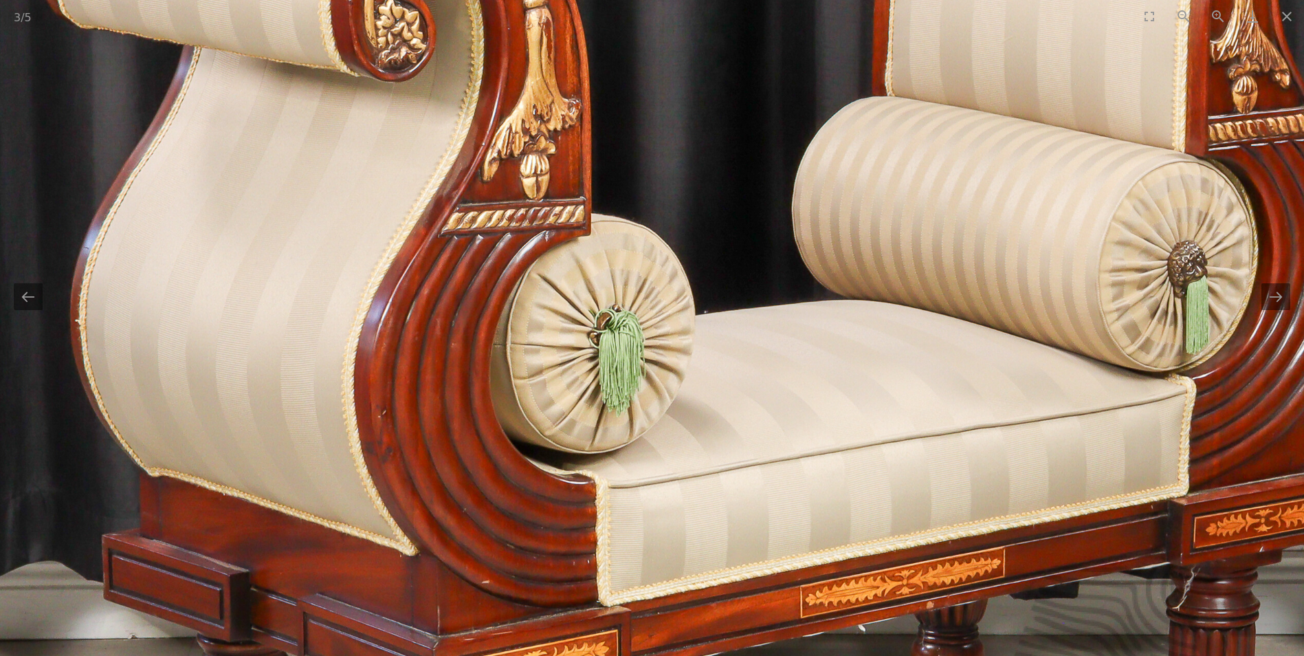
drag, startPoint x: 246, startPoint y: 302, endPoint x: 307, endPoint y: 446, distance: 156.8
click at [307, 448] on img at bounding box center [719, 400] width 1547 height 1547
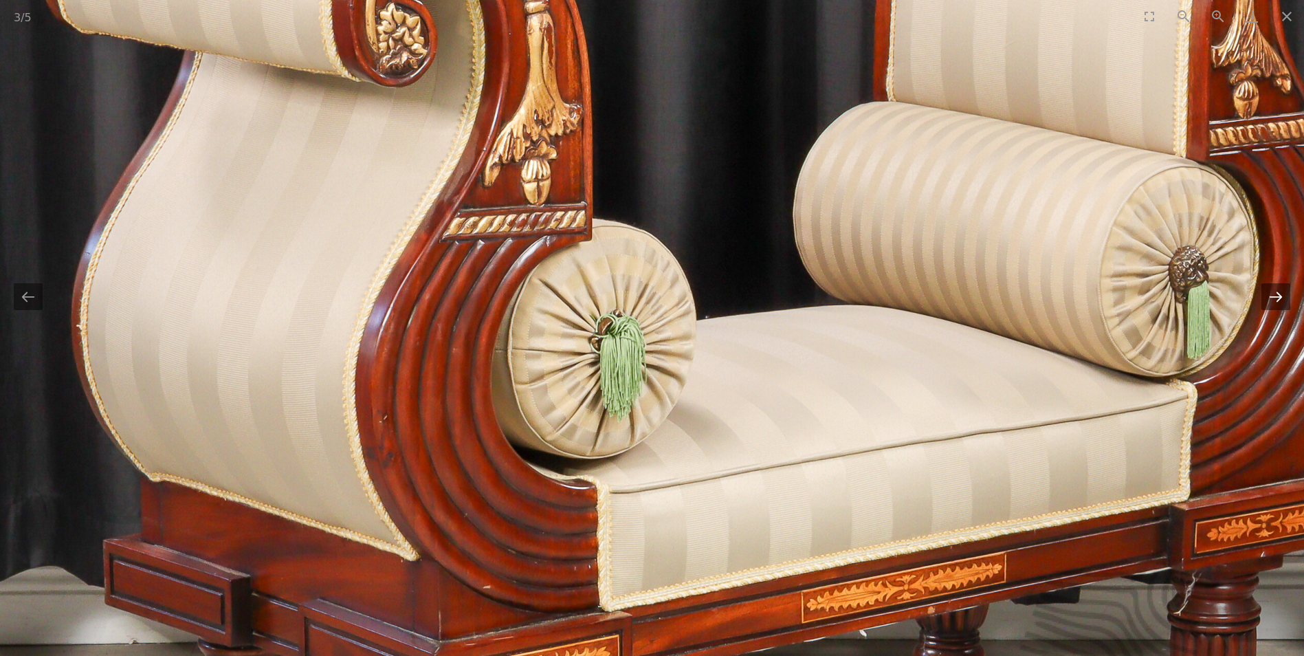
click at [1279, 293] on button "Next slide" at bounding box center [1276, 296] width 29 height 27
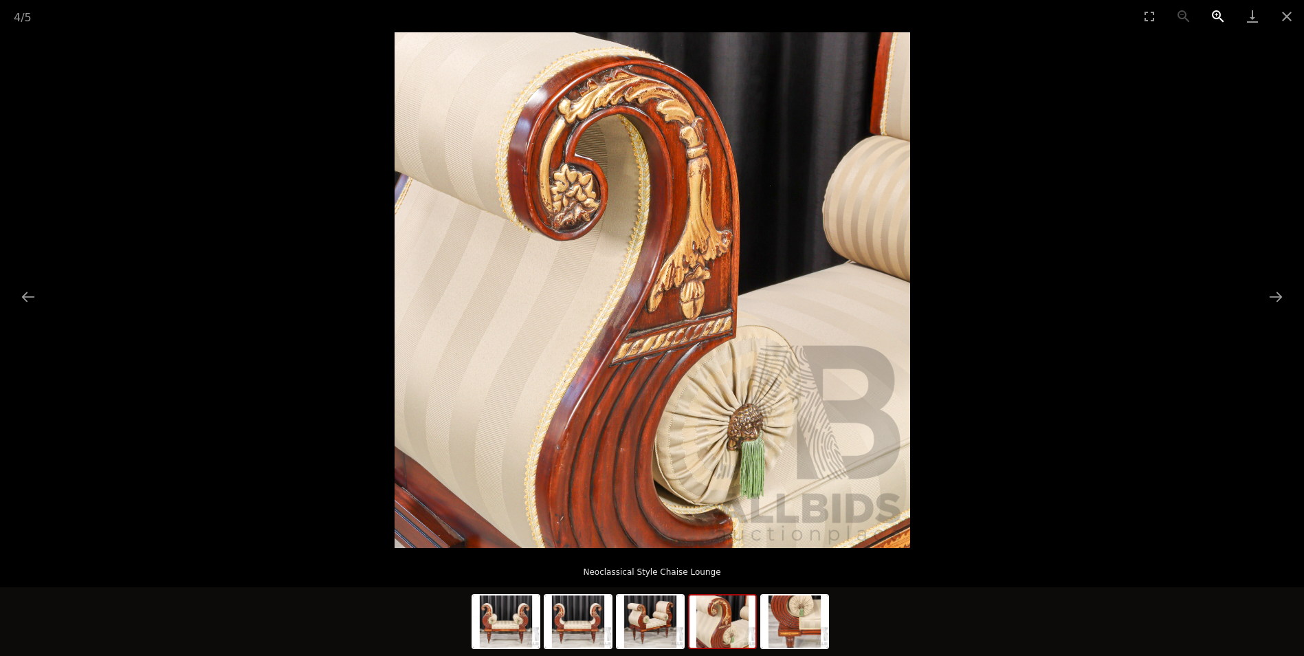
click at [1215, 16] on button "Zoom in" at bounding box center [1218, 16] width 34 height 32
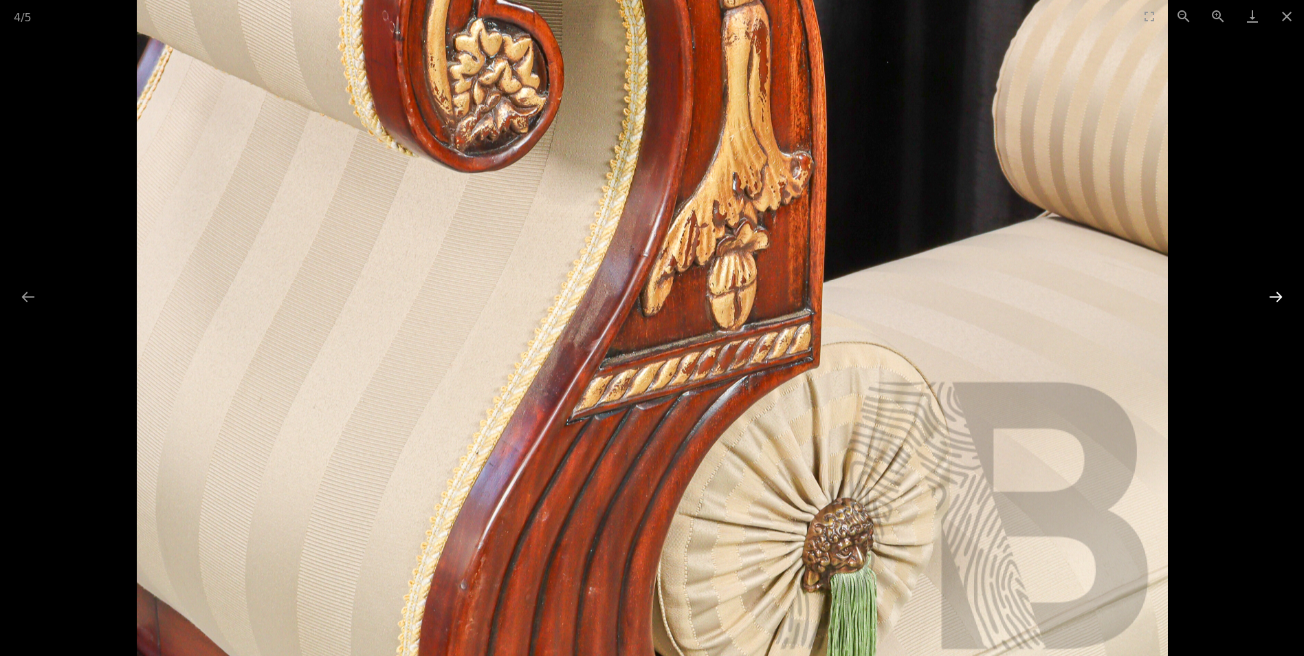
click at [1274, 295] on button "Next slide" at bounding box center [1276, 296] width 29 height 27
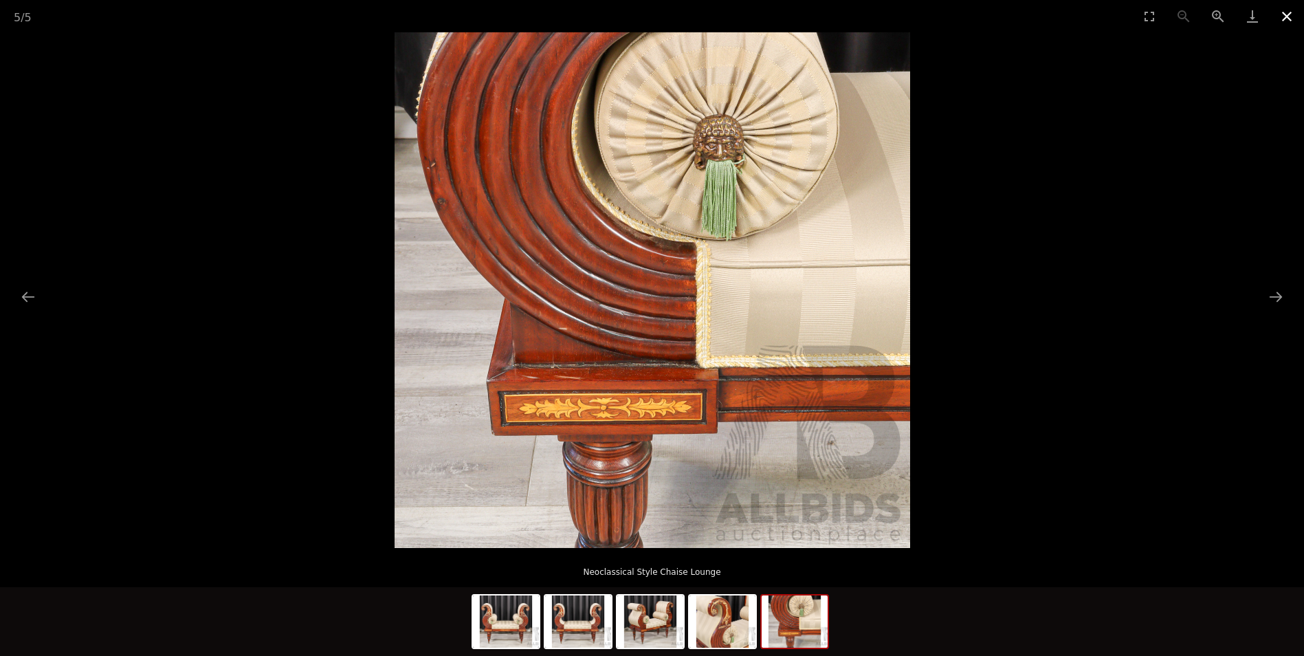
click at [1288, 12] on button "Close gallery" at bounding box center [1287, 16] width 34 height 32
